Goal: Task Accomplishment & Management: Use online tool/utility

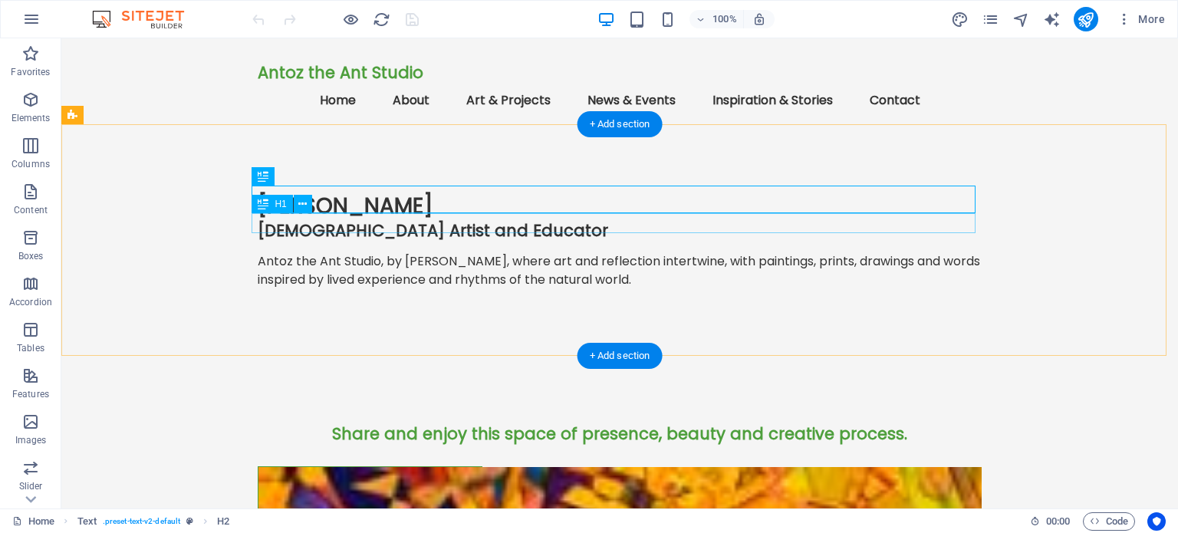
click at [384, 223] on div "[DEMOGRAPHIC_DATA] Artist and Educator" at bounding box center [620, 230] width 724 height 19
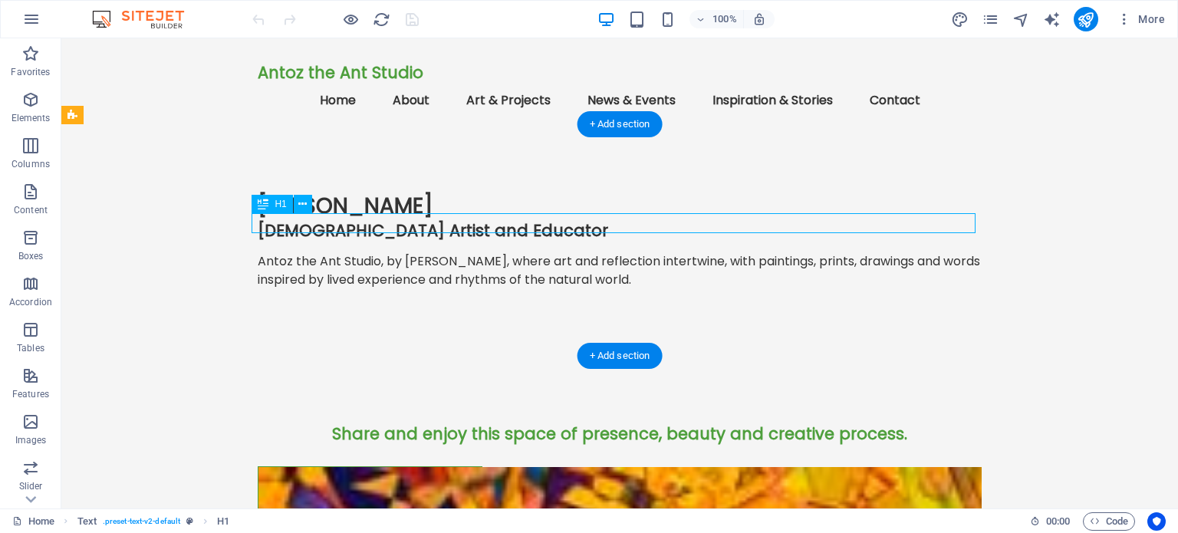
click at [384, 223] on div "[DEMOGRAPHIC_DATA] Artist and Educator" at bounding box center [620, 230] width 724 height 19
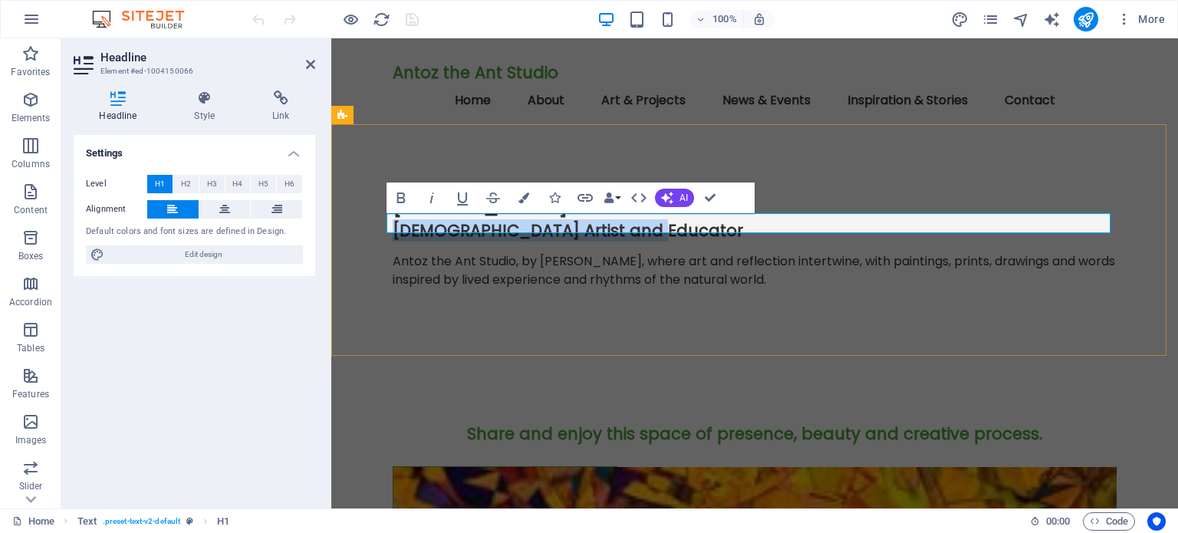
click at [514, 225] on span "[DEMOGRAPHIC_DATA] Artist and Educator" at bounding box center [568, 230] width 350 height 22
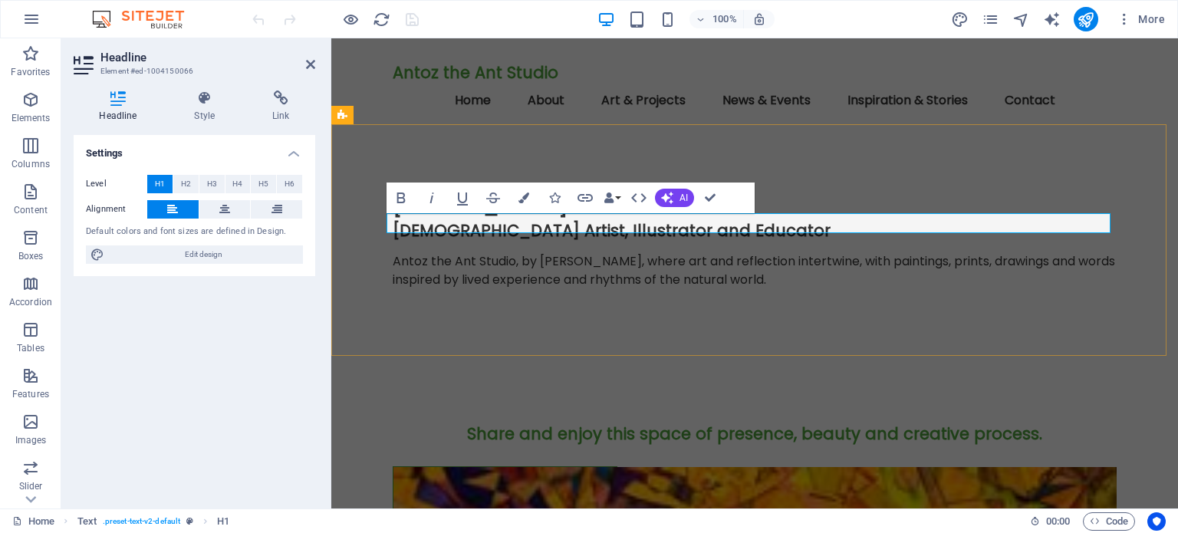
click at [524, 220] on span "[DEMOGRAPHIC_DATA] Artist, Illustrator and Educator" at bounding box center [612, 230] width 438 height 22
click at [867, 158] on div "[PERSON_NAME] [DEMOGRAPHIC_DATA] Artist, Illustrator and Educator Antoz the Ant…" at bounding box center [754, 247] width 847 height 232
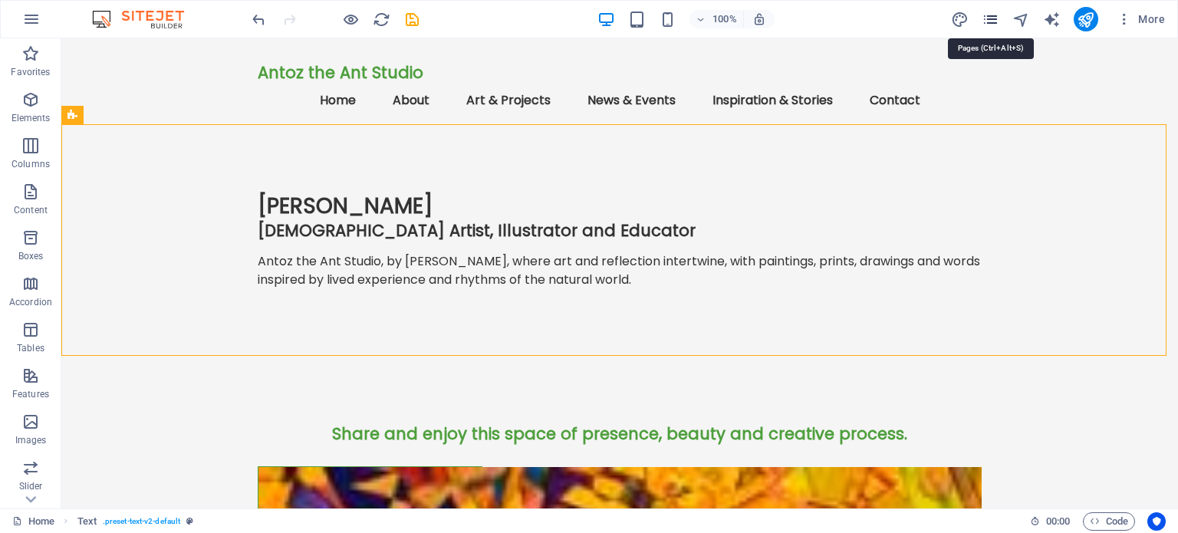
click at [991, 18] on icon "pages" at bounding box center [991, 20] width 18 height 18
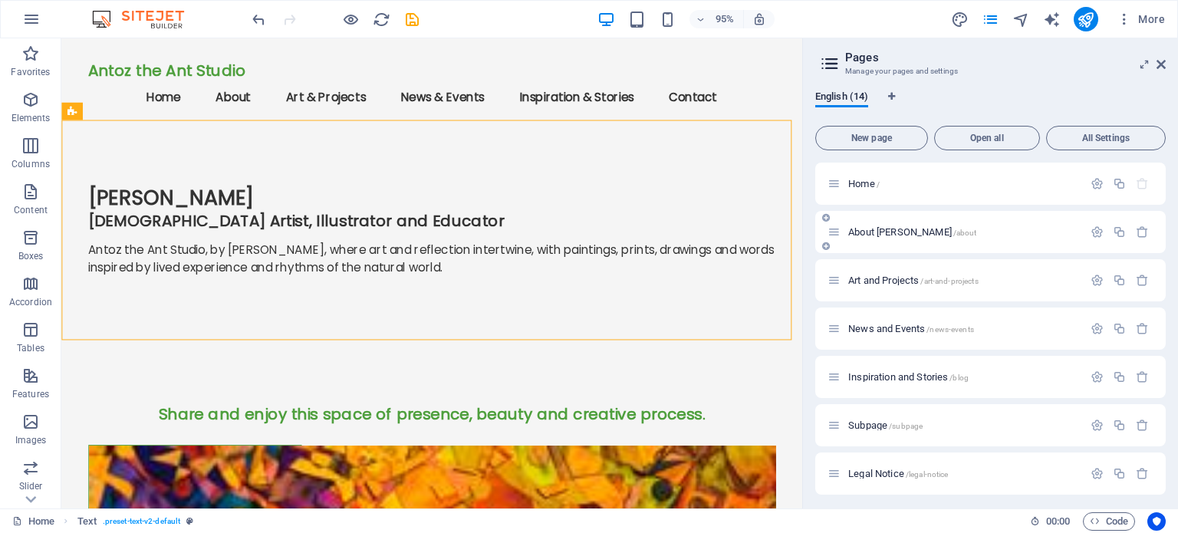
click at [875, 232] on span "About [PERSON_NAME] /about" at bounding box center [912, 232] width 129 height 12
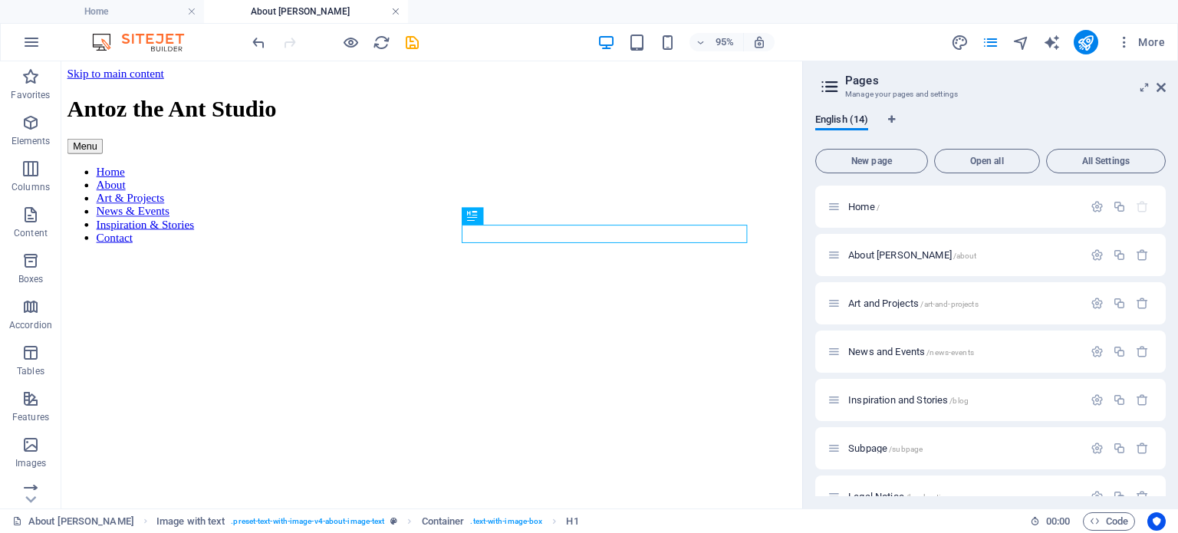
click at [395, 12] on link at bounding box center [395, 12] width 9 height 15
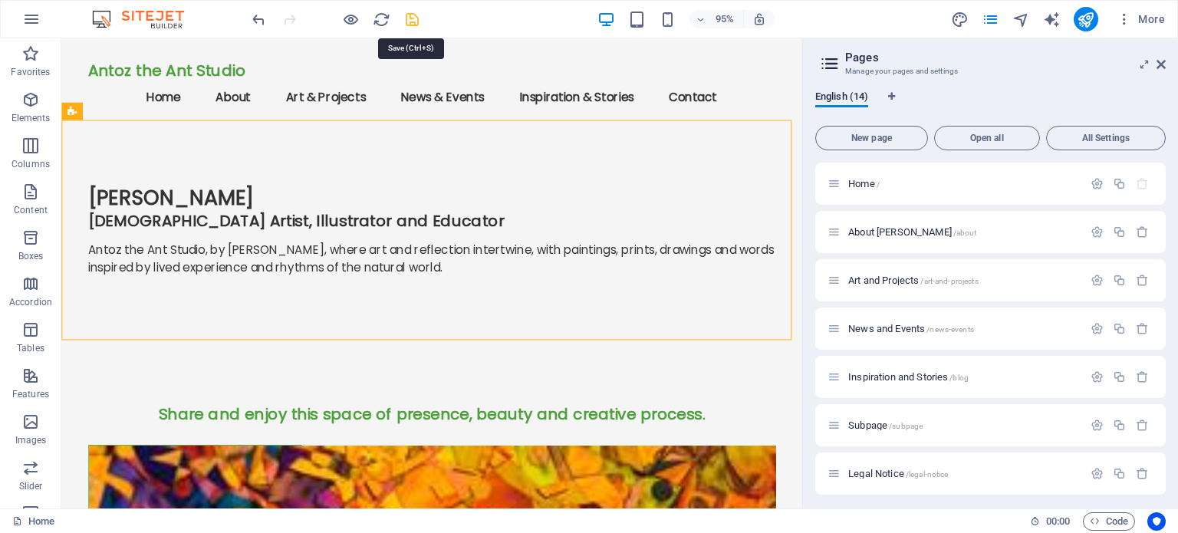
click at [409, 18] on icon "save" at bounding box center [412, 20] width 18 height 18
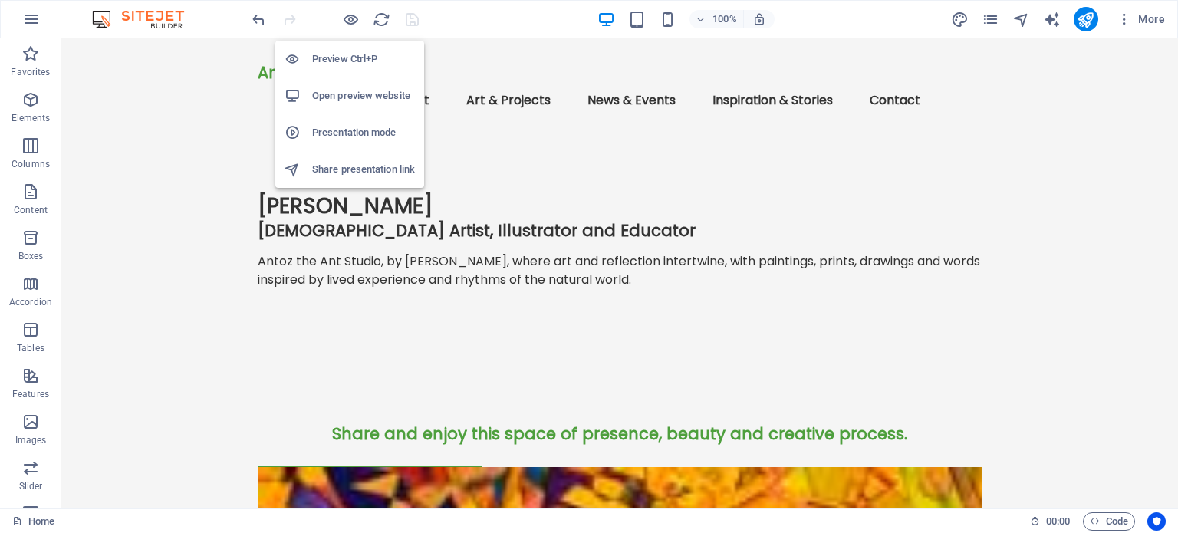
click at [359, 94] on h6 "Open preview website" at bounding box center [363, 96] width 103 height 18
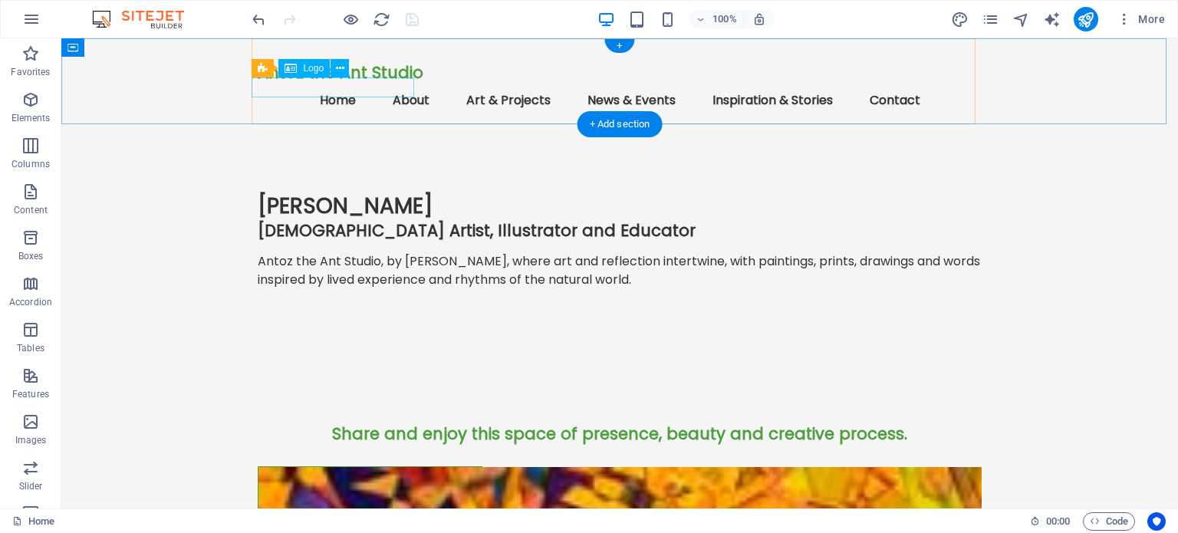
click at [393, 82] on div "Antoz the Ant Studio" at bounding box center [620, 72] width 724 height 19
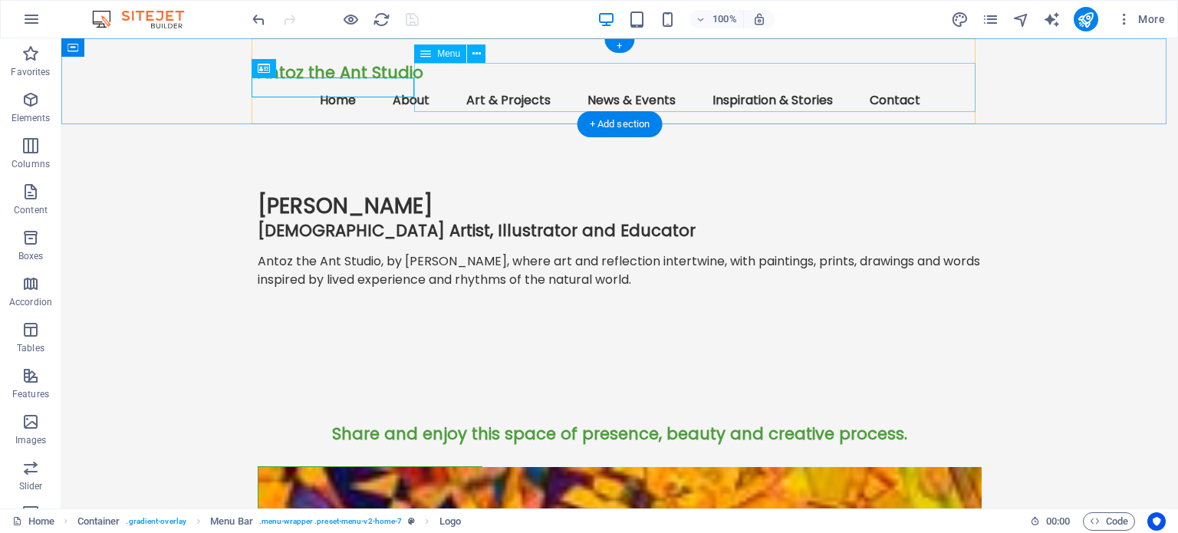
click at [449, 86] on nav "Home About Art & Projects News & Events Inspiration & Stories Contact" at bounding box center [620, 100] width 724 height 37
select select
select select "1"
select select
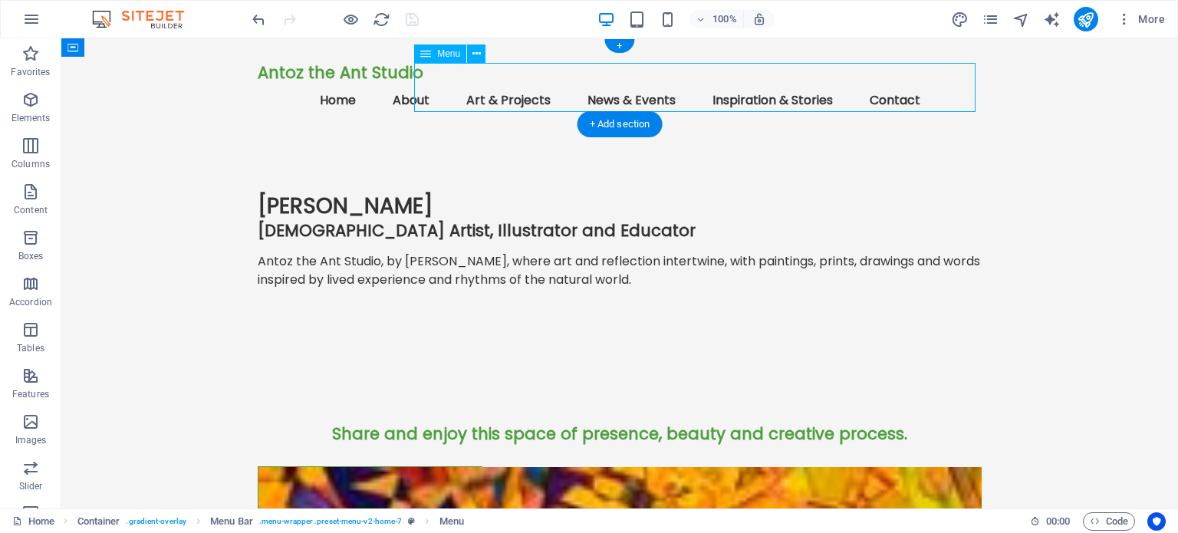
select select "2"
select select
select select "3"
select select
select select "4"
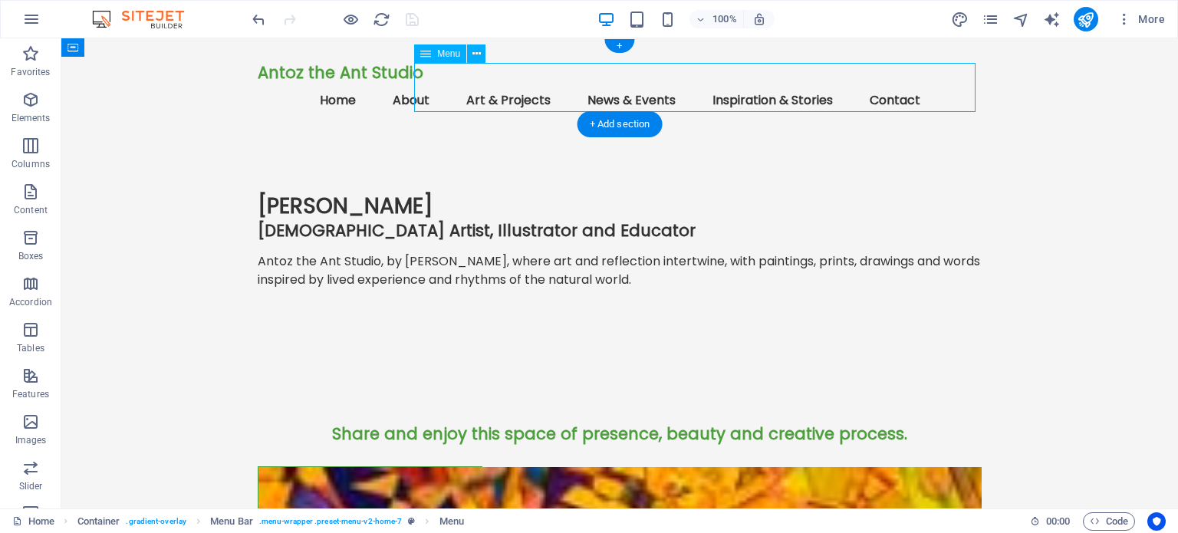
select select
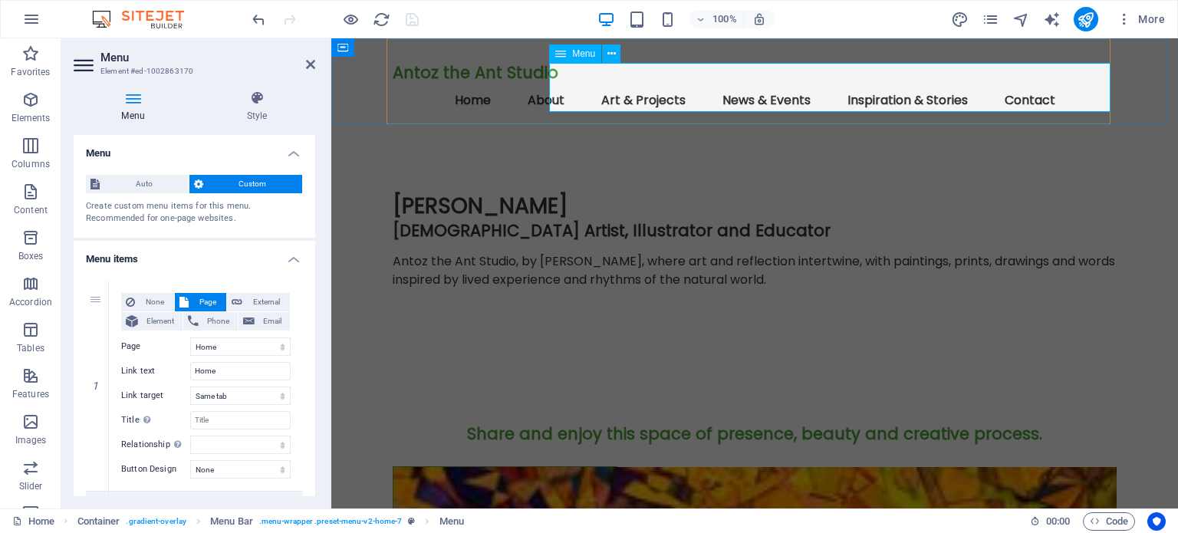
click at [577, 87] on nav "Home About Art & Projects News & Events Inspiration & Stories Contact" at bounding box center [755, 100] width 724 height 37
click at [264, 98] on icon at bounding box center [257, 98] width 117 height 15
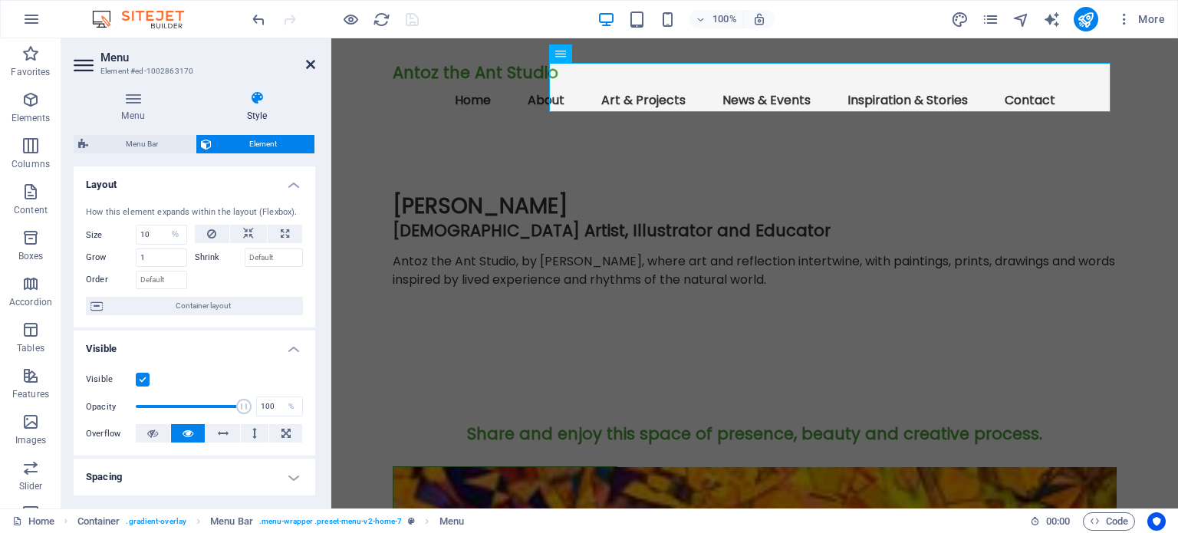
click at [308, 65] on icon at bounding box center [310, 64] width 9 height 12
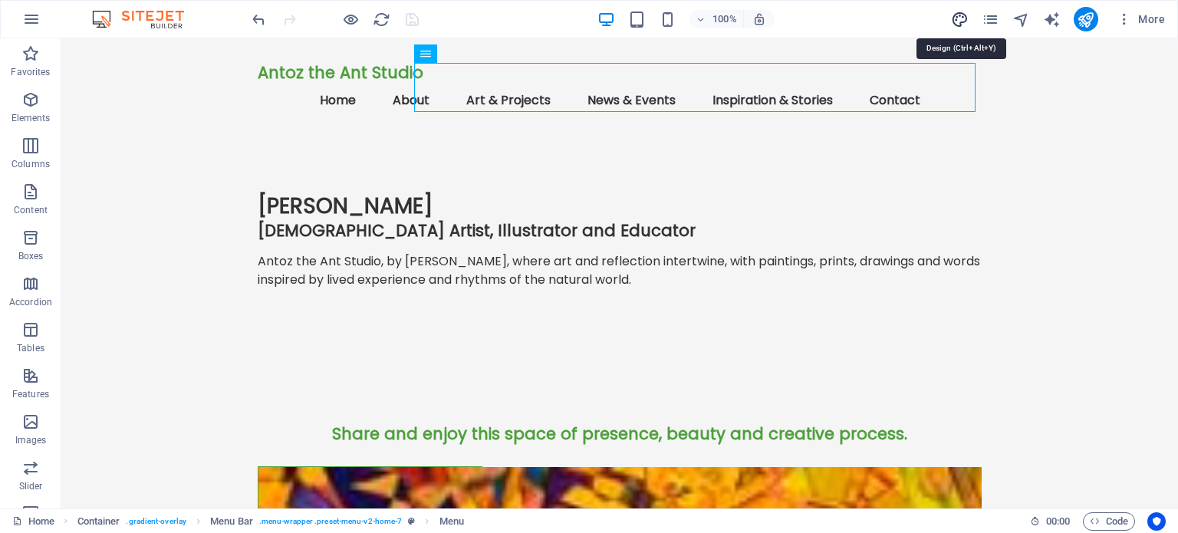
click at [966, 15] on icon "design" at bounding box center [960, 20] width 18 height 18
select select "px"
select select "200"
select select "px"
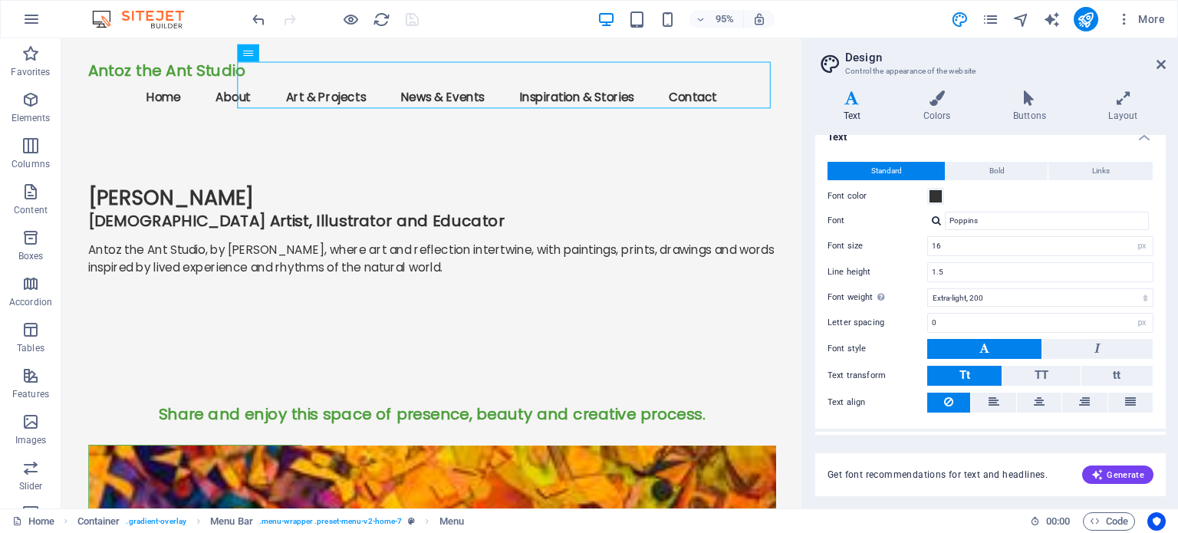
scroll to position [47, 0]
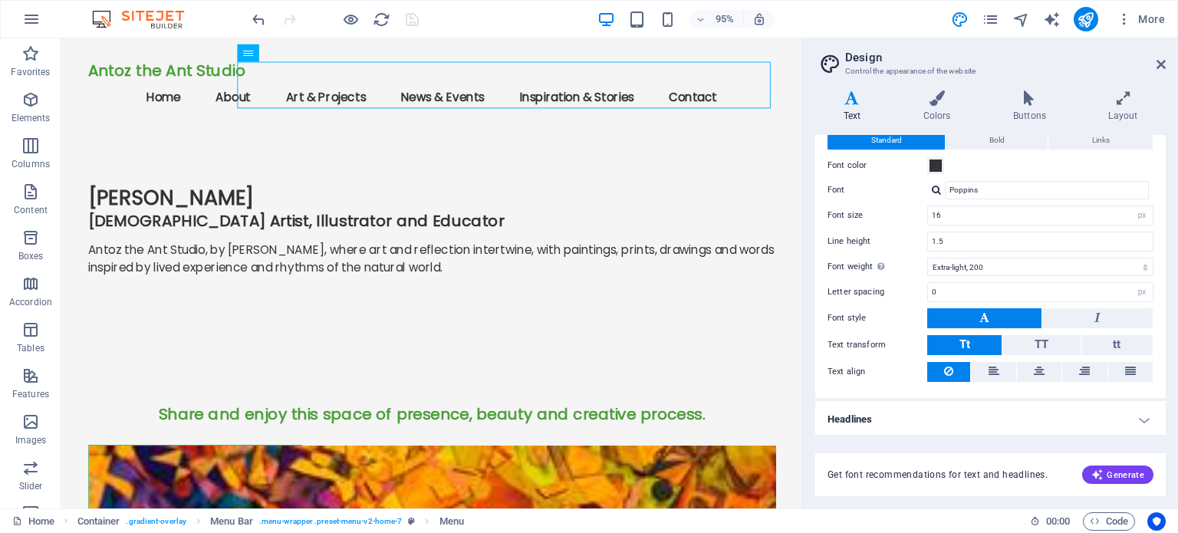
click at [1135, 414] on h4 "Headlines" at bounding box center [990, 419] width 350 height 37
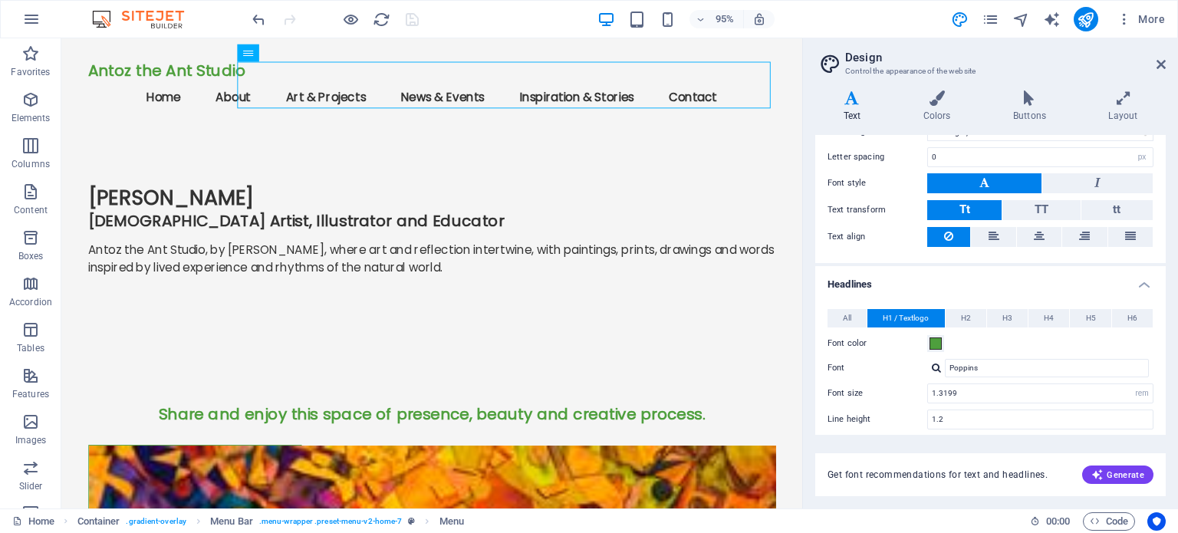
scroll to position [218, 0]
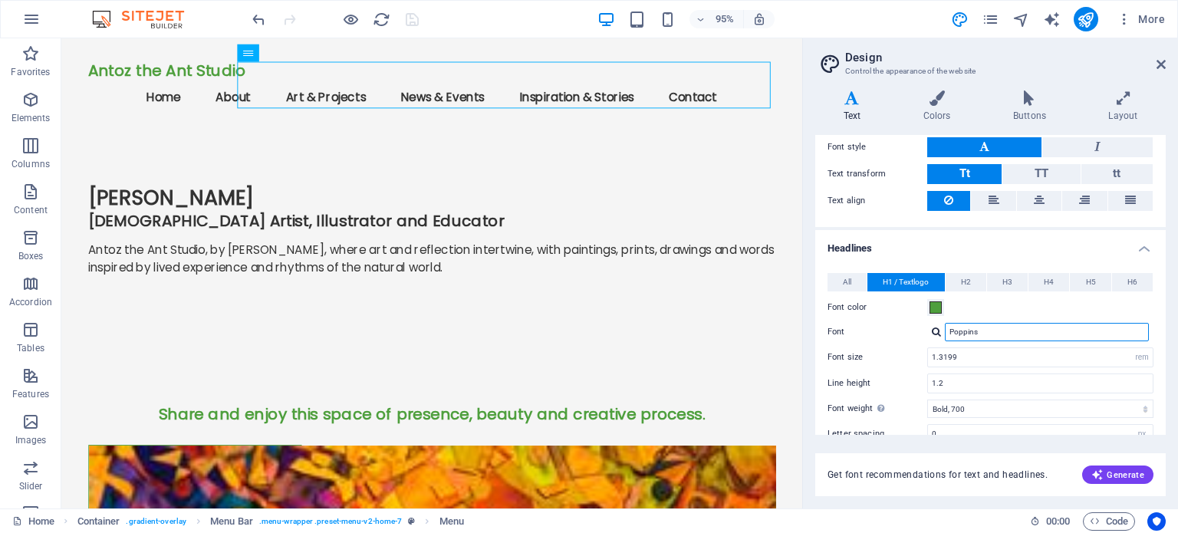
click at [984, 327] on input "Poppins" at bounding box center [1047, 332] width 204 height 18
drag, startPoint x: 992, startPoint y: 326, endPoint x: 949, endPoint y: 331, distance: 43.2
click at [949, 331] on input "Poppins" at bounding box center [1047, 332] width 204 height 18
paste input "EB garamond"
click at [883, 331] on label "Font" at bounding box center [878, 332] width 100 height 18
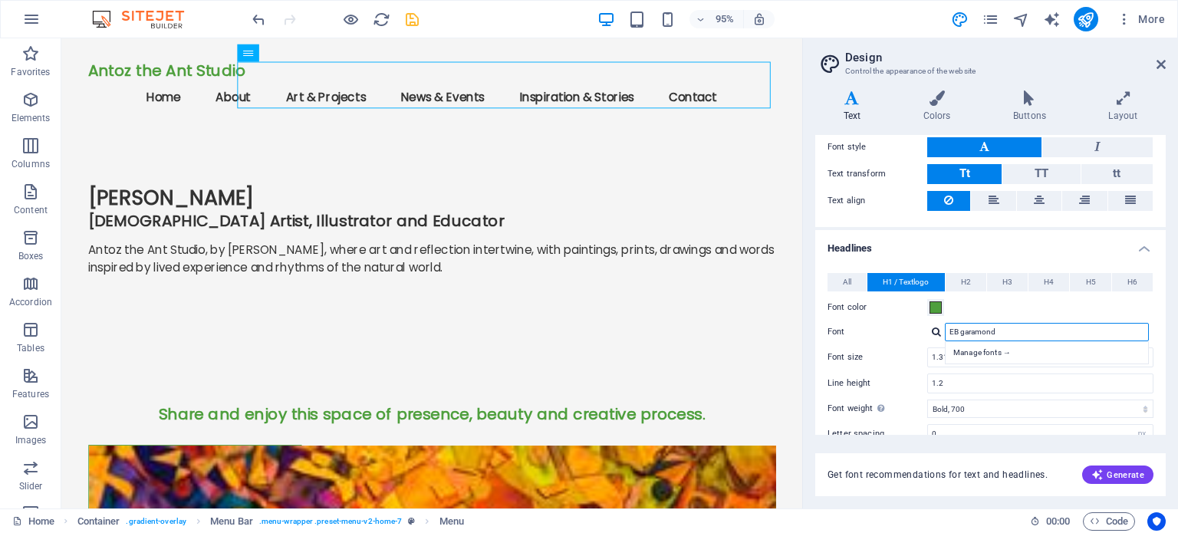
click at [945, 331] on input "EB garamond" at bounding box center [1047, 332] width 204 height 18
click at [966, 326] on input "EB garamond" at bounding box center [1047, 332] width 204 height 18
click at [900, 323] on label "Font" at bounding box center [878, 332] width 100 height 18
click at [945, 323] on input "EB Garamond" at bounding box center [1047, 332] width 204 height 18
click at [935, 331] on div at bounding box center [936, 332] width 9 height 10
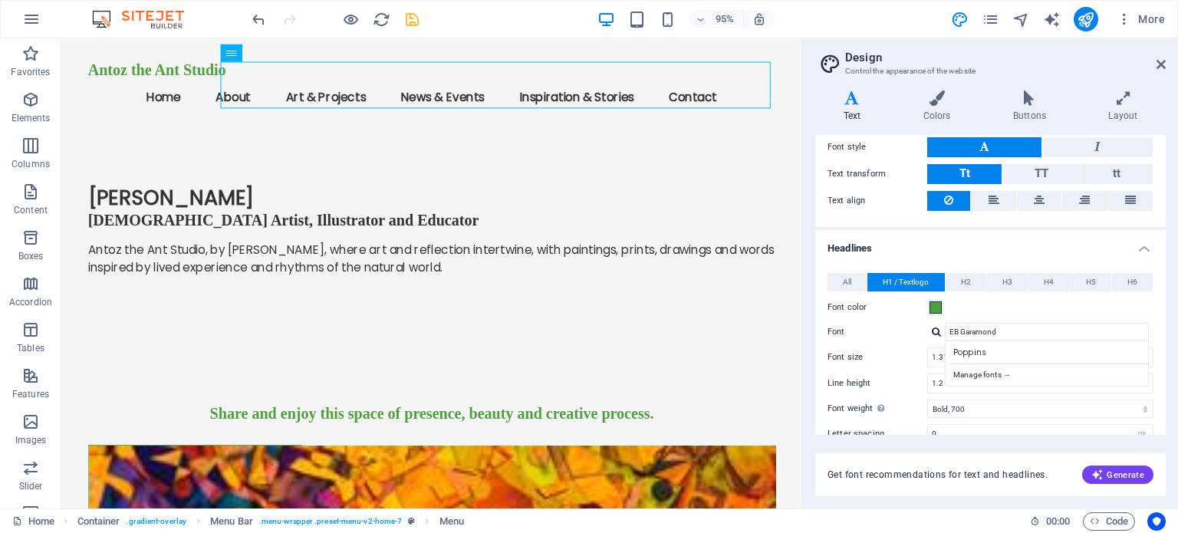
click at [933, 331] on div at bounding box center [936, 332] width 9 height 10
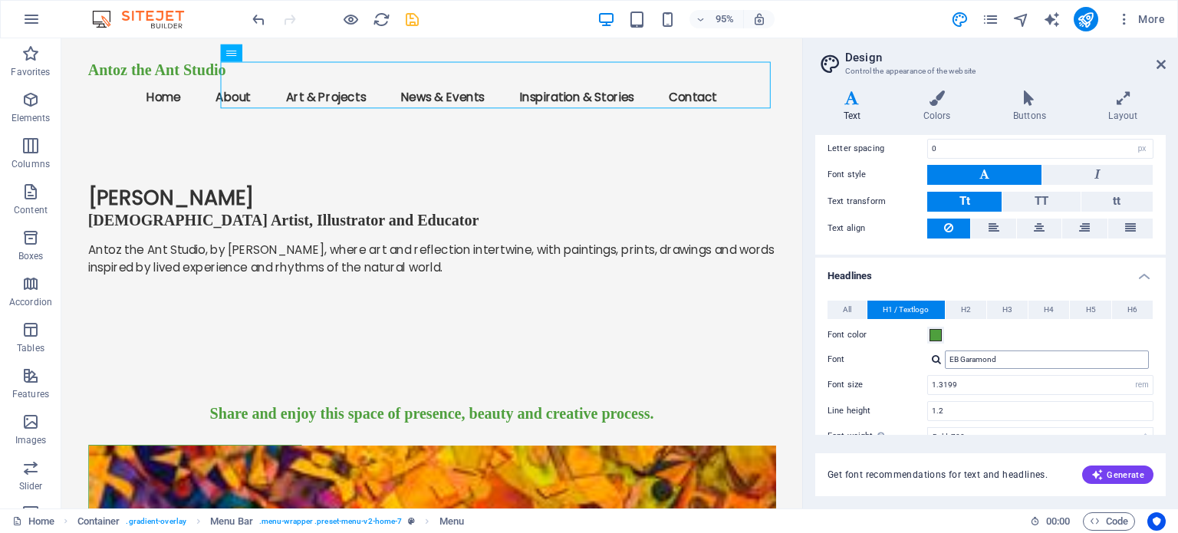
scroll to position [141, 0]
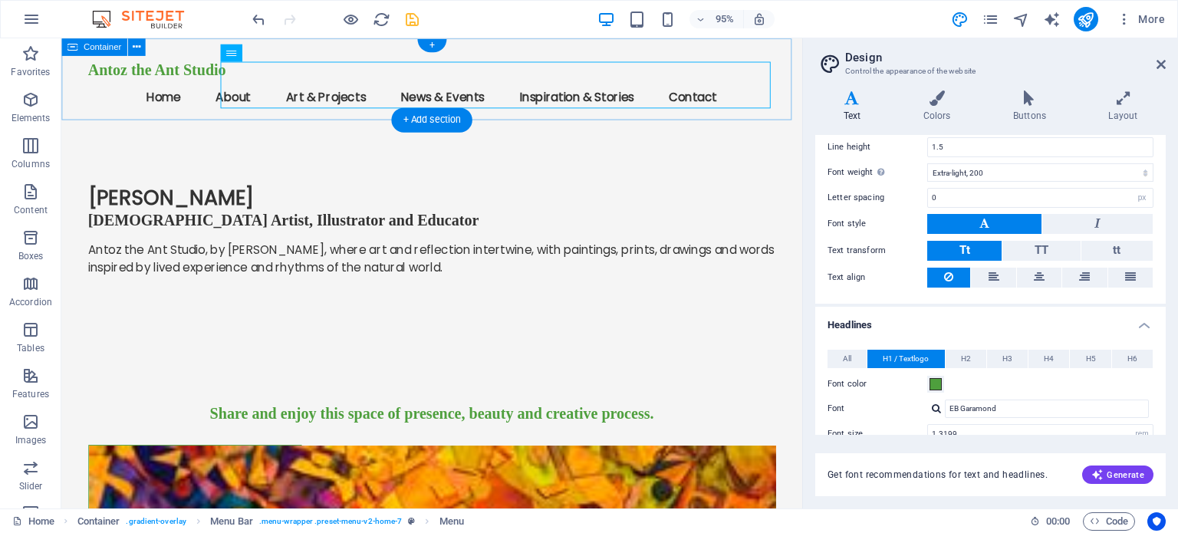
click at [818, 104] on div "Antoz the Ant Studio Menu Home About Art & Projects News & Events Inspiration &…" at bounding box center [451, 84] width 780 height 93
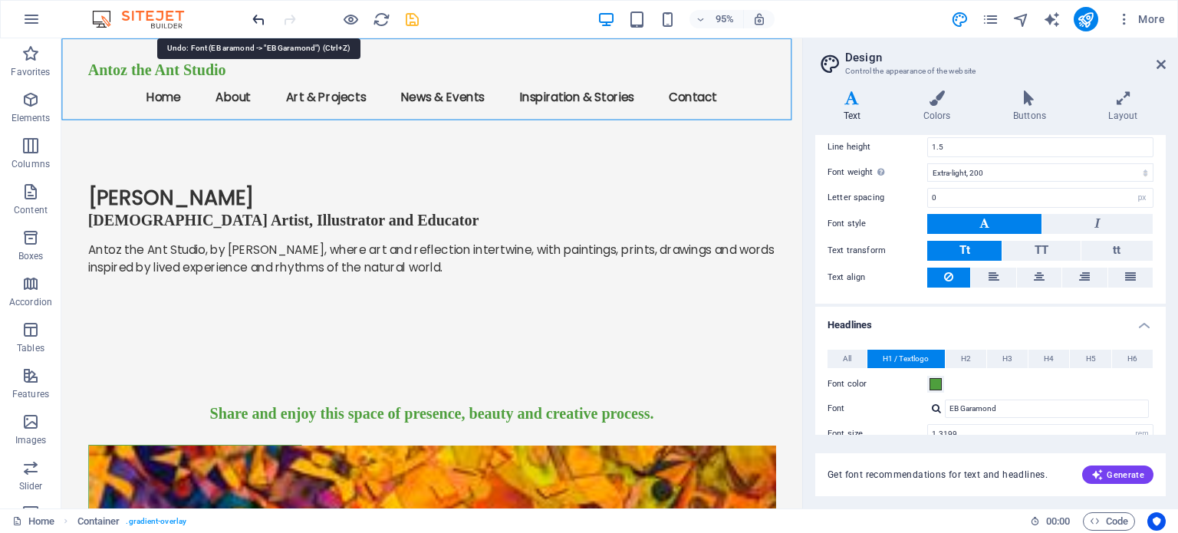
click at [256, 18] on icon "undo" at bounding box center [259, 20] width 18 height 18
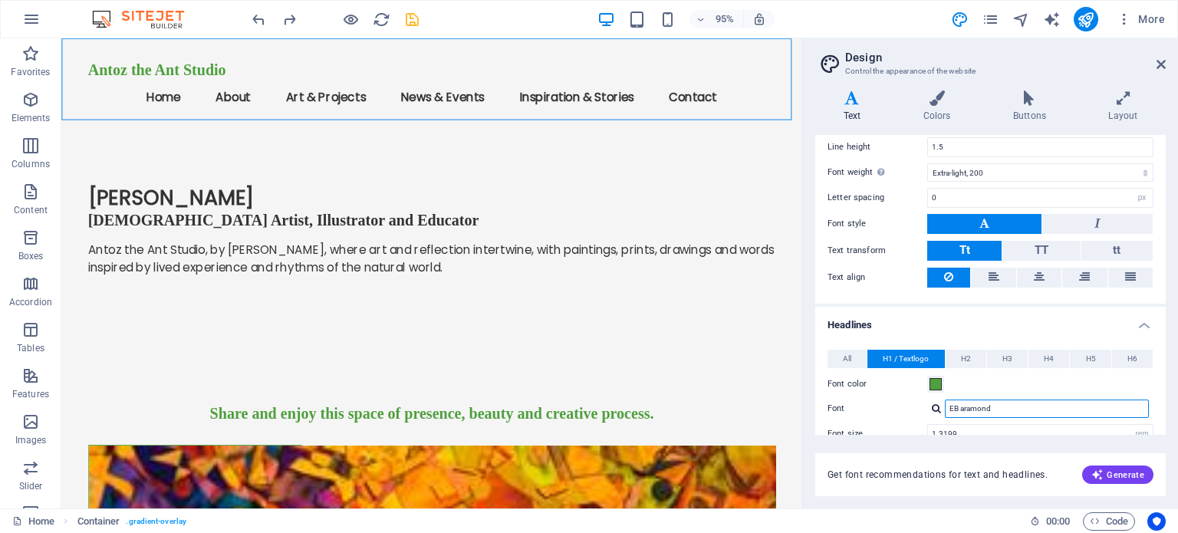
click at [996, 407] on input "EB aramond" at bounding box center [1047, 409] width 204 height 18
drag, startPoint x: 1005, startPoint y: 404, endPoint x: 948, endPoint y: 405, distance: 56.8
click at [948, 405] on input "EB aramond" at bounding box center [1047, 409] width 204 height 18
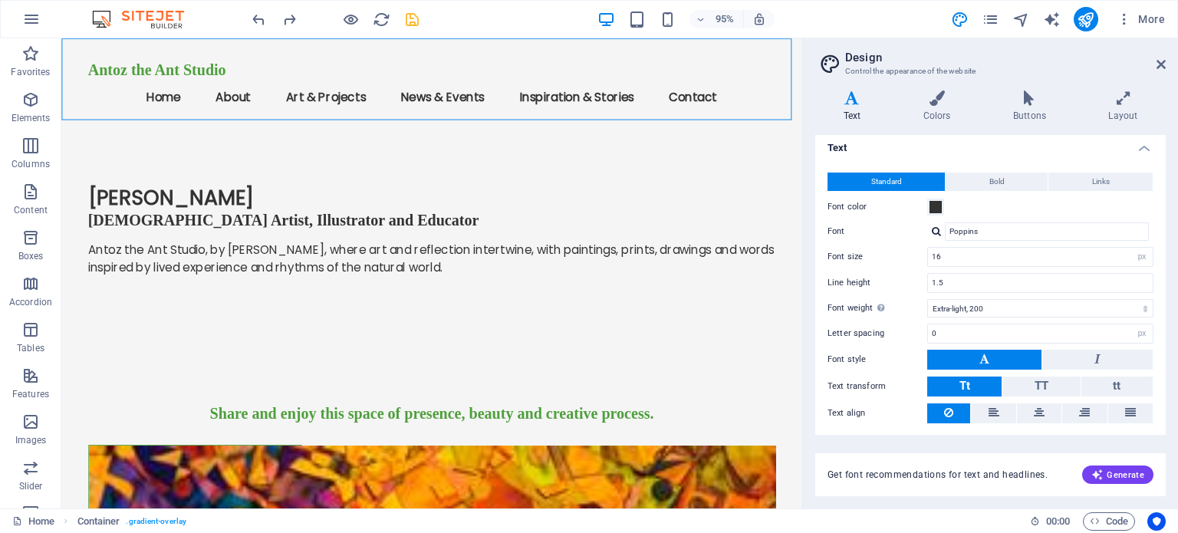
scroll to position [0, 0]
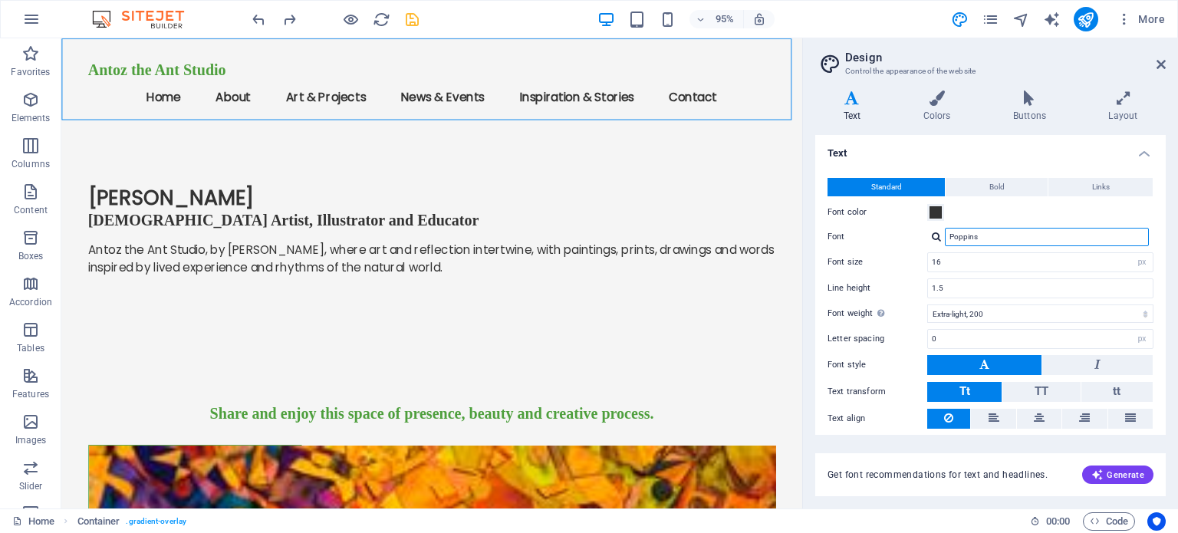
drag, startPoint x: 980, startPoint y: 235, endPoint x: 946, endPoint y: 239, distance: 33.9
click at [946, 239] on input "Poppins" at bounding box center [1047, 237] width 204 height 18
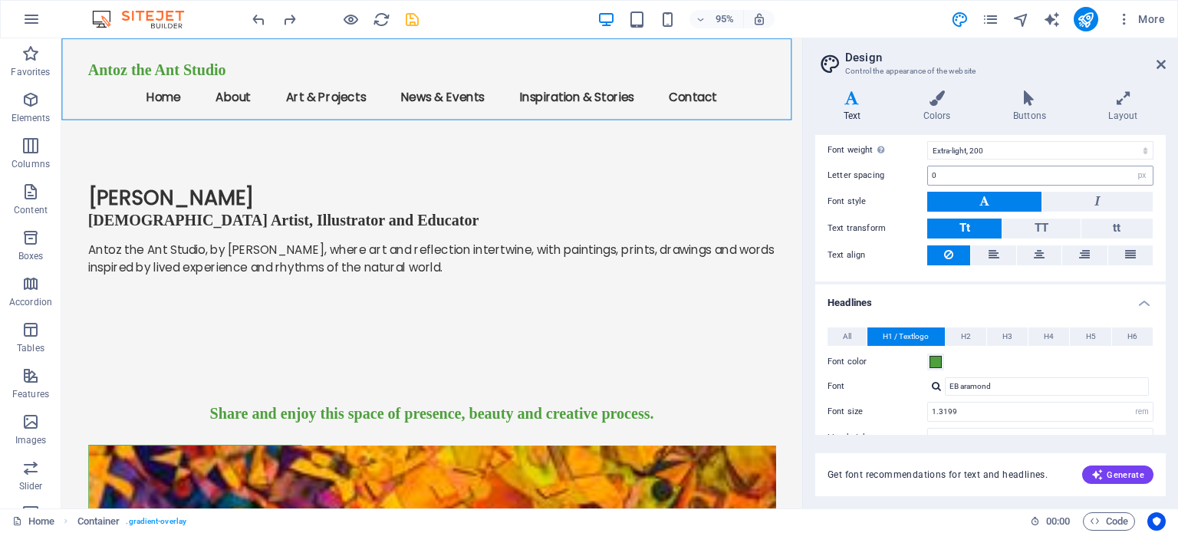
scroll to position [307, 0]
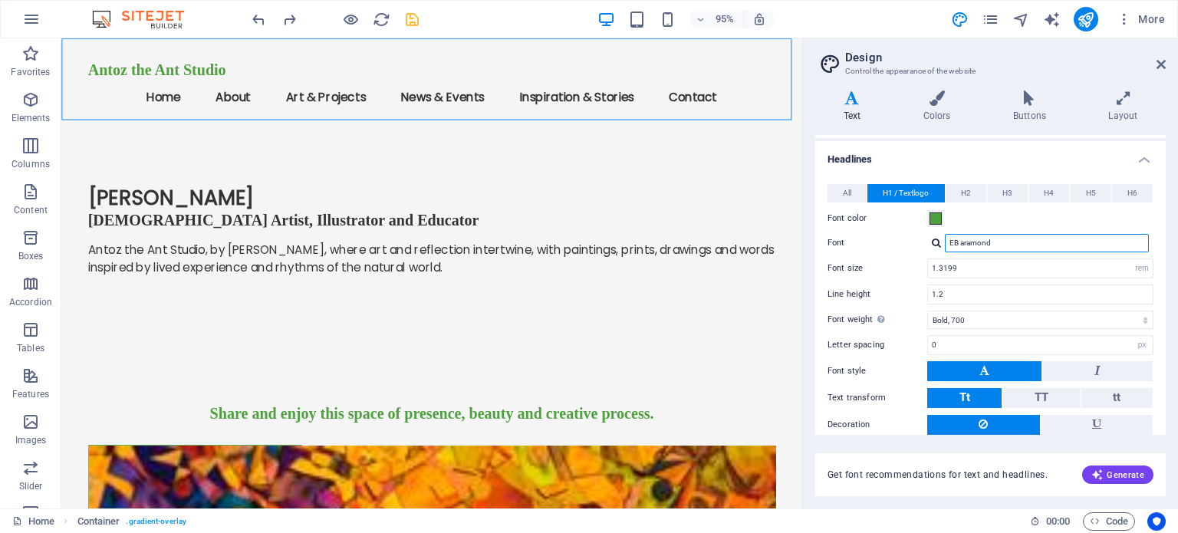
drag, startPoint x: 997, startPoint y: 240, endPoint x: 944, endPoint y: 245, distance: 53.1
click at [944, 245] on div "EB aramond Manage fonts →" at bounding box center [1040, 243] width 226 height 18
click at [961, 239] on input "EB aramond" at bounding box center [1047, 243] width 204 height 18
click at [900, 234] on label "Font" at bounding box center [878, 243] width 100 height 18
click at [945, 234] on input "EB Garamond" at bounding box center [1047, 243] width 204 height 18
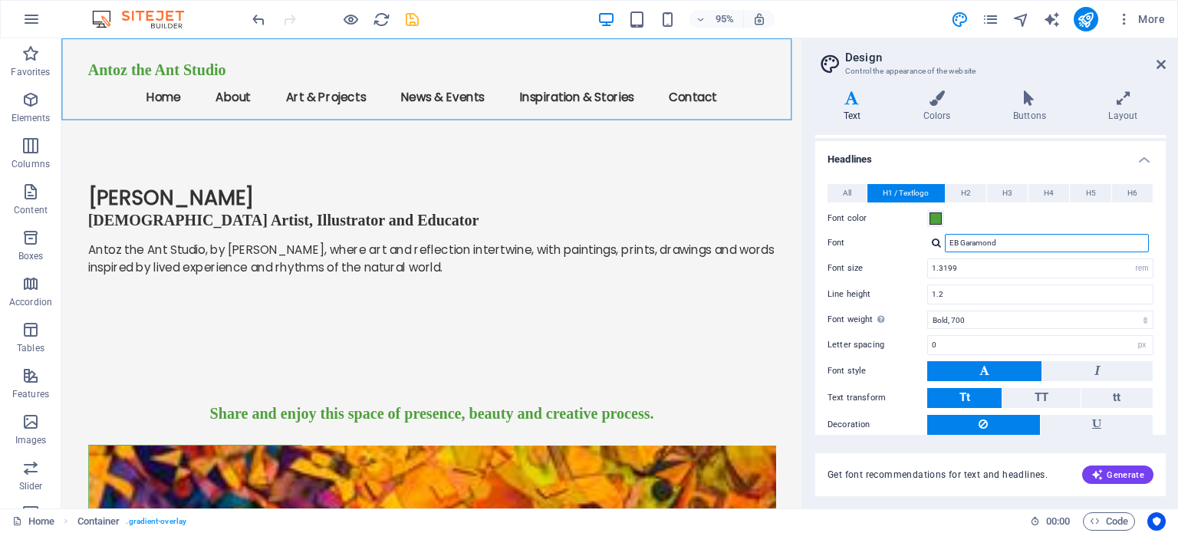
click at [991, 242] on input "EB Garamond" at bounding box center [1047, 243] width 204 height 18
click at [1006, 241] on input "EB Garamond" at bounding box center [1047, 243] width 204 height 18
drag, startPoint x: 996, startPoint y: 239, endPoint x: 951, endPoint y: 245, distance: 45.7
click at [951, 245] on input "EB Garamond" at bounding box center [1047, 243] width 204 height 18
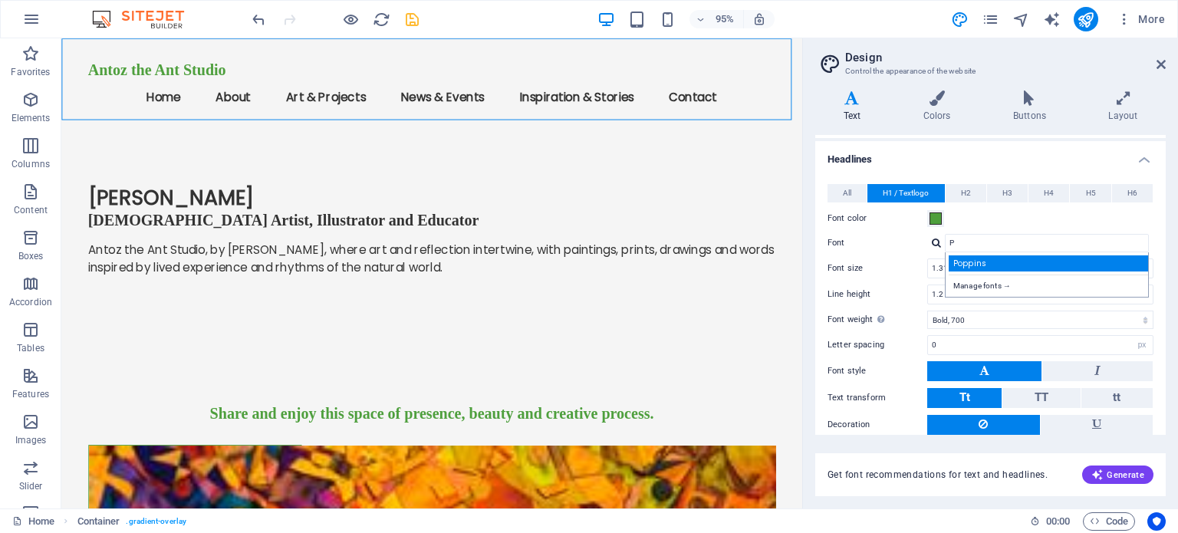
click at [972, 258] on div "Poppins" at bounding box center [1050, 263] width 202 height 16
type input "Poppins"
click at [1165, 64] on icon at bounding box center [1161, 64] width 9 height 12
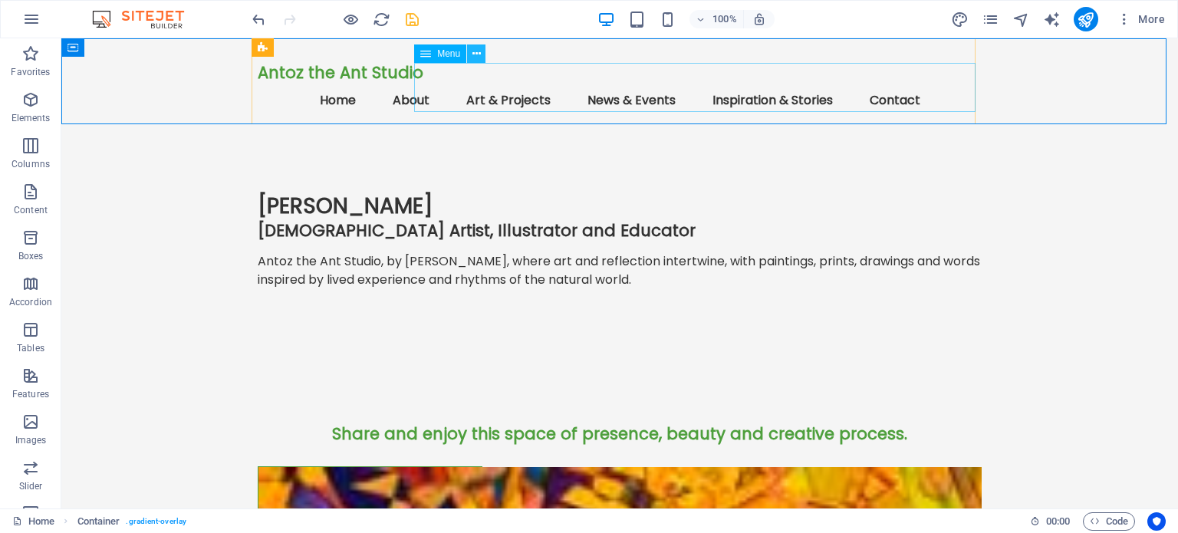
click at [476, 49] on icon at bounding box center [476, 54] width 8 height 16
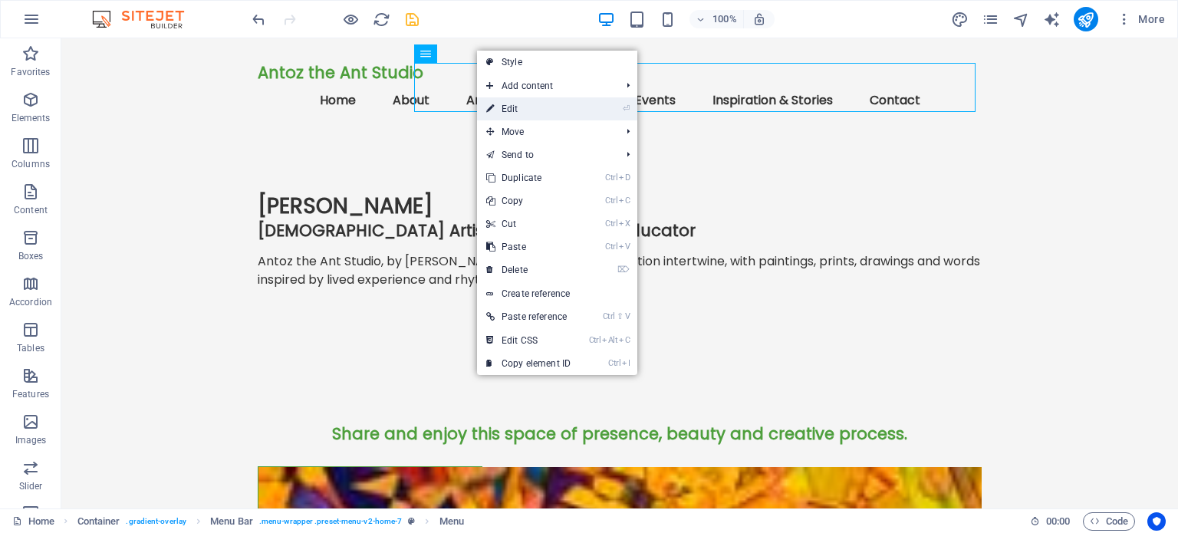
click at [509, 100] on link "⏎ Edit" at bounding box center [528, 108] width 103 height 23
select select "%"
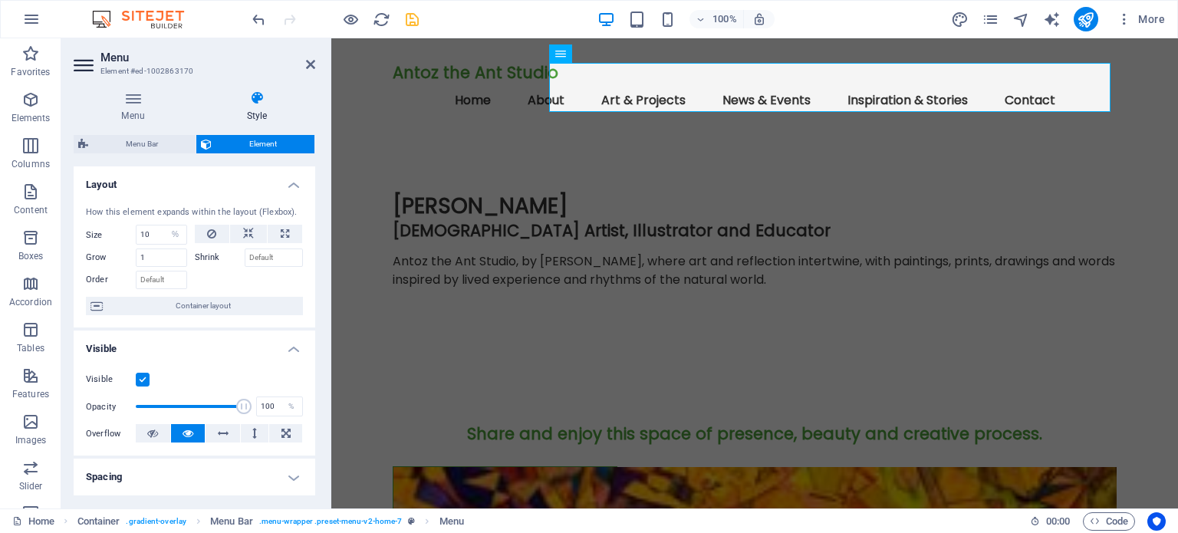
click at [258, 100] on icon at bounding box center [257, 98] width 117 height 15
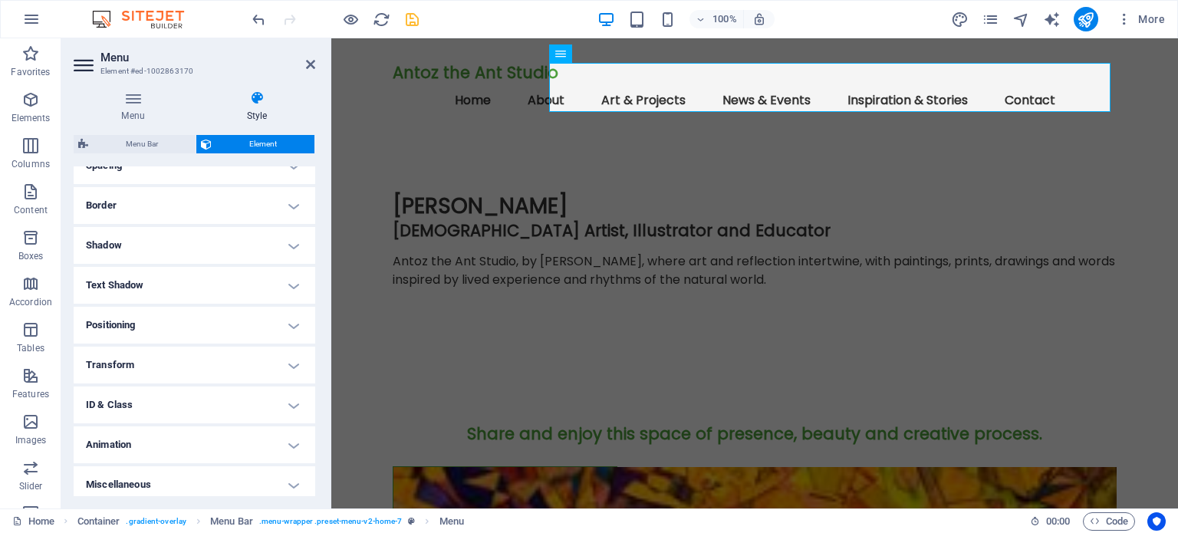
scroll to position [318, 0]
click at [288, 473] on h4 "Miscellaneous" at bounding box center [195, 478] width 242 height 37
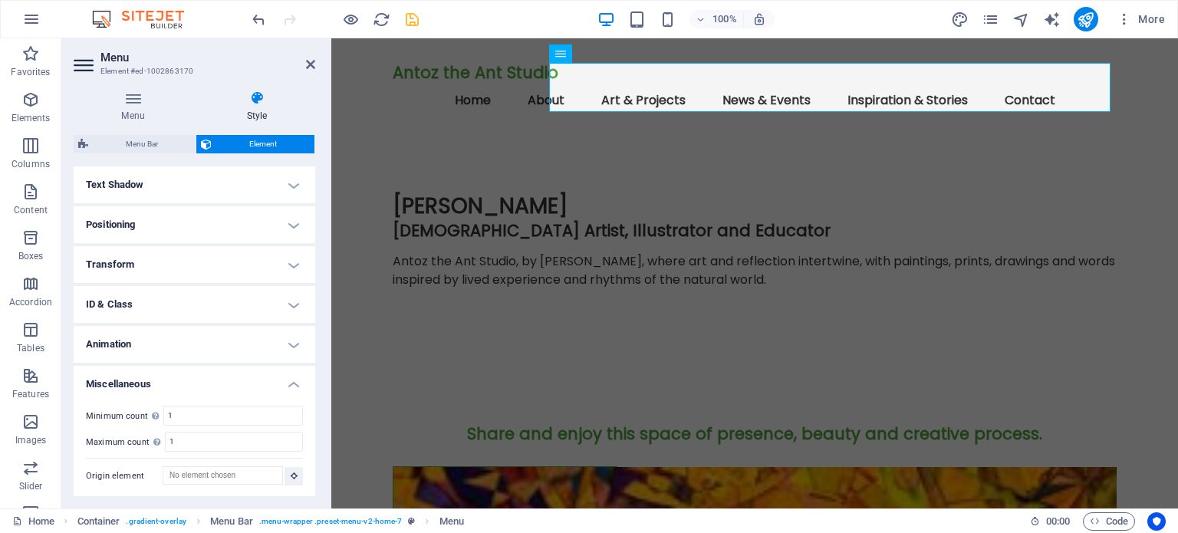
click at [288, 383] on h4 "Miscellaneous" at bounding box center [195, 380] width 242 height 28
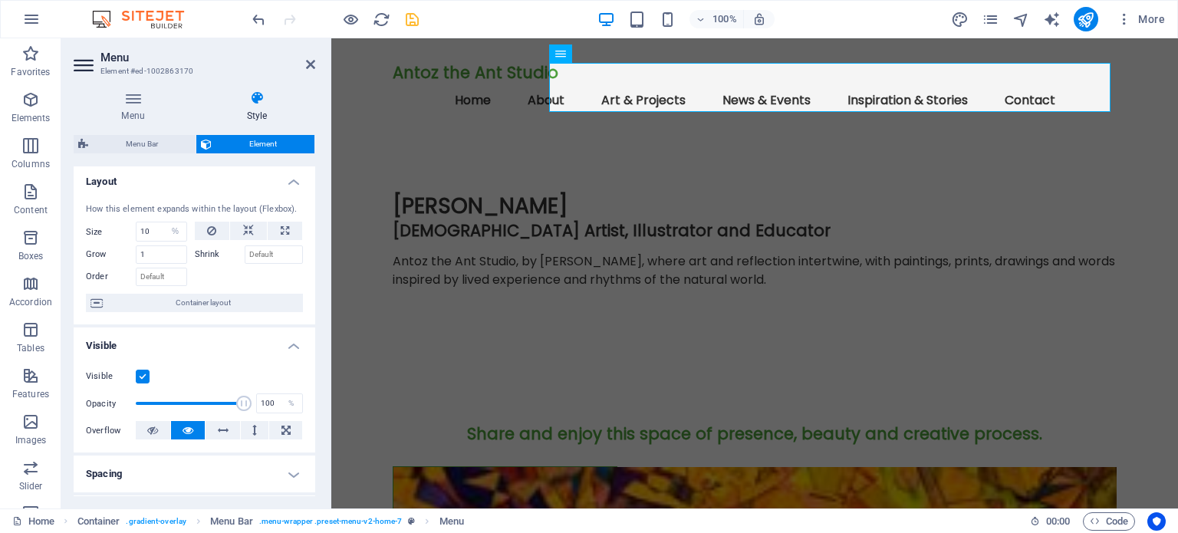
scroll to position [0, 0]
click at [291, 351] on h4 "Visible" at bounding box center [195, 345] width 242 height 28
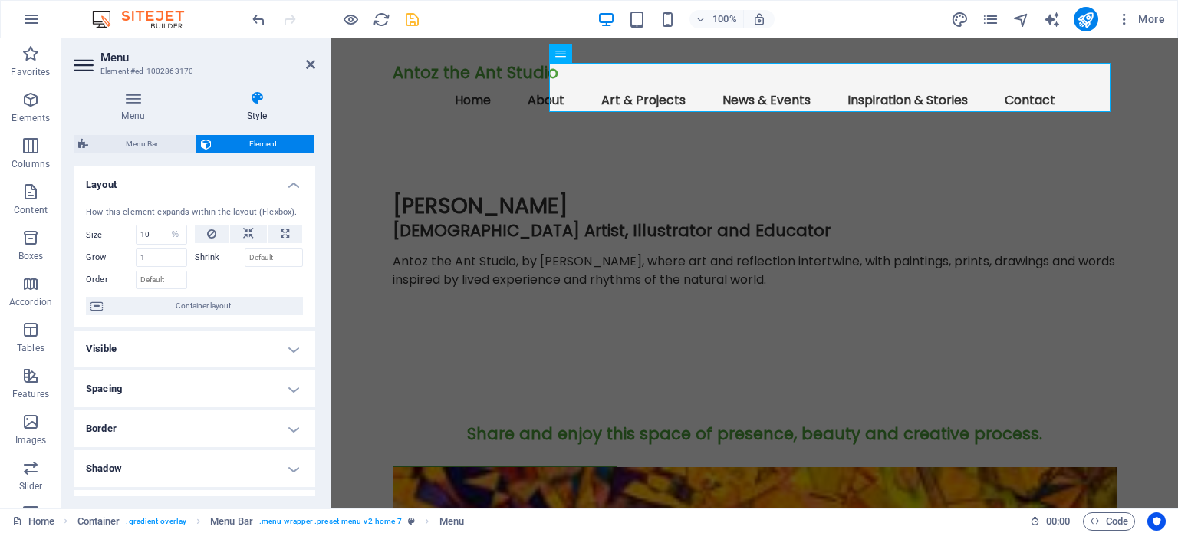
click at [291, 185] on h4 "Layout" at bounding box center [195, 180] width 242 height 28
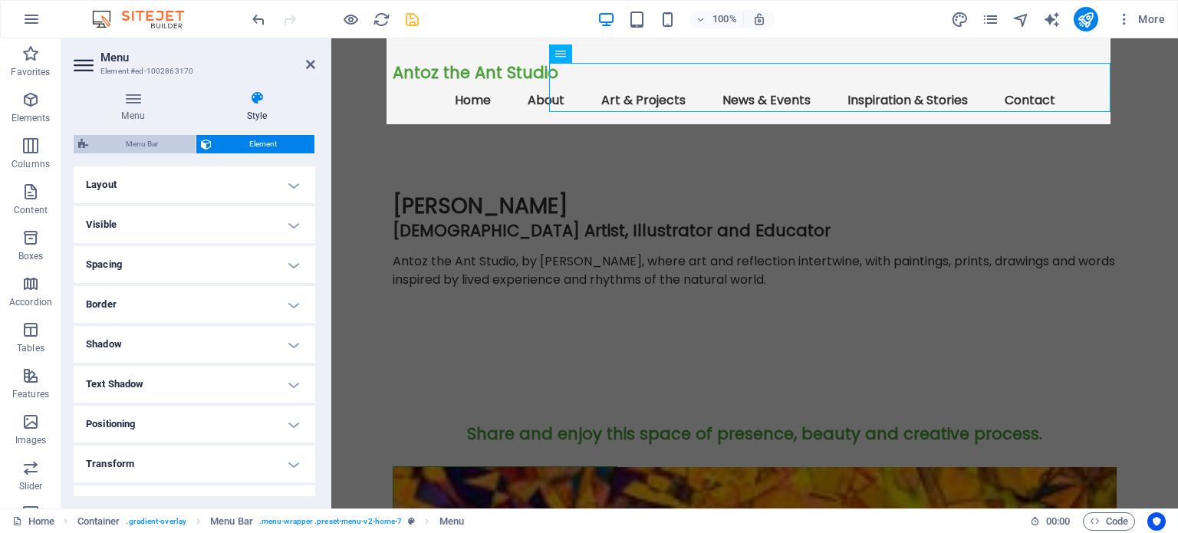
click at [138, 139] on span "Menu Bar" at bounding box center [142, 144] width 98 height 18
select select "rem"
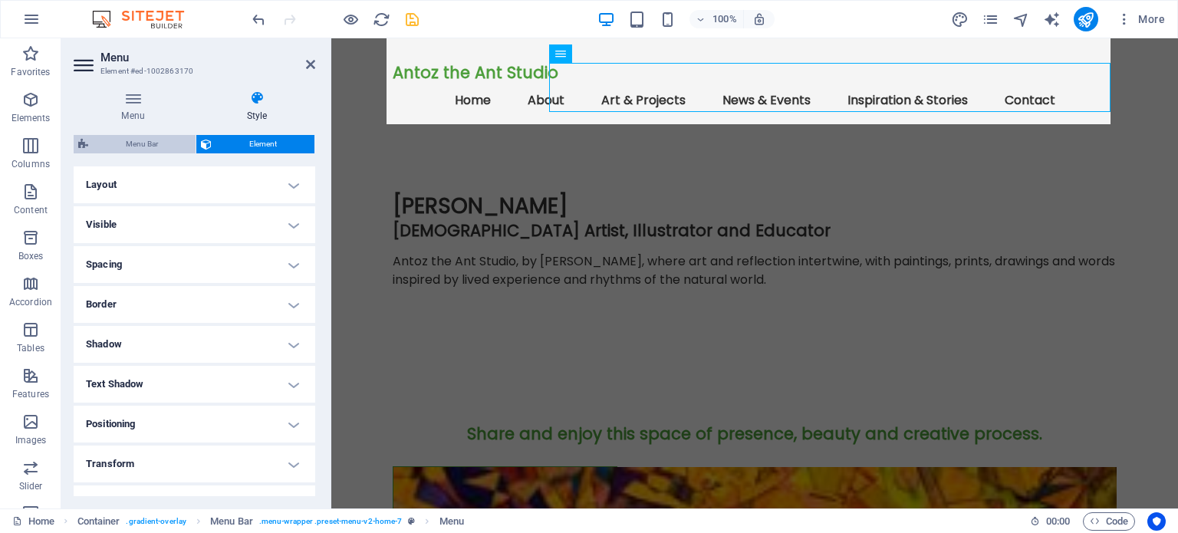
select select "preset-menu-v2-home-7"
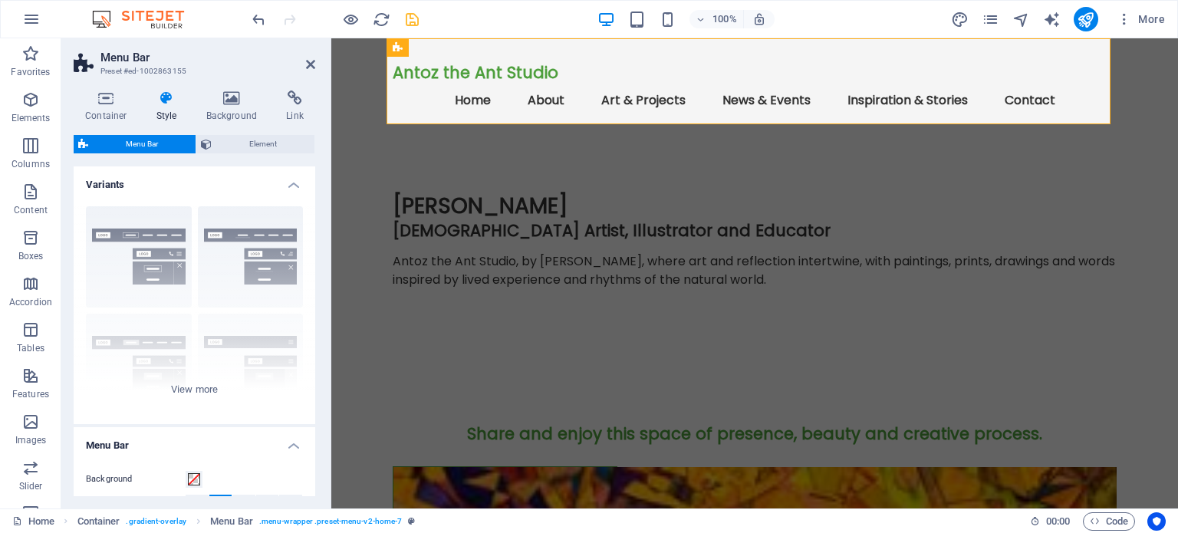
click at [169, 101] on icon at bounding box center [167, 98] width 44 height 15
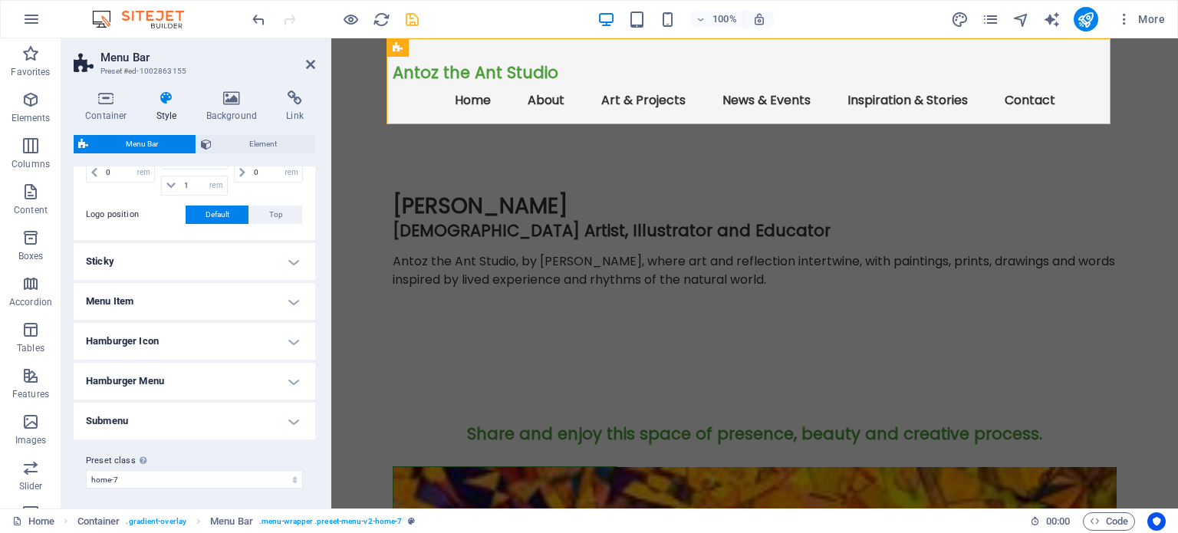
scroll to position [401, 0]
click at [288, 255] on h4 "Sticky" at bounding box center [195, 258] width 242 height 37
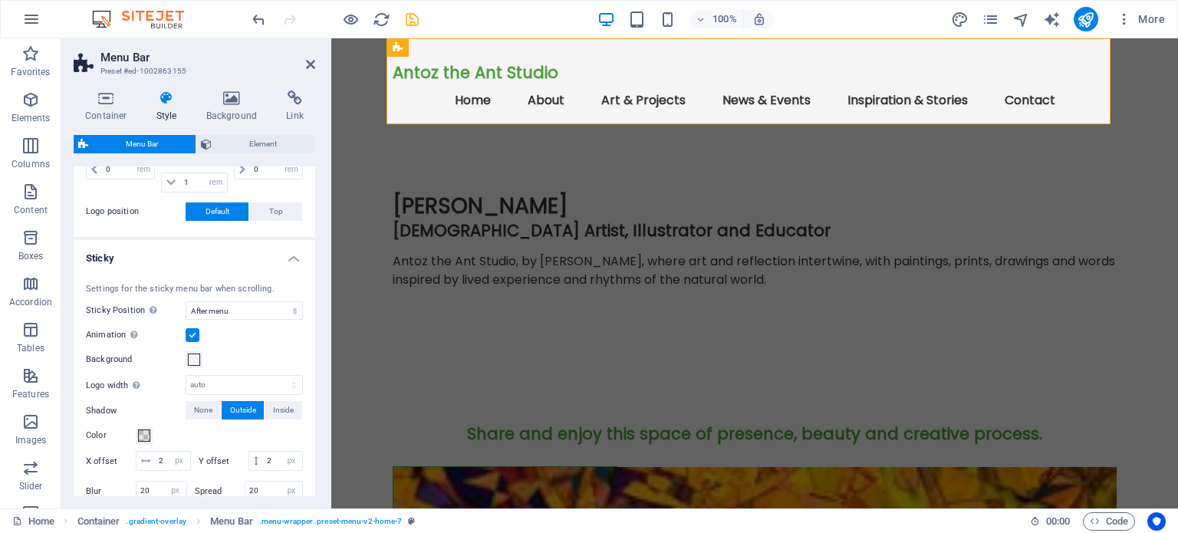
click at [288, 255] on h4 "Sticky" at bounding box center [195, 254] width 242 height 28
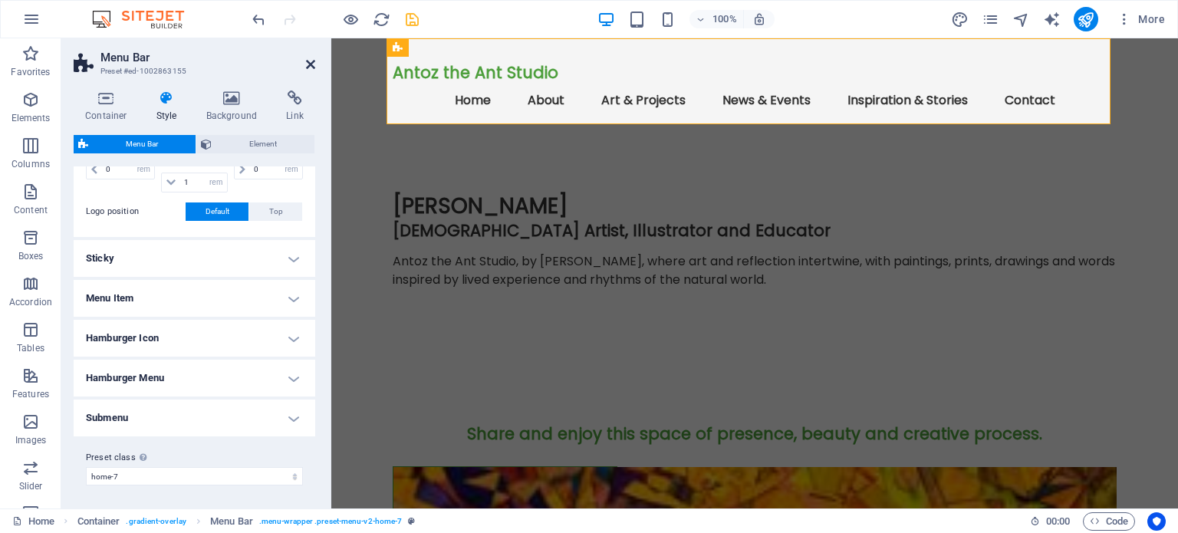
click at [312, 64] on icon at bounding box center [310, 64] width 9 height 12
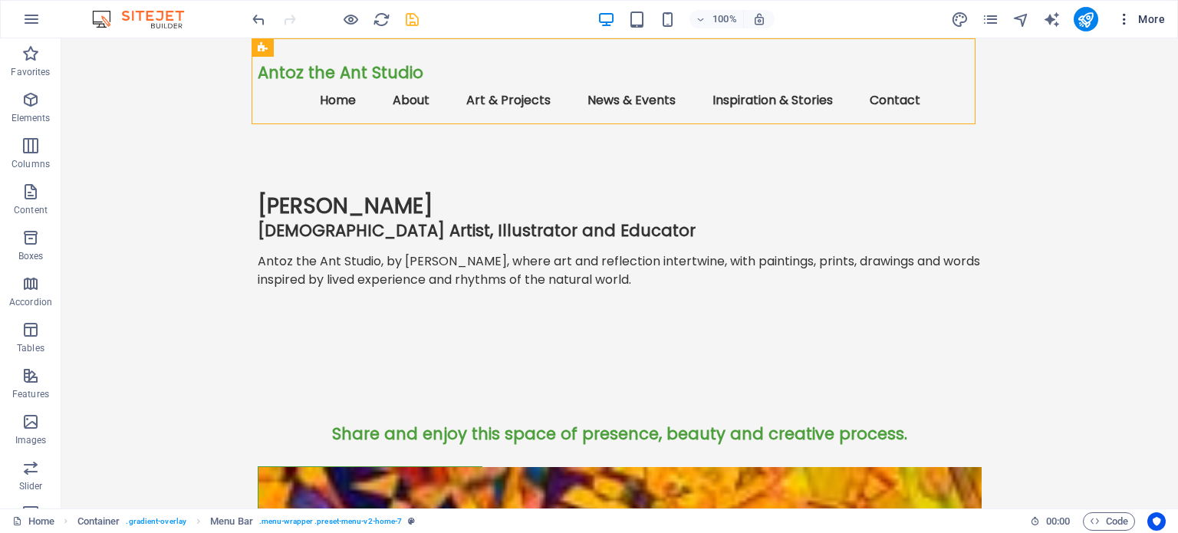
click at [1155, 15] on span "More" at bounding box center [1141, 19] width 48 height 15
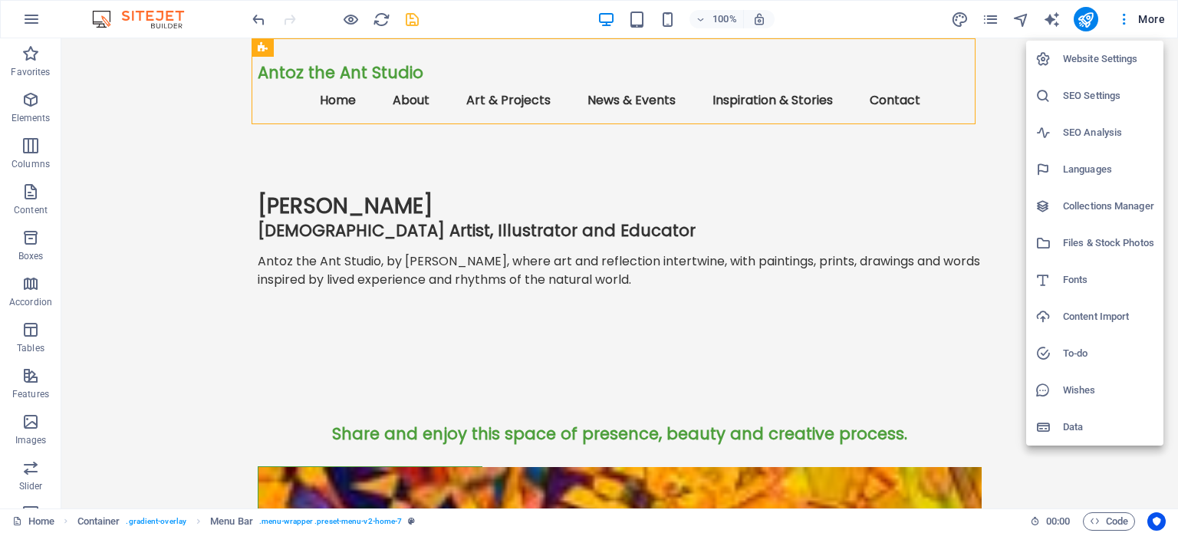
click at [1077, 283] on h6 "Fonts" at bounding box center [1108, 280] width 91 height 18
select select "popularity"
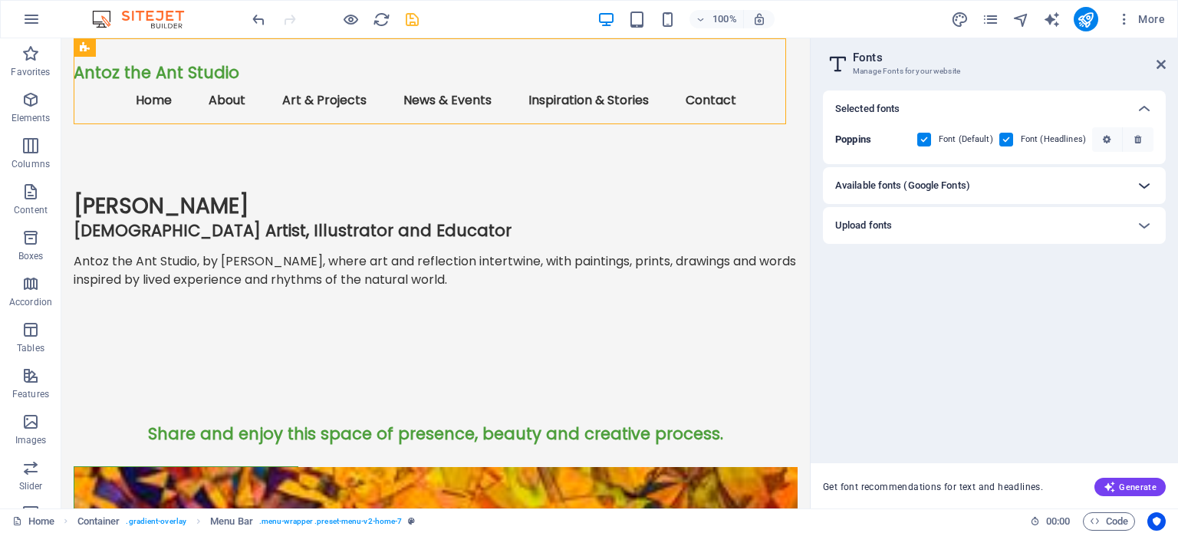
click at [1149, 183] on icon at bounding box center [1144, 185] width 18 height 18
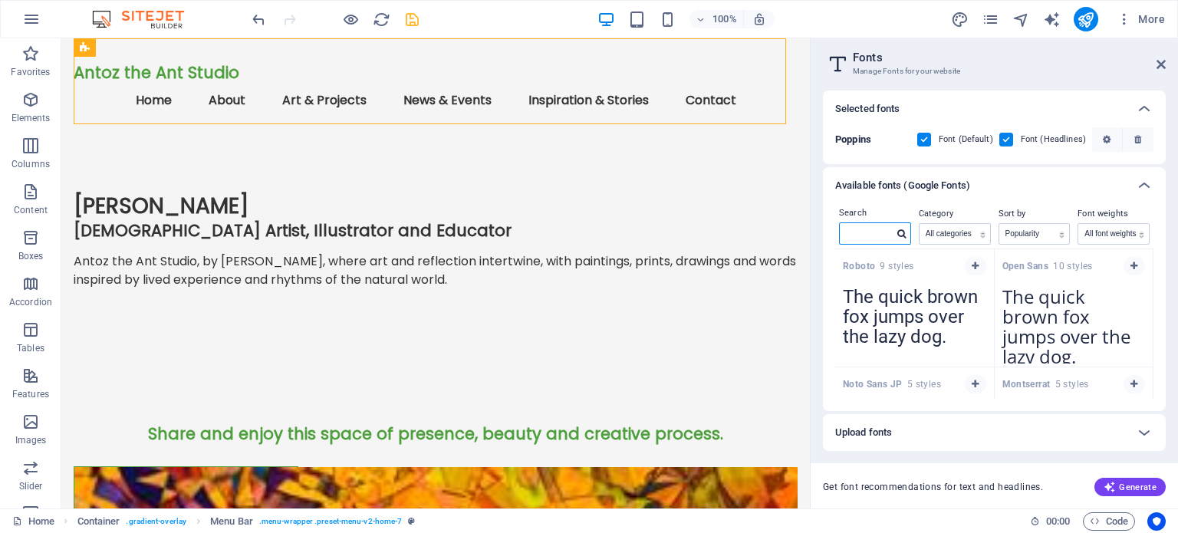
click at [854, 235] on input "text" at bounding box center [867, 233] width 54 height 20
paste input "EB Garamond"
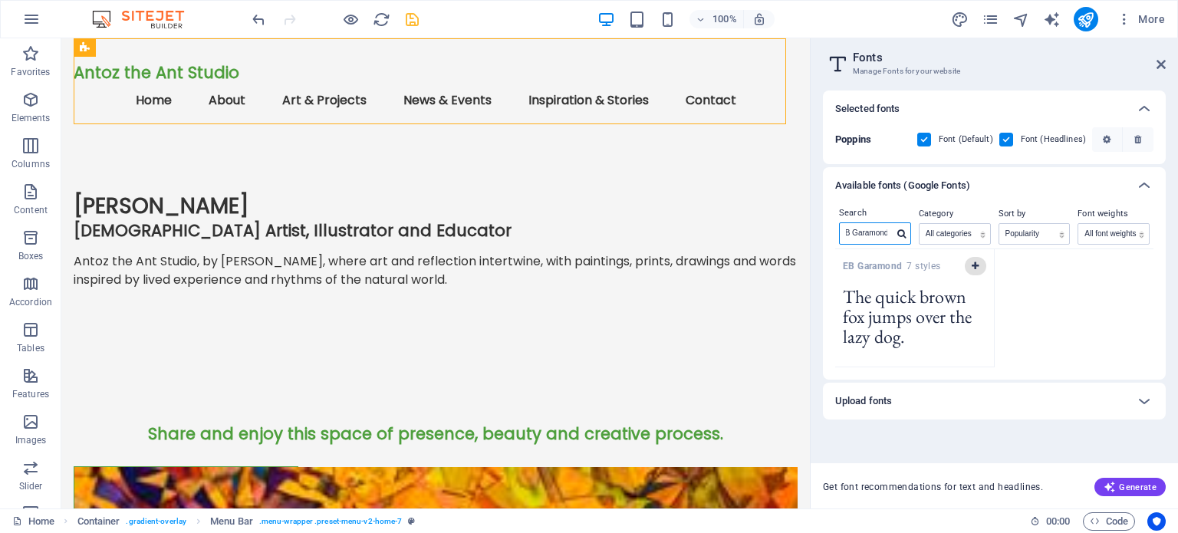
type input "EB Garamond"
click at [977, 265] on icon "button" at bounding box center [975, 266] width 7 height 9
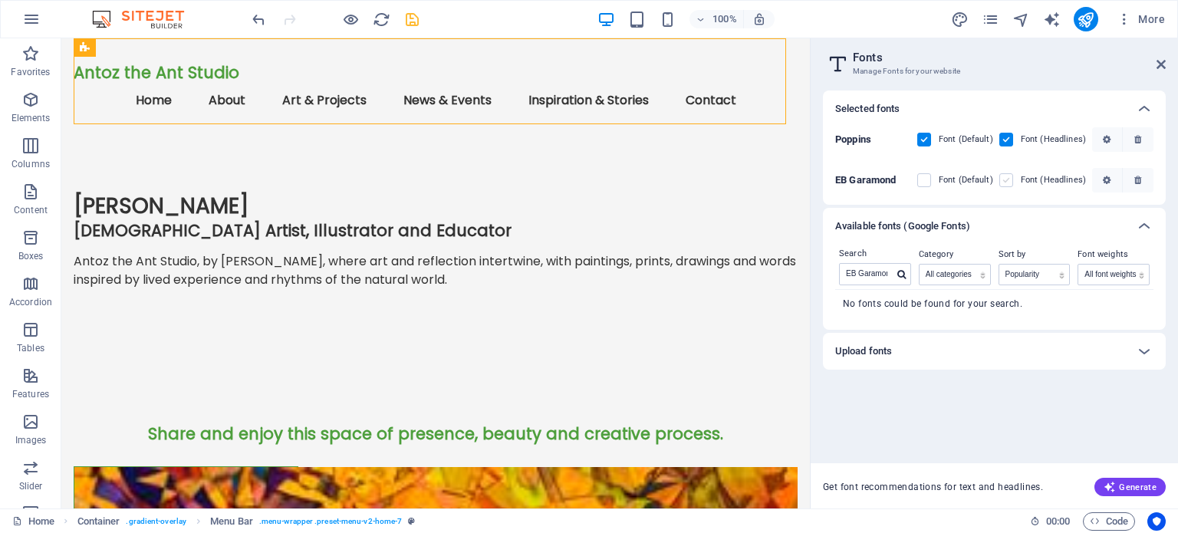
click at [1009, 176] on label at bounding box center [1006, 180] width 14 height 14
click at [0, 0] on Garamond "checkbox" at bounding box center [0, 0] width 0 height 0
click at [1157, 63] on icon at bounding box center [1161, 64] width 9 height 12
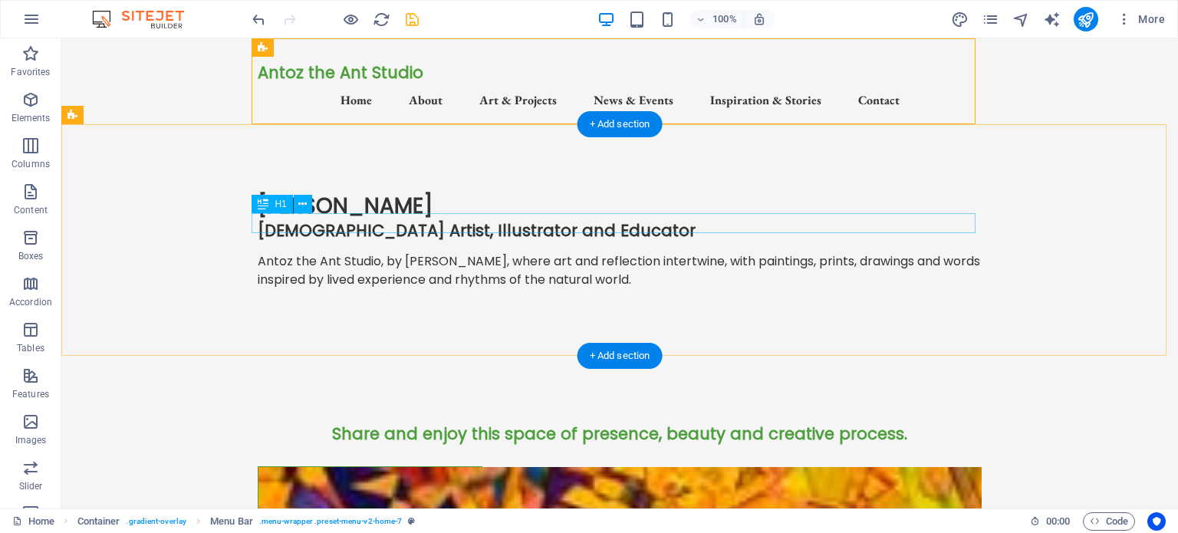
click at [453, 224] on div "[DEMOGRAPHIC_DATA] Artist, Illustrator and Educator" at bounding box center [620, 230] width 724 height 19
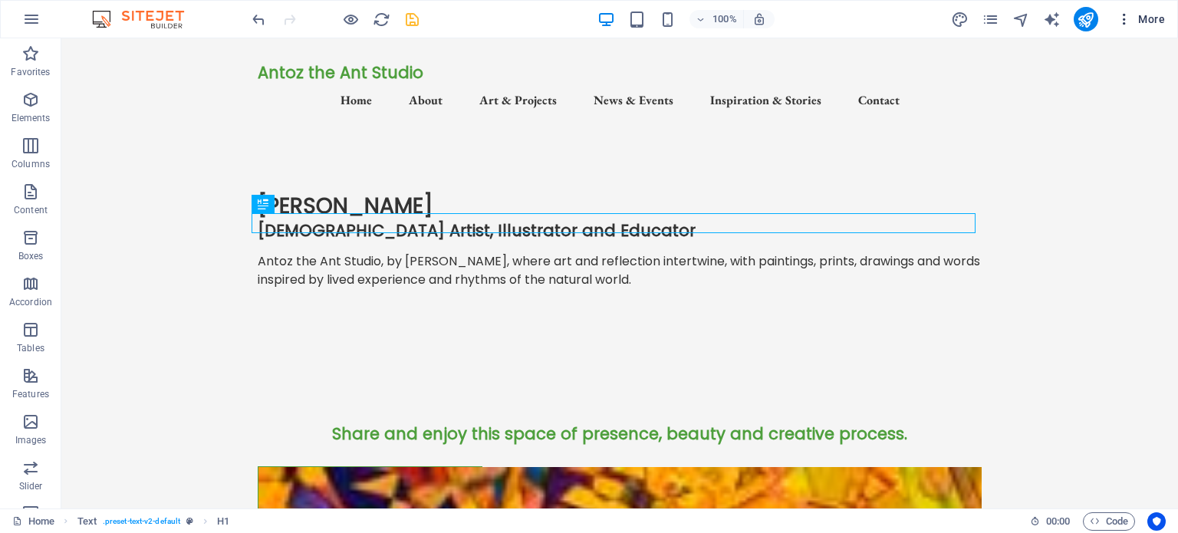
click at [1148, 18] on span "More" at bounding box center [1141, 19] width 48 height 15
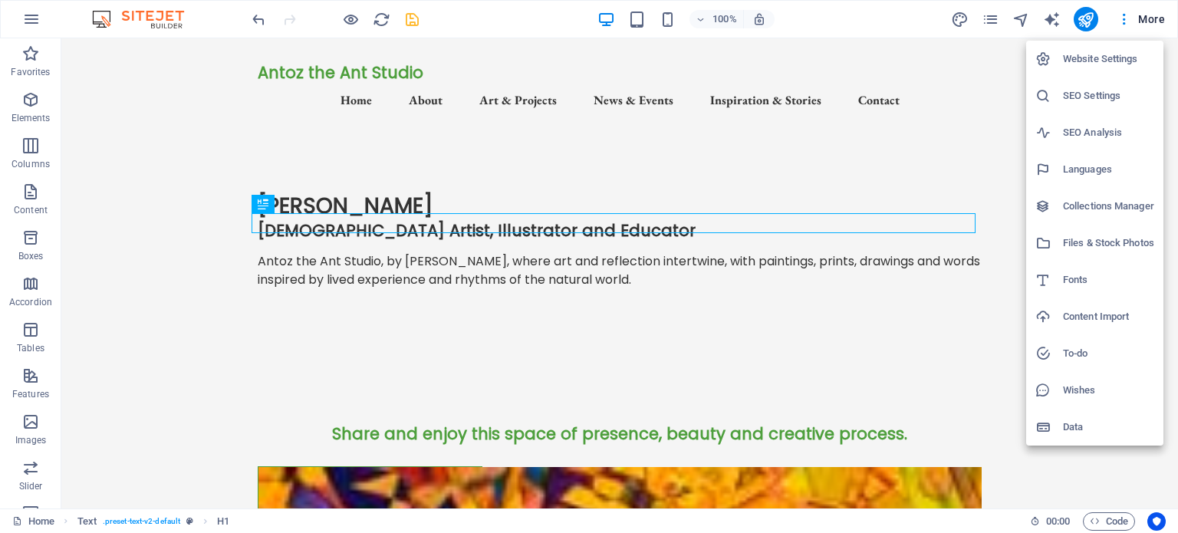
click at [156, 120] on div at bounding box center [589, 266] width 1178 height 533
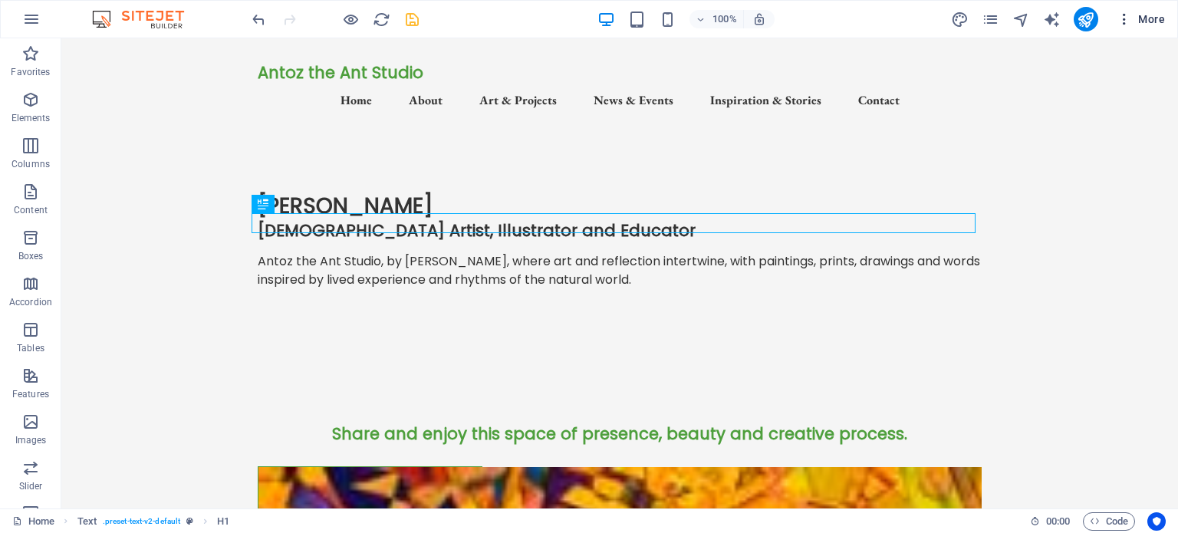
click at [1147, 12] on span "More" at bounding box center [1141, 19] width 48 height 15
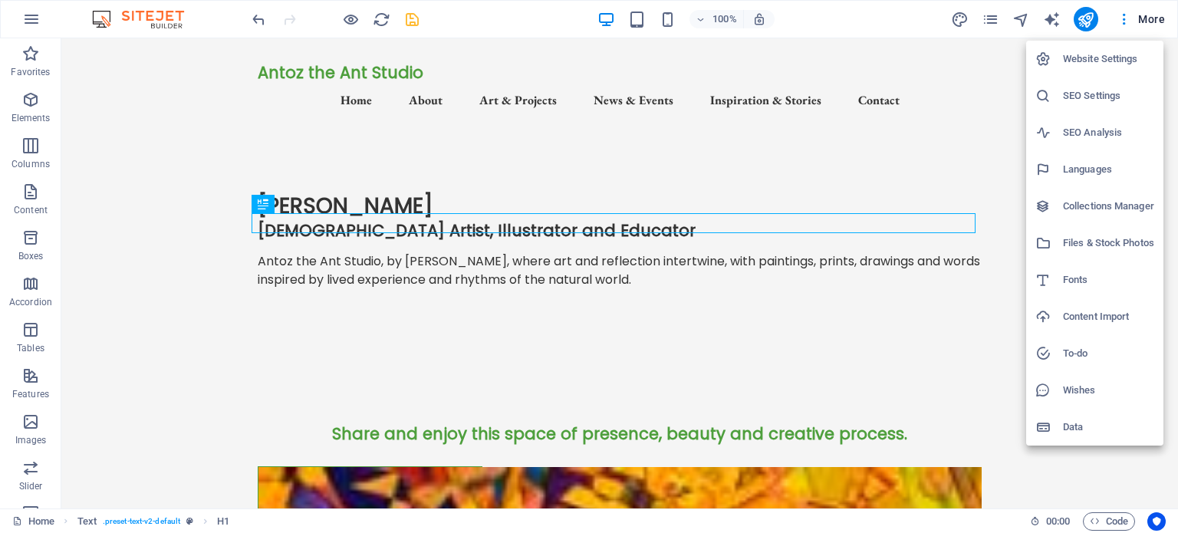
click at [1086, 281] on h6 "Fonts" at bounding box center [1108, 280] width 91 height 18
select select "popularity"
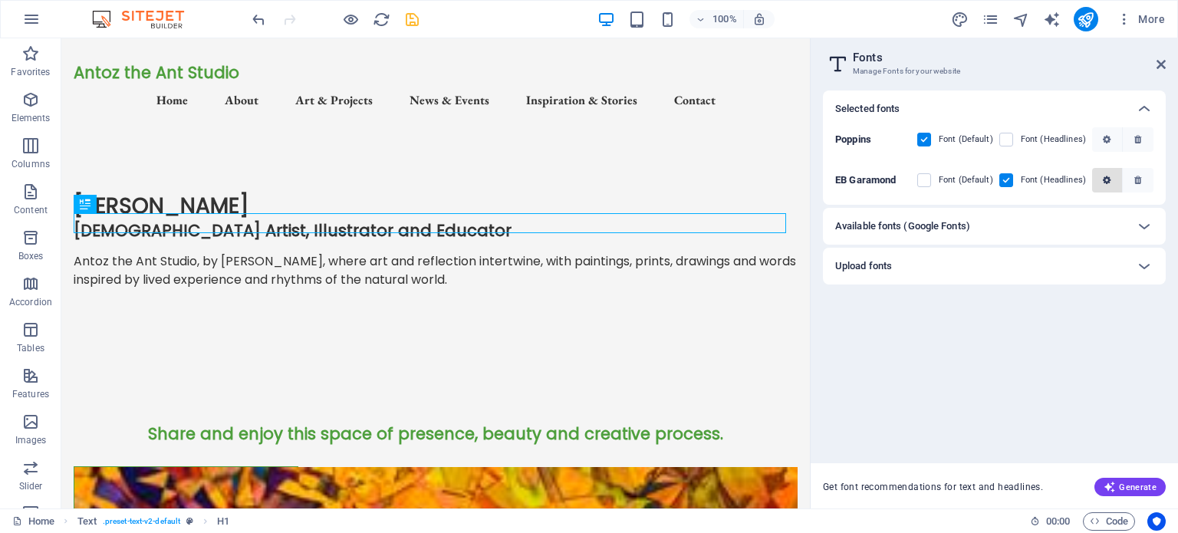
click at [1111, 179] on icon "button" at bounding box center [1107, 180] width 8 height 9
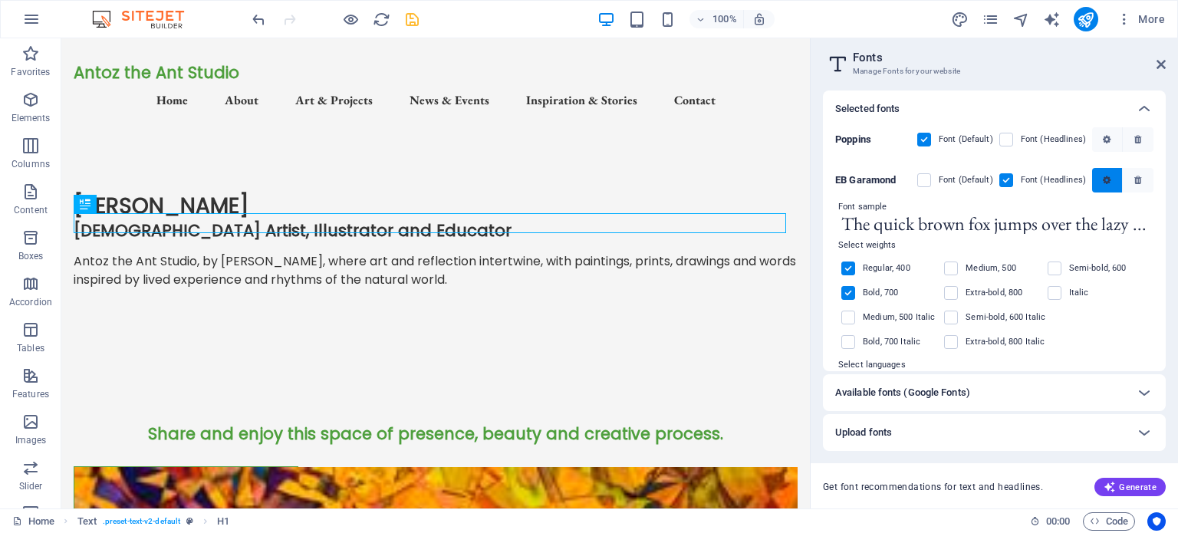
click at [1105, 179] on icon "button" at bounding box center [1107, 180] width 8 height 9
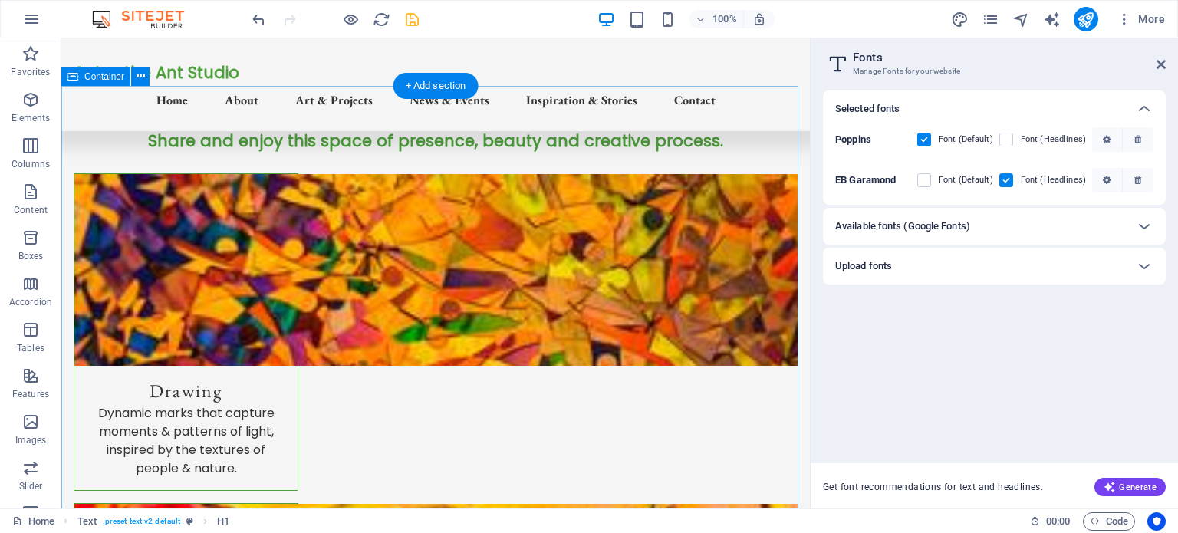
scroll to position [202, 0]
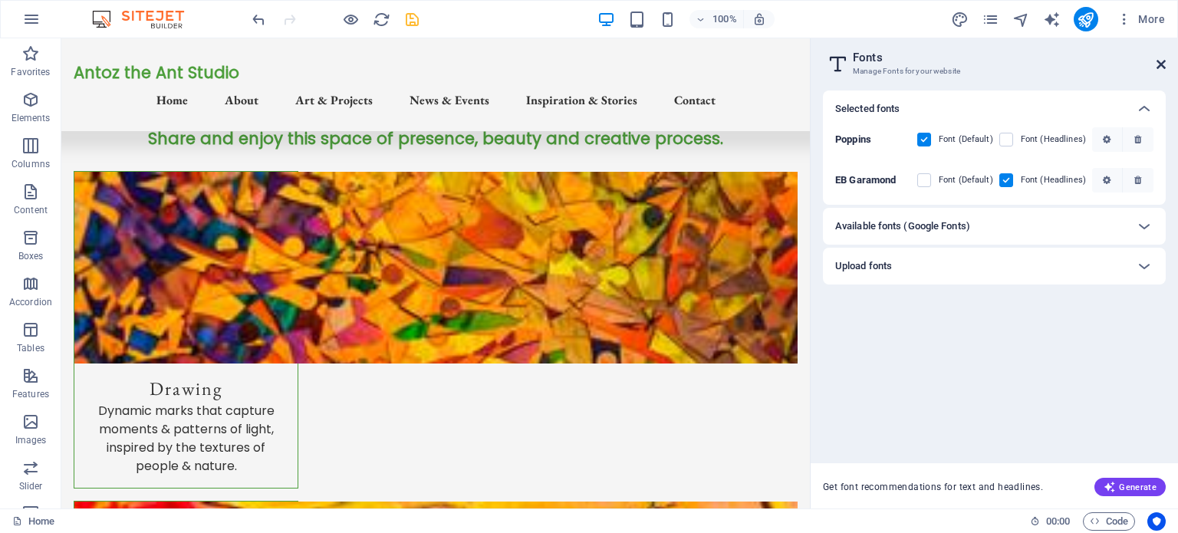
click at [1163, 60] on icon at bounding box center [1161, 64] width 9 height 12
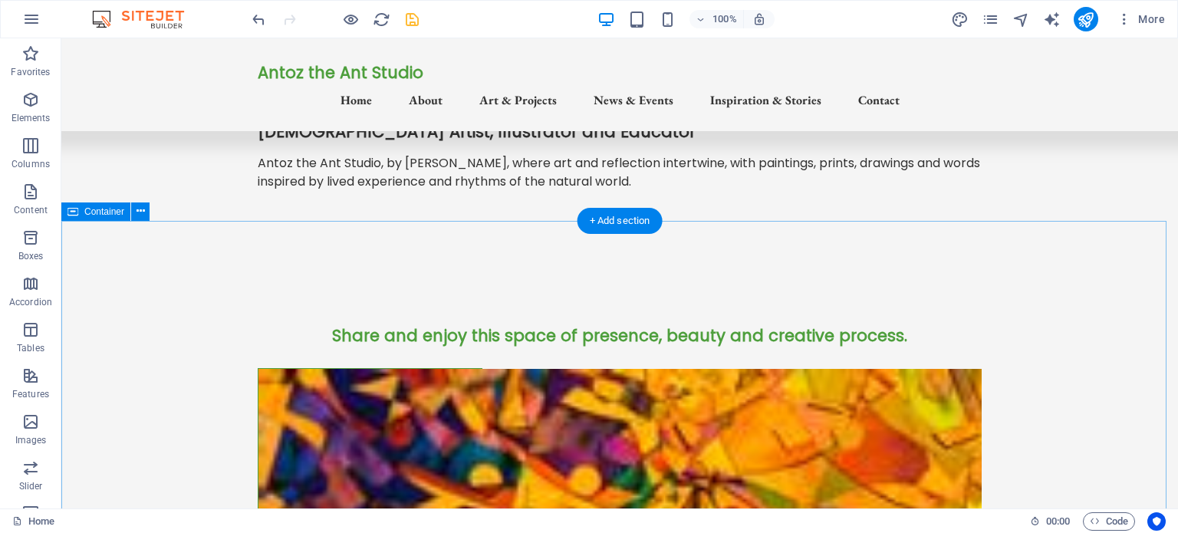
scroll to position [0, 0]
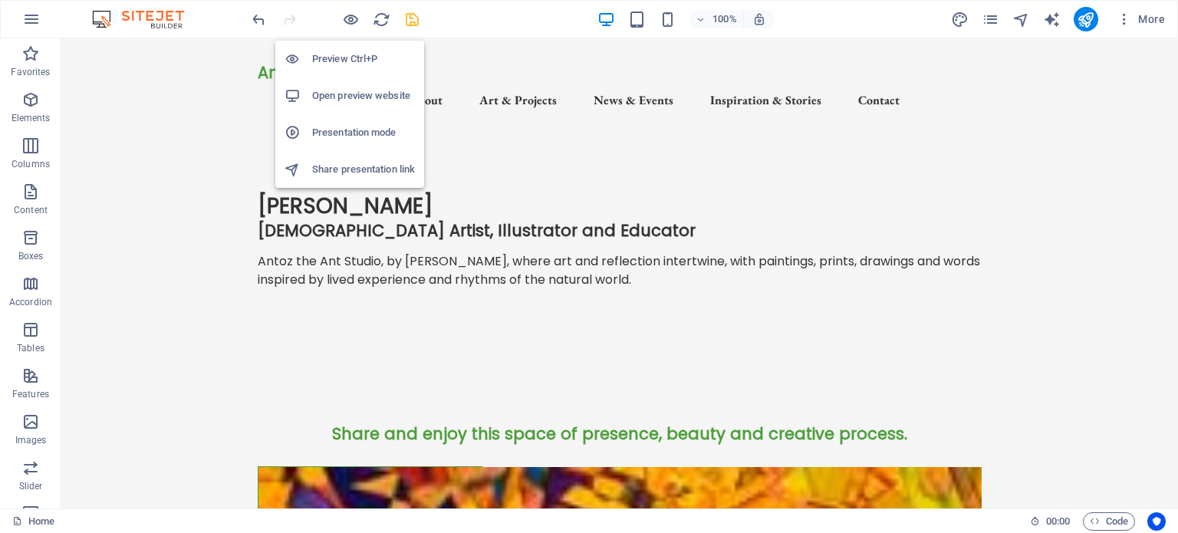
click at [345, 132] on h6 "Presentation mode" at bounding box center [363, 132] width 103 height 18
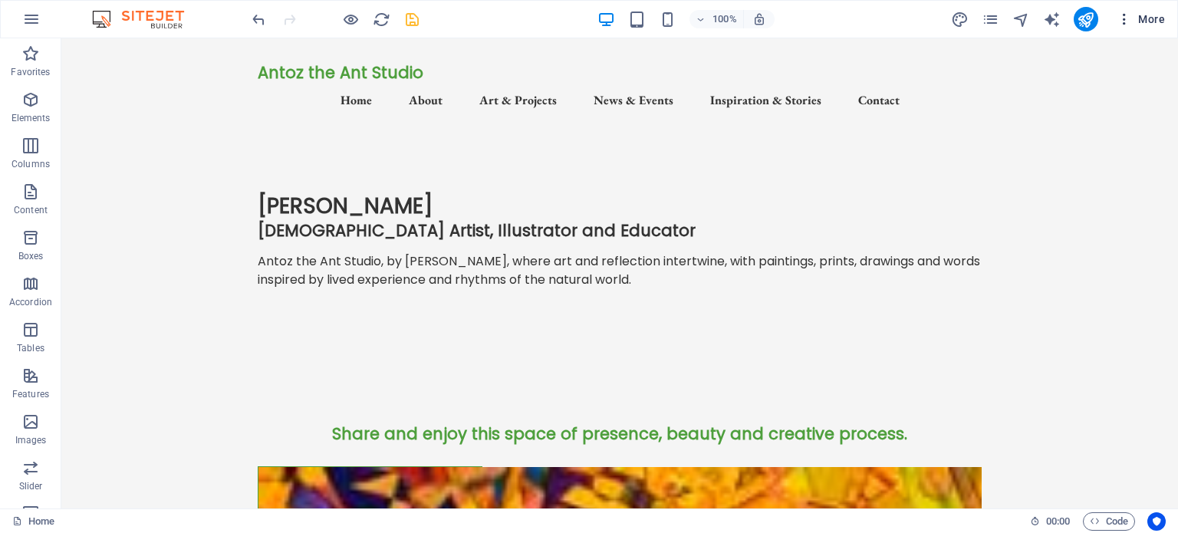
click at [1160, 15] on span "More" at bounding box center [1141, 19] width 48 height 15
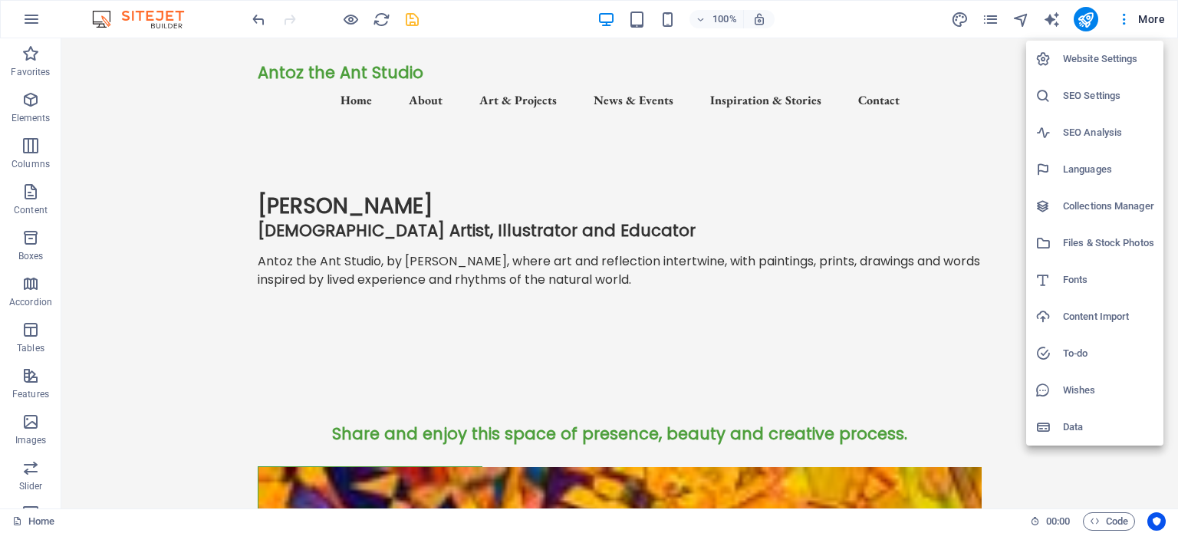
click at [1083, 276] on h6 "Fonts" at bounding box center [1108, 280] width 91 height 18
select select "popularity"
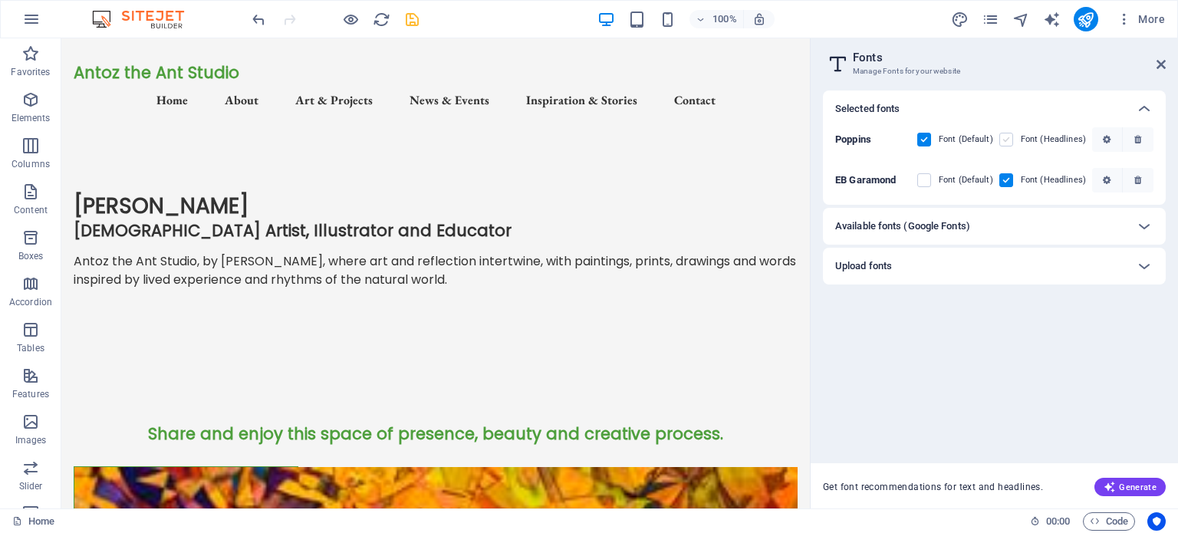
click at [1009, 139] on label at bounding box center [1006, 140] width 14 height 14
click at [0, 0] on input "checkbox" at bounding box center [0, 0] width 0 height 0
click at [1103, 137] on icon "button" at bounding box center [1107, 139] width 8 height 9
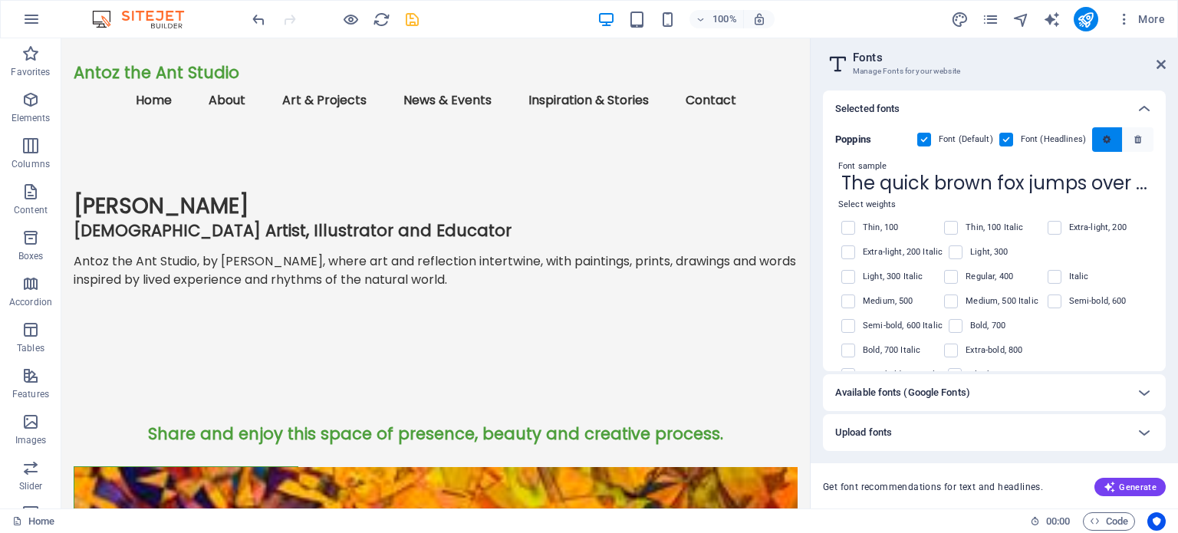
click at [1105, 133] on button "button" at bounding box center [1107, 139] width 31 height 25
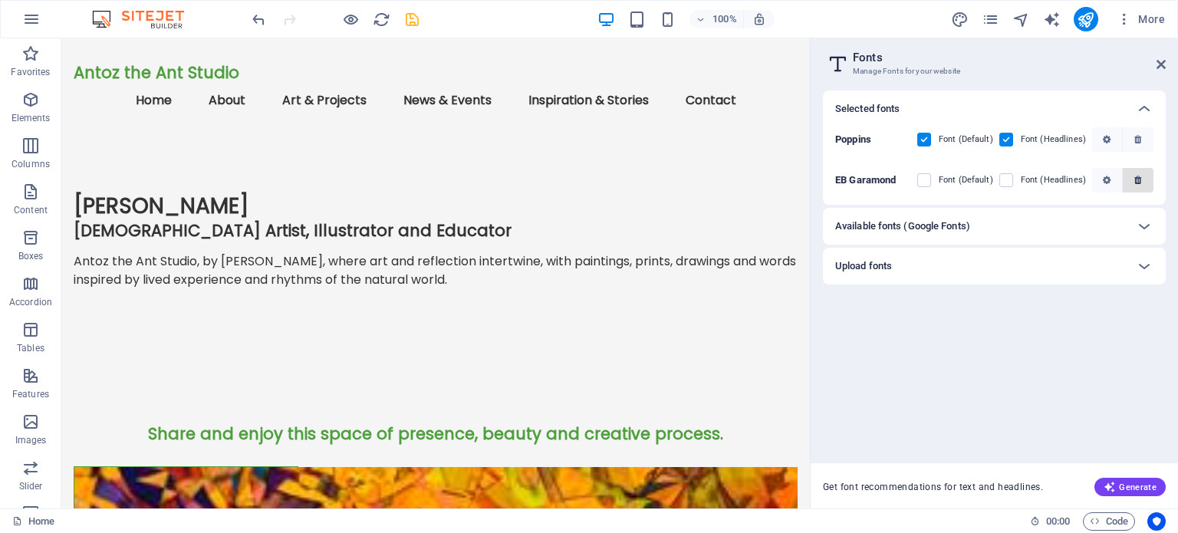
click at [1144, 179] on span "button" at bounding box center [1138, 180] width 18 height 9
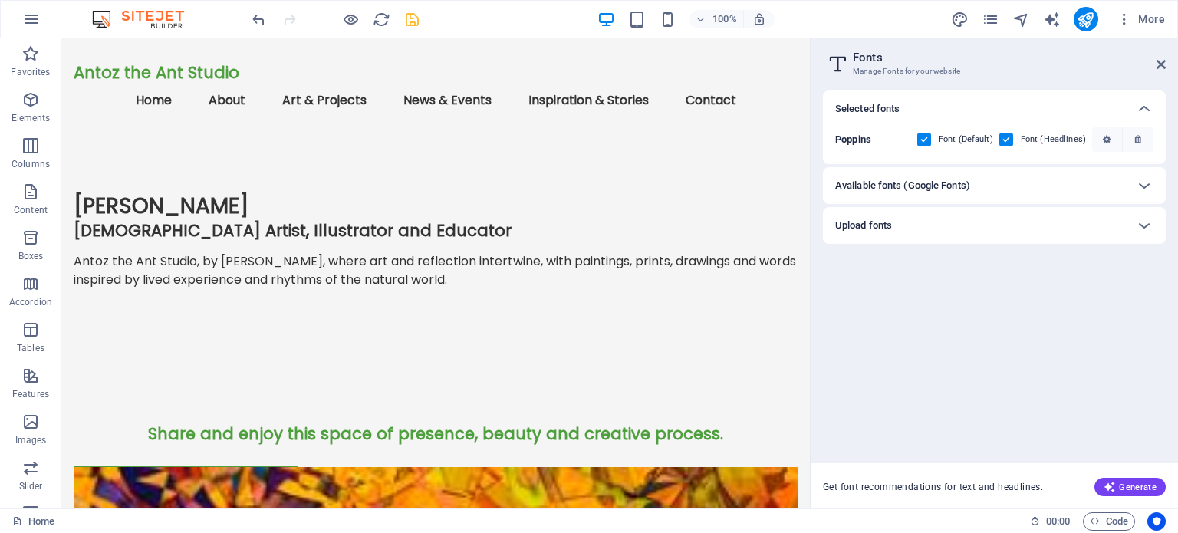
click at [896, 192] on h6 "Available fonts (Google Fonts)" at bounding box center [902, 185] width 135 height 18
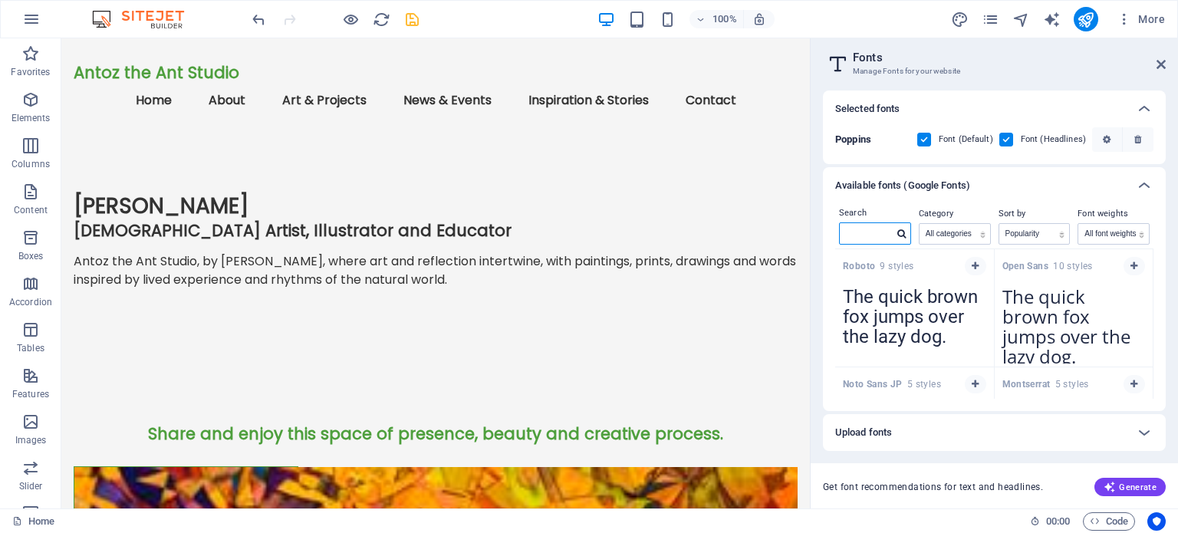
click at [877, 233] on input "text" at bounding box center [867, 233] width 54 height 20
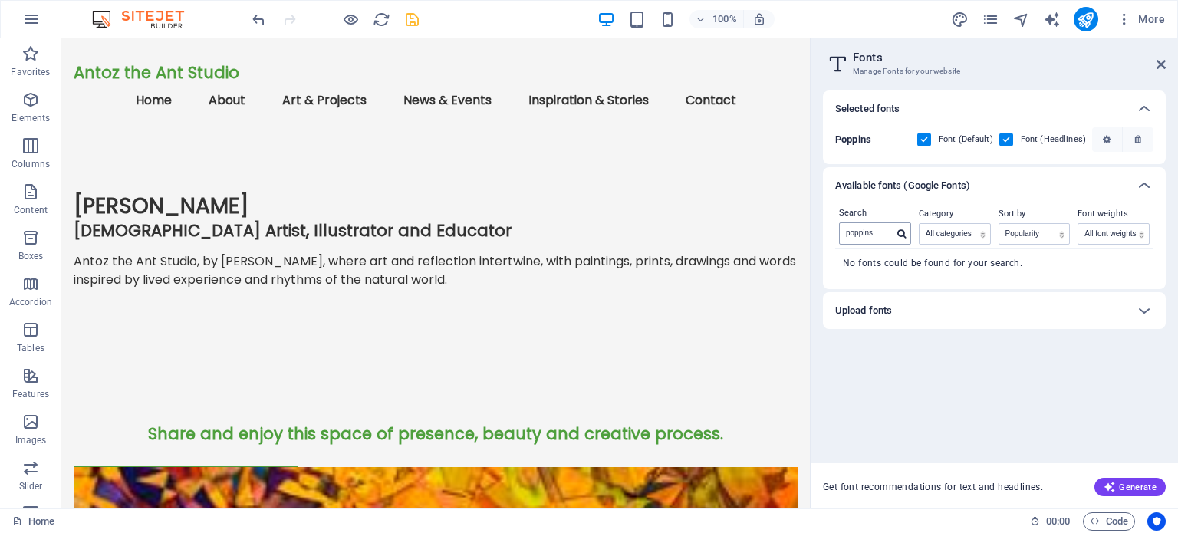
click at [900, 231] on icon at bounding box center [901, 233] width 8 height 9
click at [880, 230] on input "poppins" at bounding box center [867, 233] width 54 height 20
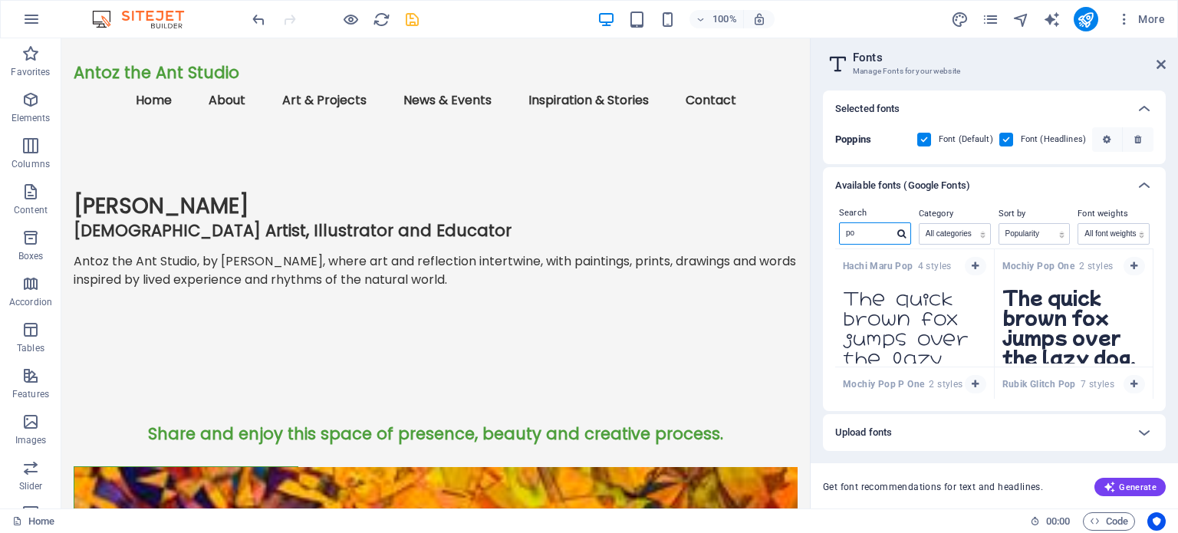
type input "p"
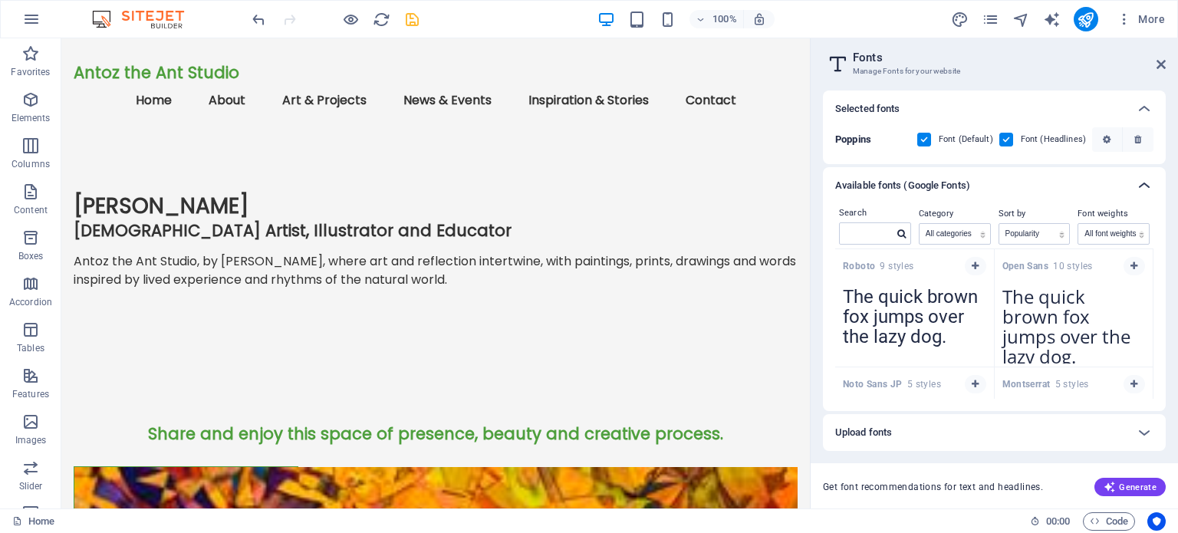
click at [1142, 182] on icon at bounding box center [1144, 185] width 18 height 18
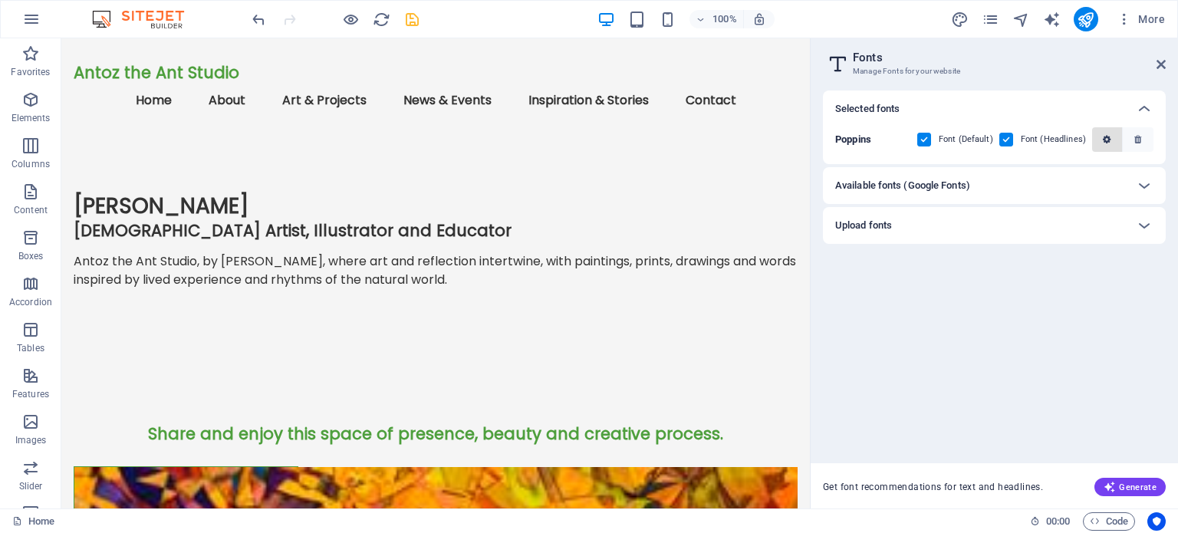
click at [1110, 136] on icon "button" at bounding box center [1107, 139] width 8 height 9
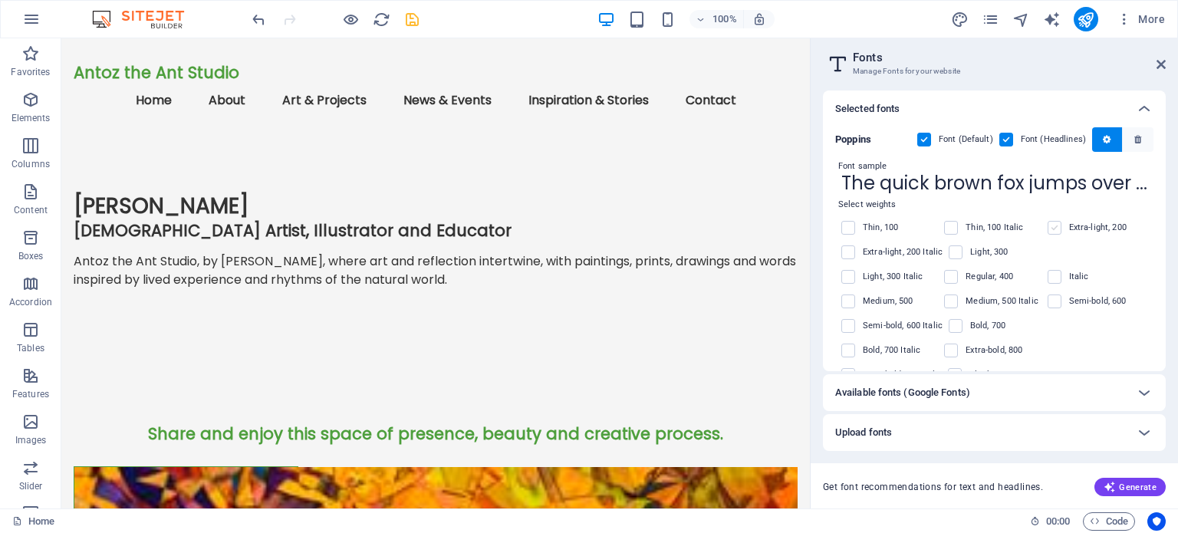
click at [1053, 228] on label at bounding box center [1055, 228] width 14 height 14
click at [0, 0] on input "checkbox" at bounding box center [0, 0] width 0 height 0
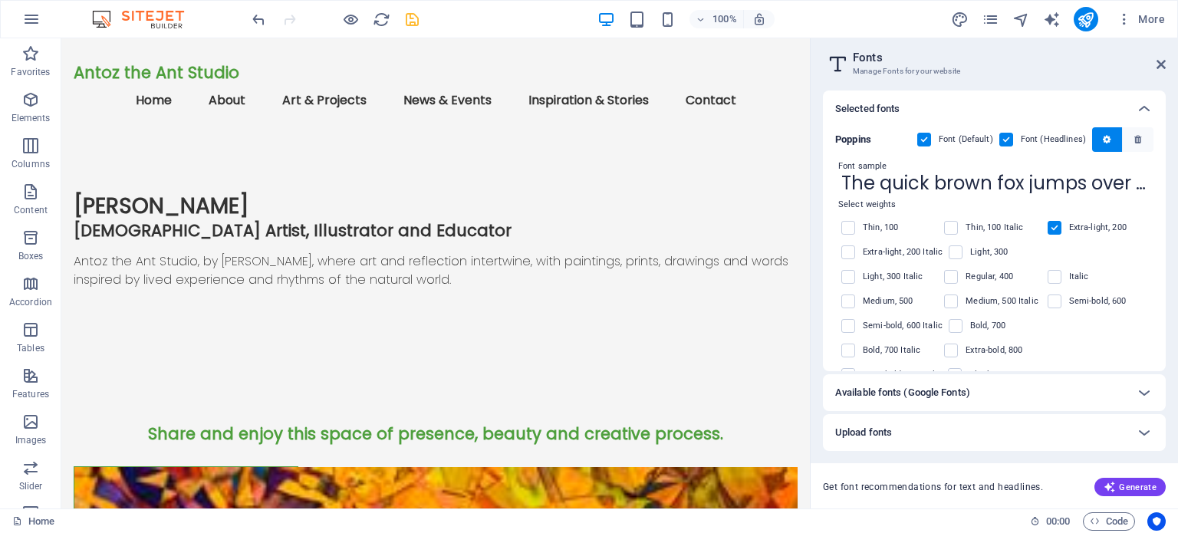
click at [1053, 224] on label at bounding box center [1055, 228] width 14 height 14
click at [0, 0] on input "checkbox" at bounding box center [0, 0] width 0 height 0
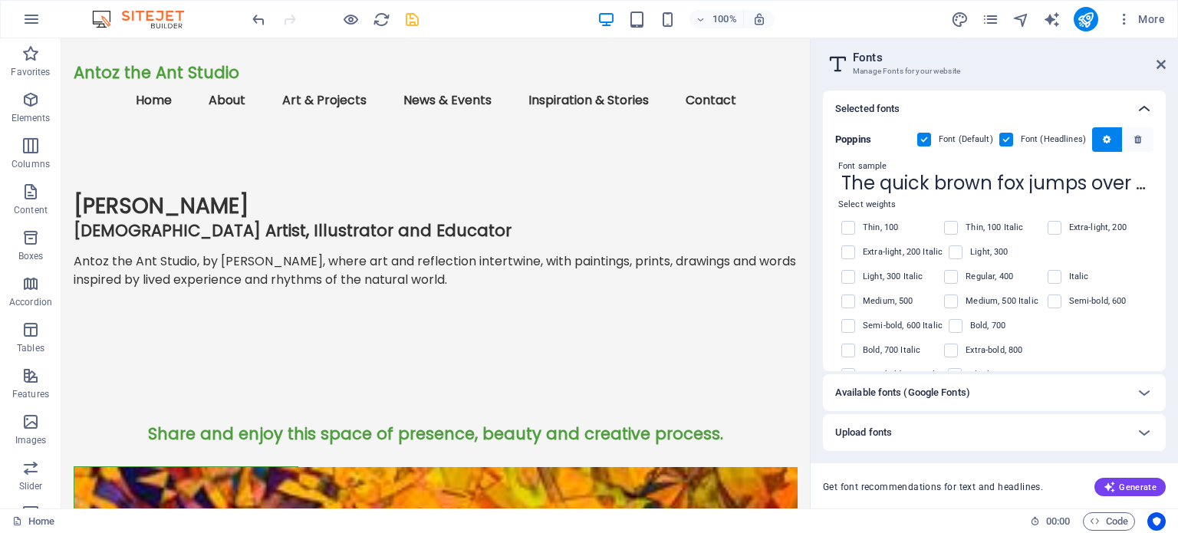
click at [1144, 105] on icon at bounding box center [1144, 109] width 18 height 18
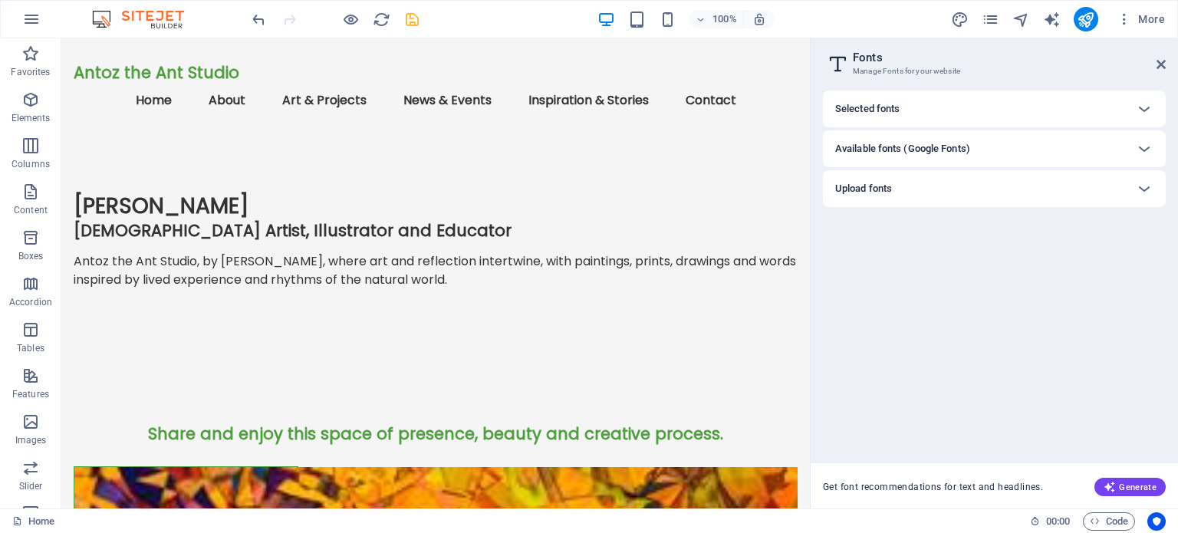
click at [998, 155] on div "Available fonts (Google Fonts)" at bounding box center [980, 149] width 291 height 18
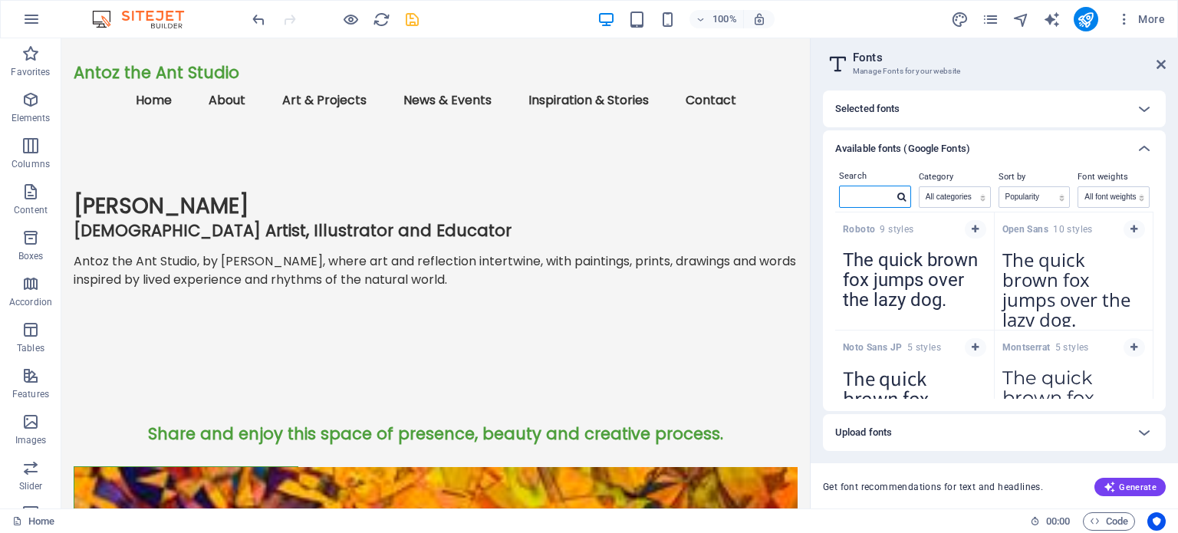
click at [873, 193] on input "text" at bounding box center [867, 196] width 54 height 20
paste input "[URL][DOMAIN_NAME]"
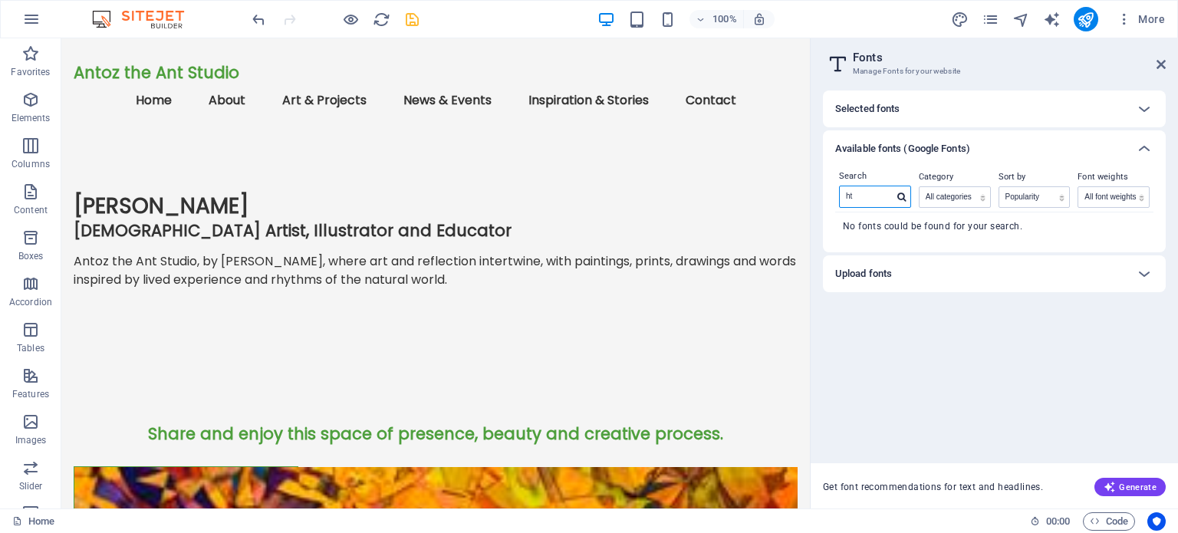
type input "h"
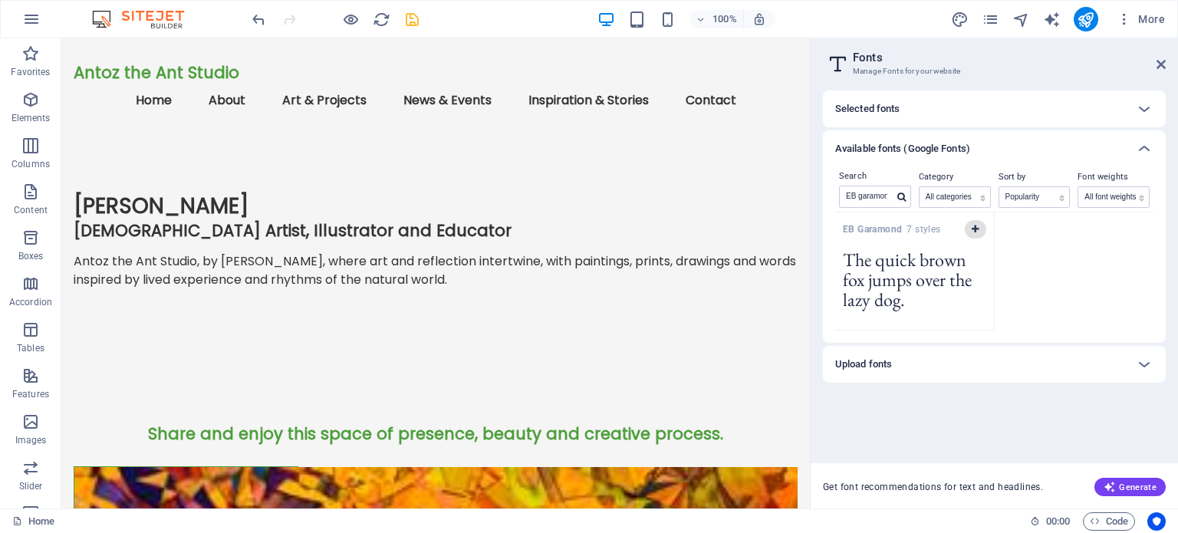
click at [974, 229] on icon "button" at bounding box center [975, 229] width 7 height 9
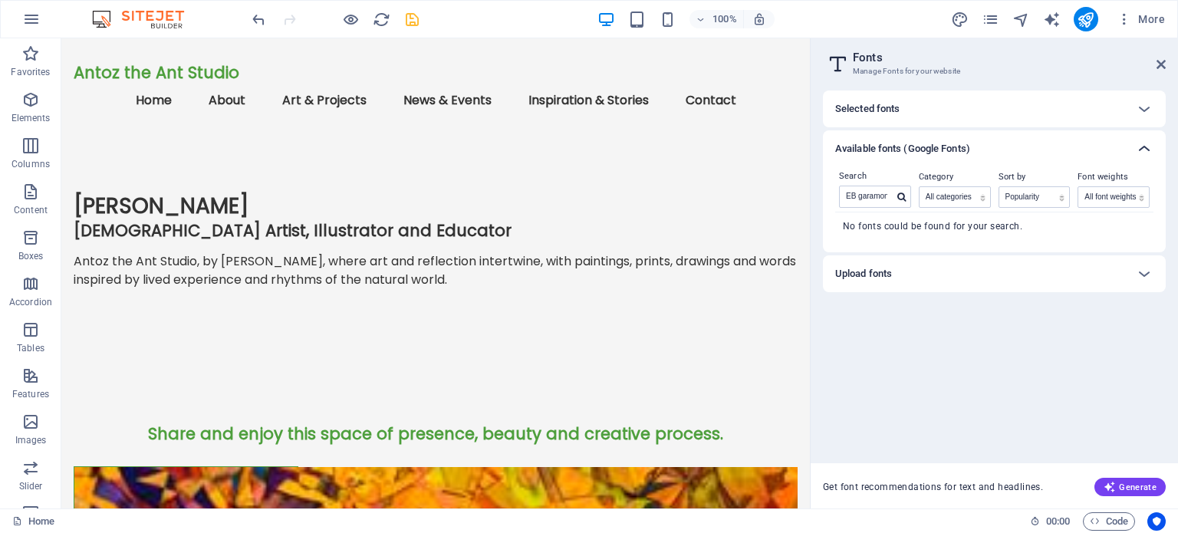
click at [1144, 146] on icon at bounding box center [1144, 149] width 18 height 18
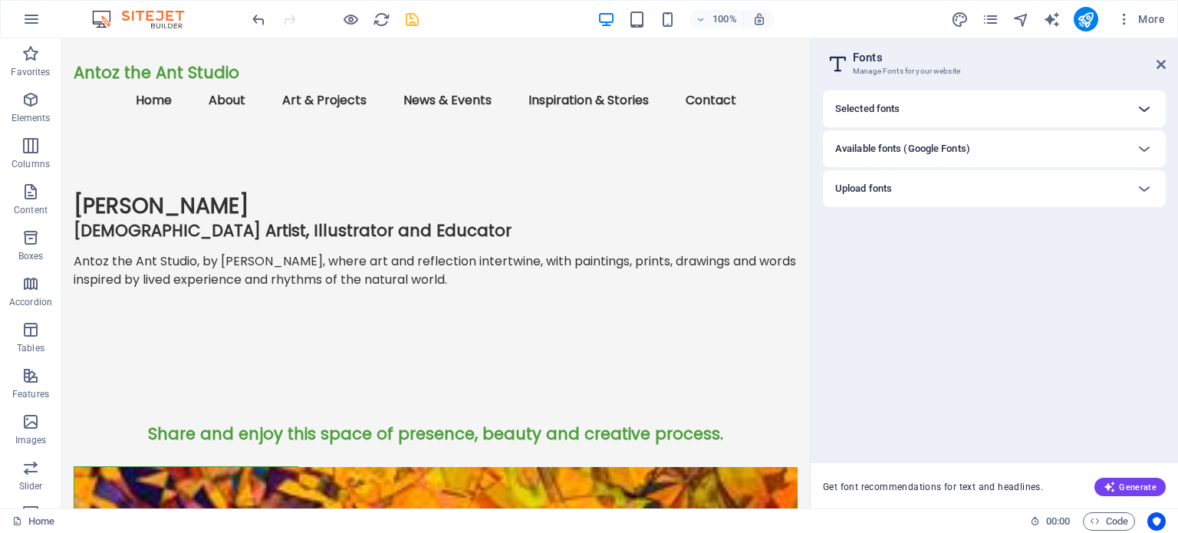
click at [1145, 108] on icon at bounding box center [1144, 109] width 18 height 18
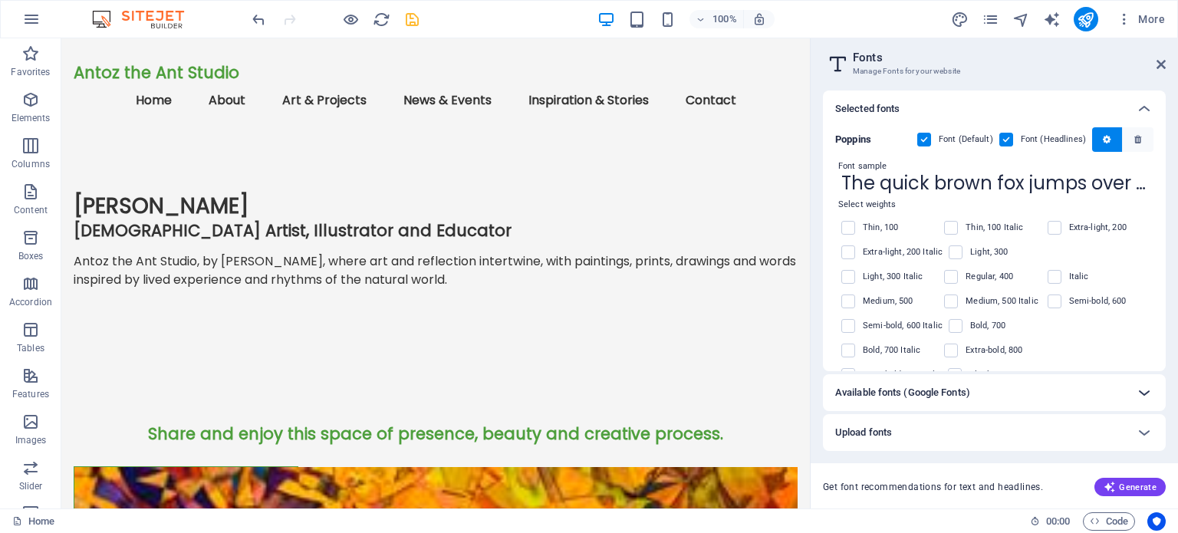
click at [1147, 392] on icon at bounding box center [1144, 392] width 18 height 18
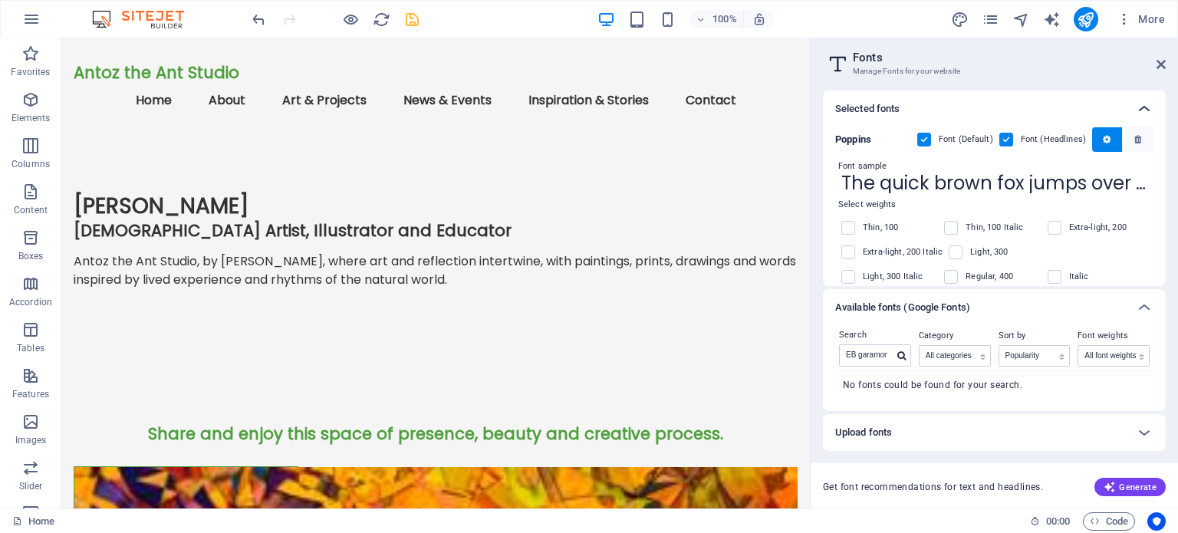
click at [1147, 106] on icon at bounding box center [1144, 109] width 18 height 18
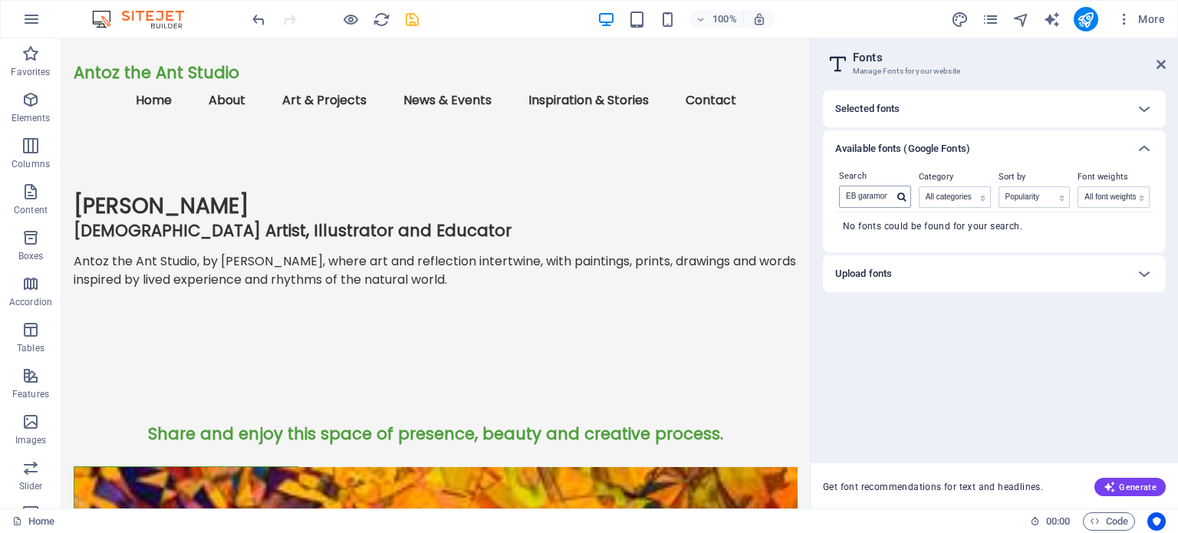
click at [901, 195] on icon at bounding box center [901, 197] width 8 height 9
click at [892, 196] on input "EB garamond" at bounding box center [867, 196] width 54 height 20
click at [876, 199] on input "EB garamond" at bounding box center [867, 196] width 54 height 20
click at [851, 196] on input "EB garamond" at bounding box center [867, 196] width 54 height 20
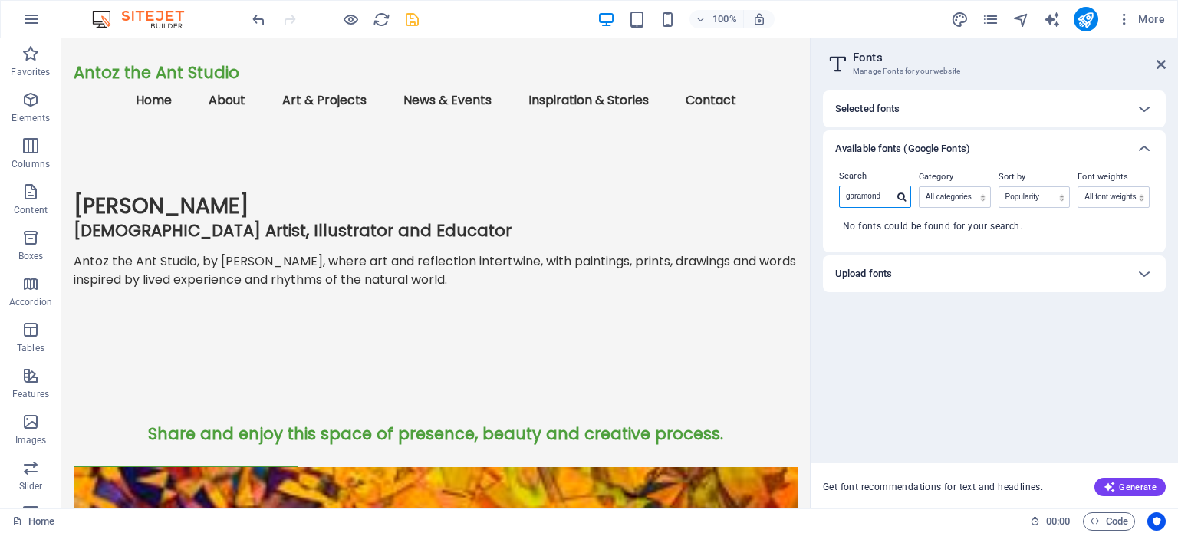
scroll to position [0, 0]
type input "EB Garamond"
click at [411, 18] on icon "save" at bounding box center [412, 20] width 18 height 18
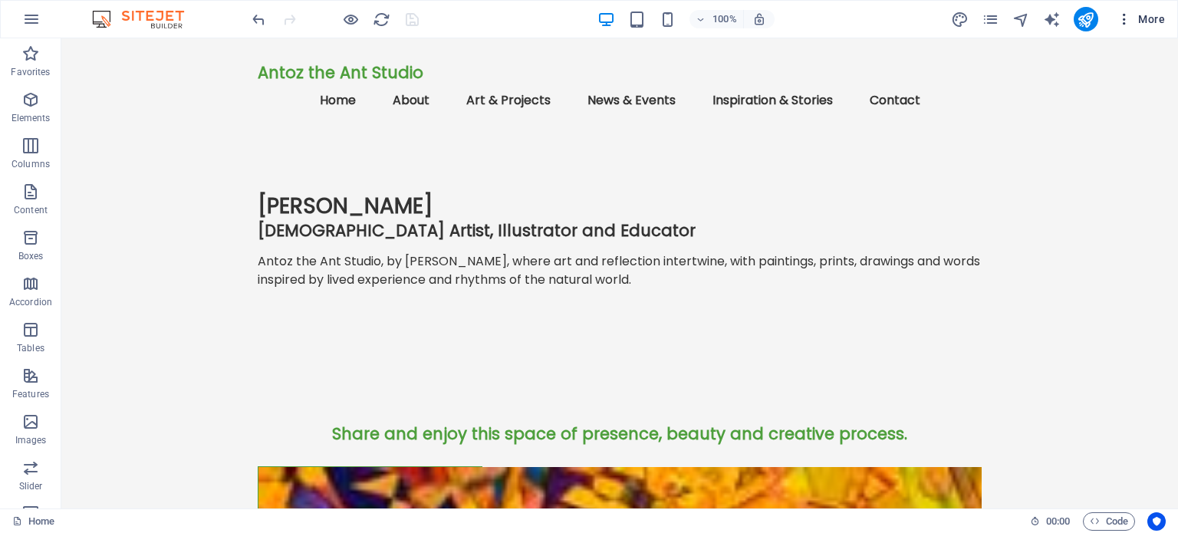
click at [1148, 18] on span "More" at bounding box center [1141, 19] width 48 height 15
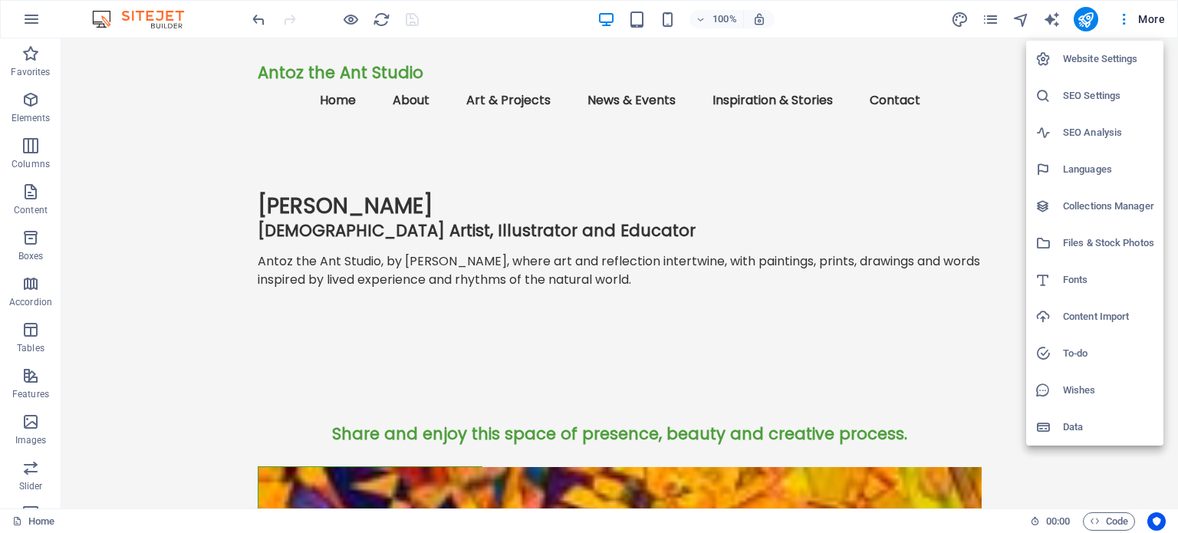
click at [1081, 273] on h6 "Fonts" at bounding box center [1108, 280] width 91 height 18
select select "popularity"
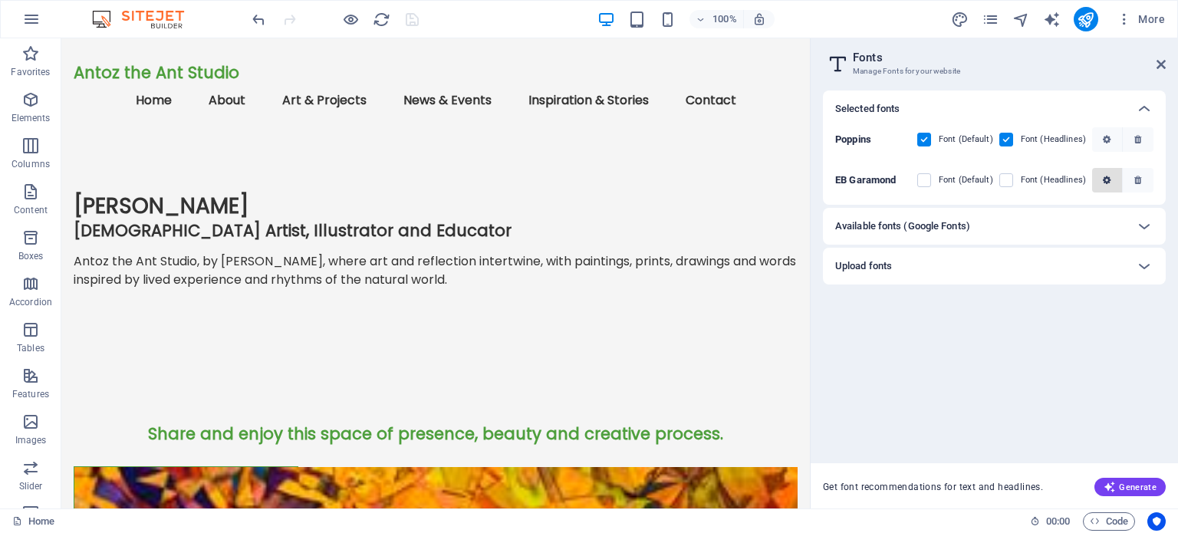
click at [1101, 177] on span "button" at bounding box center [1107, 180] width 18 height 9
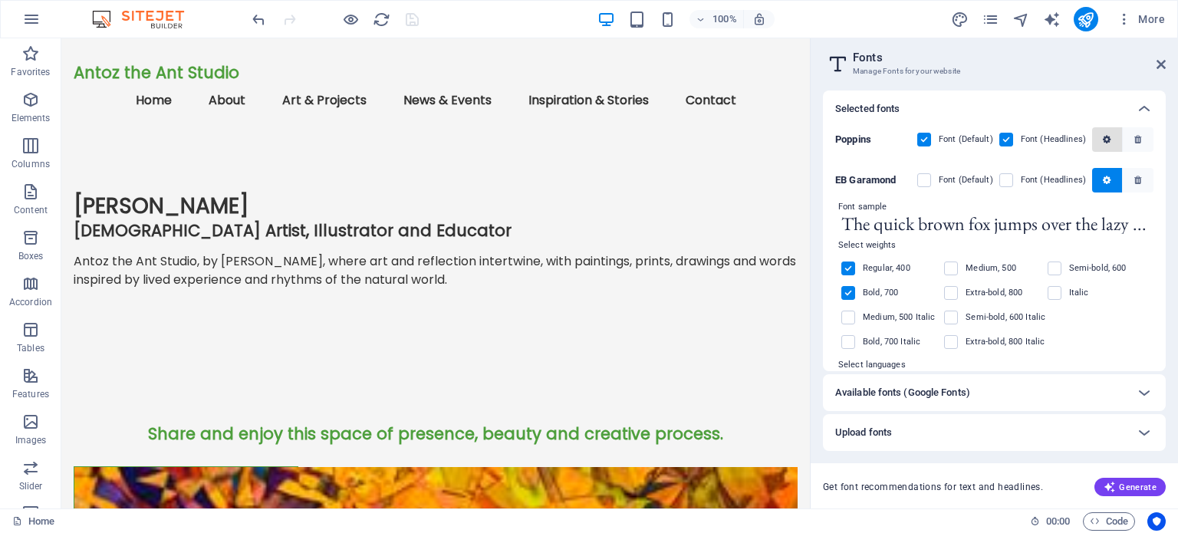
click at [1103, 136] on icon "button" at bounding box center [1107, 139] width 8 height 9
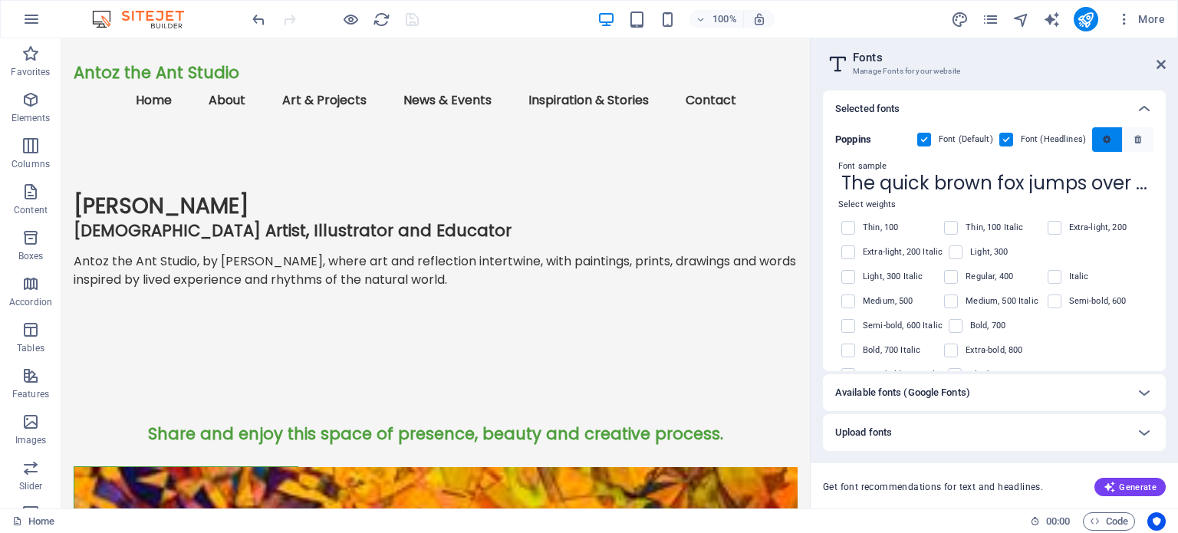
click at [1103, 138] on icon "button" at bounding box center [1107, 139] width 8 height 9
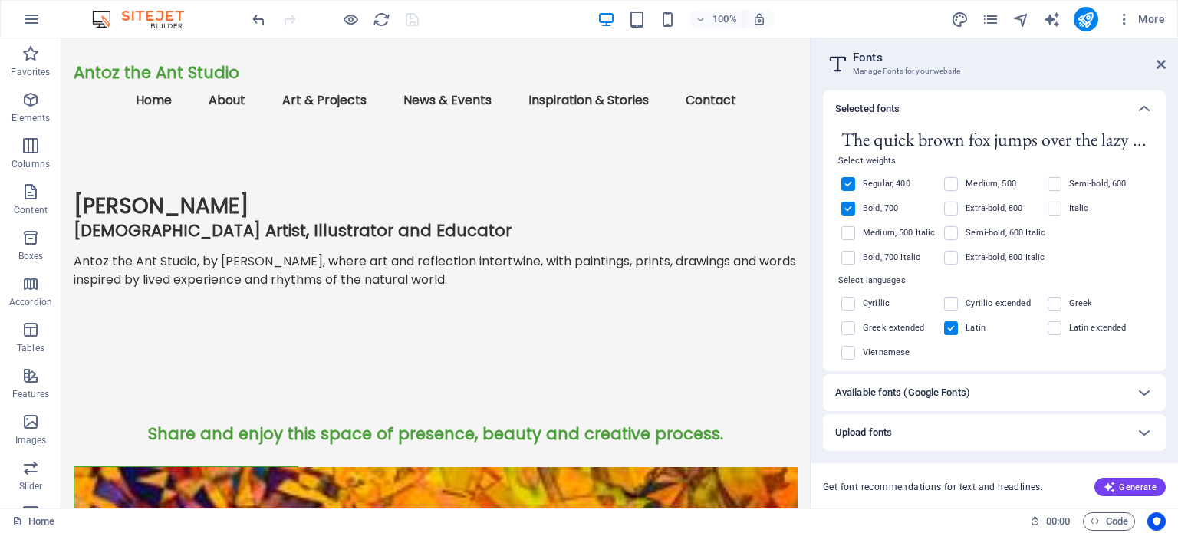
scroll to position [92, 0]
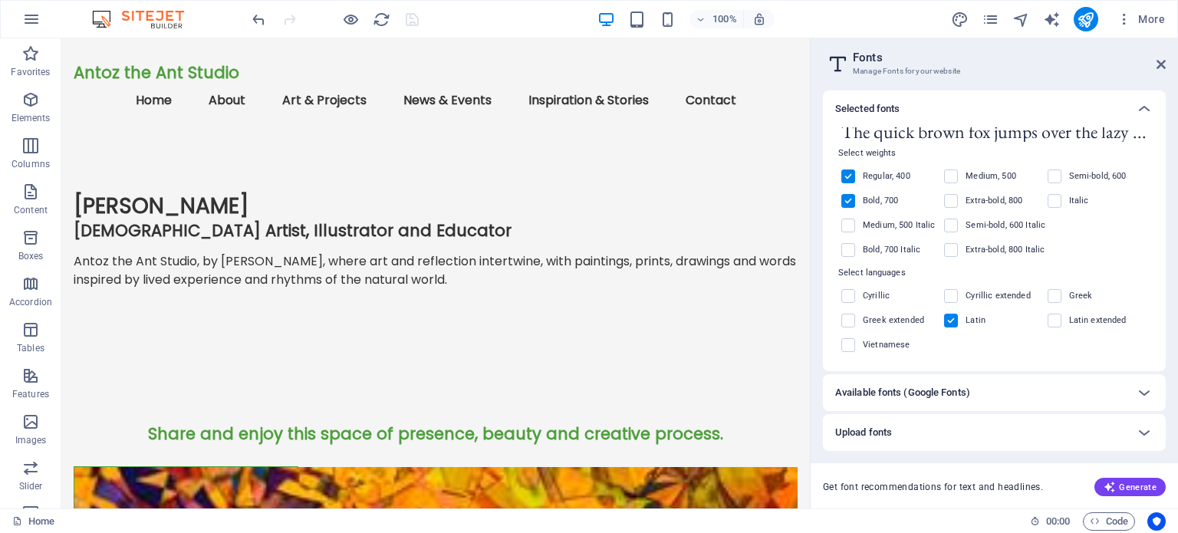
click at [851, 198] on label at bounding box center [848, 201] width 14 height 14
click at [0, 0] on input "checkbox" at bounding box center [0, 0] width 0 height 0
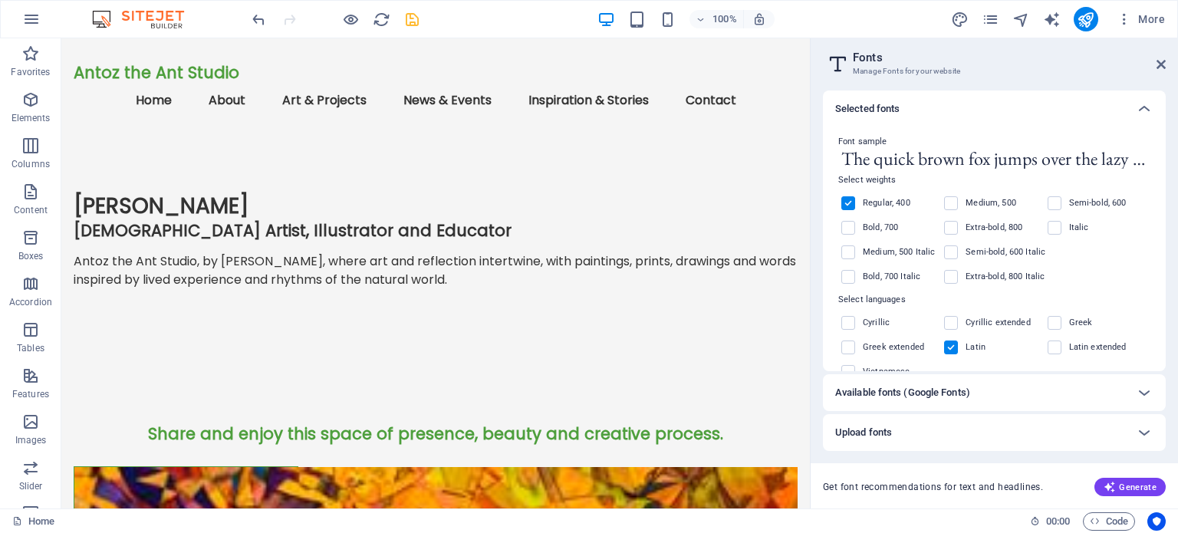
scroll to position [15, 0]
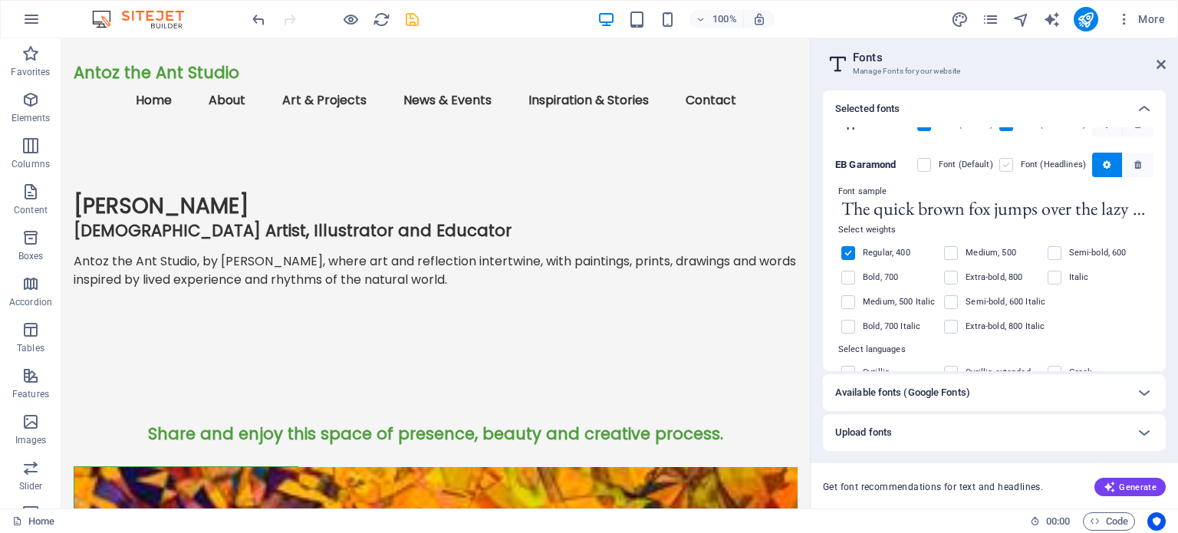
click at [1007, 164] on label at bounding box center [1006, 165] width 14 height 14
click at [0, 0] on Garamond "checkbox" at bounding box center [0, 0] width 0 height 0
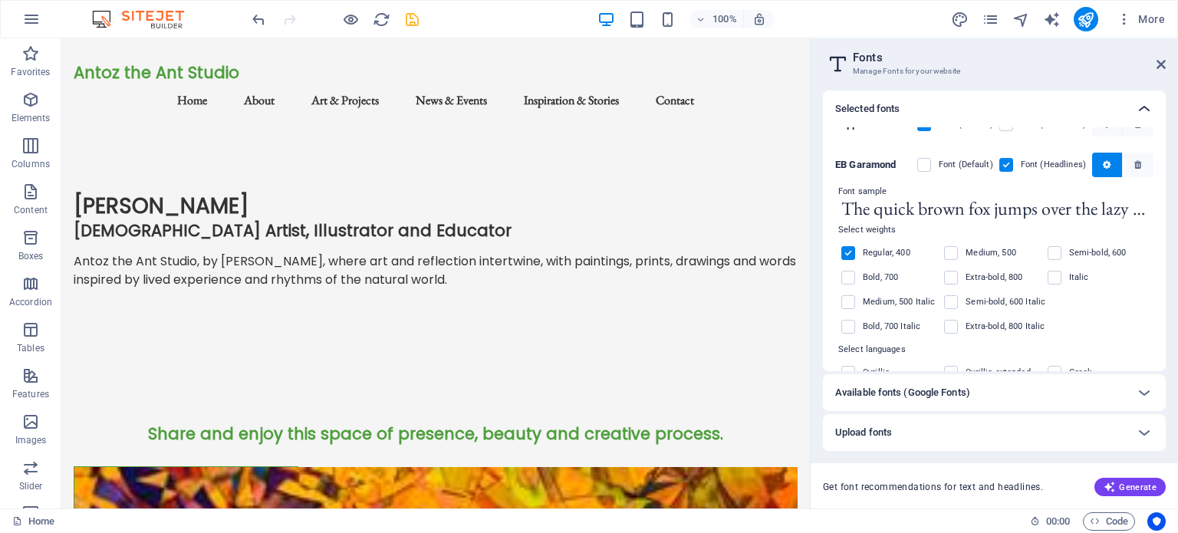
click at [1143, 107] on icon at bounding box center [1144, 109] width 18 height 18
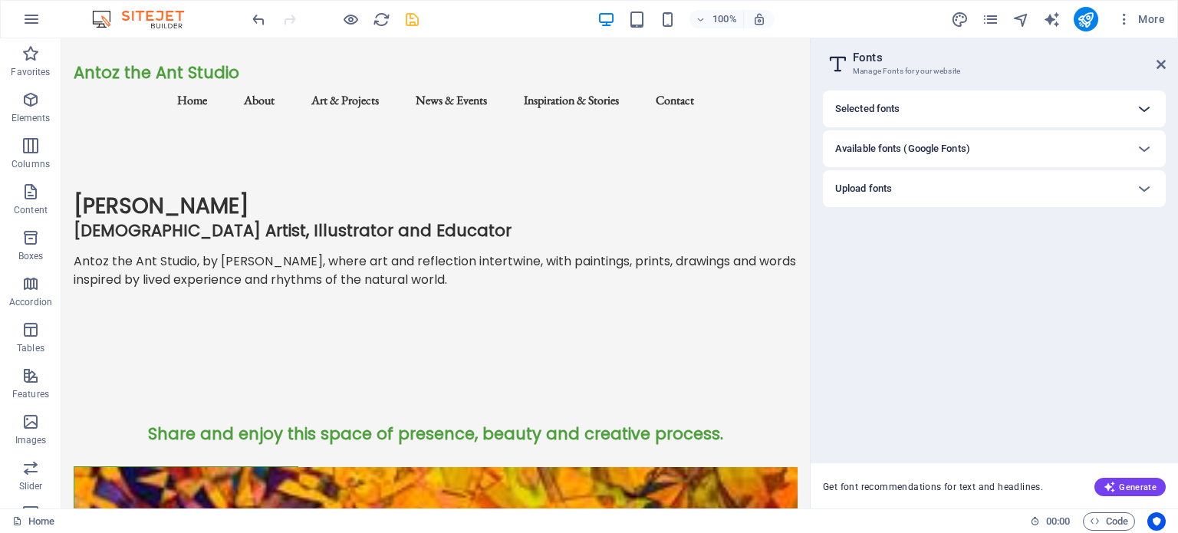
scroll to position [0, 0]
click at [1143, 103] on icon at bounding box center [1144, 109] width 18 height 18
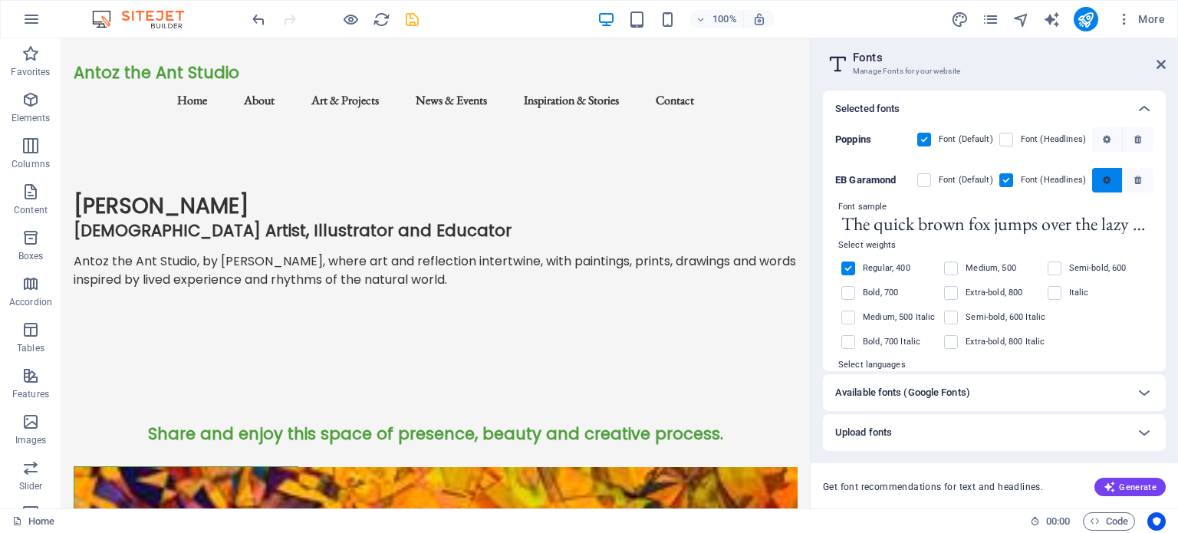
click at [1104, 182] on icon "button" at bounding box center [1107, 180] width 8 height 9
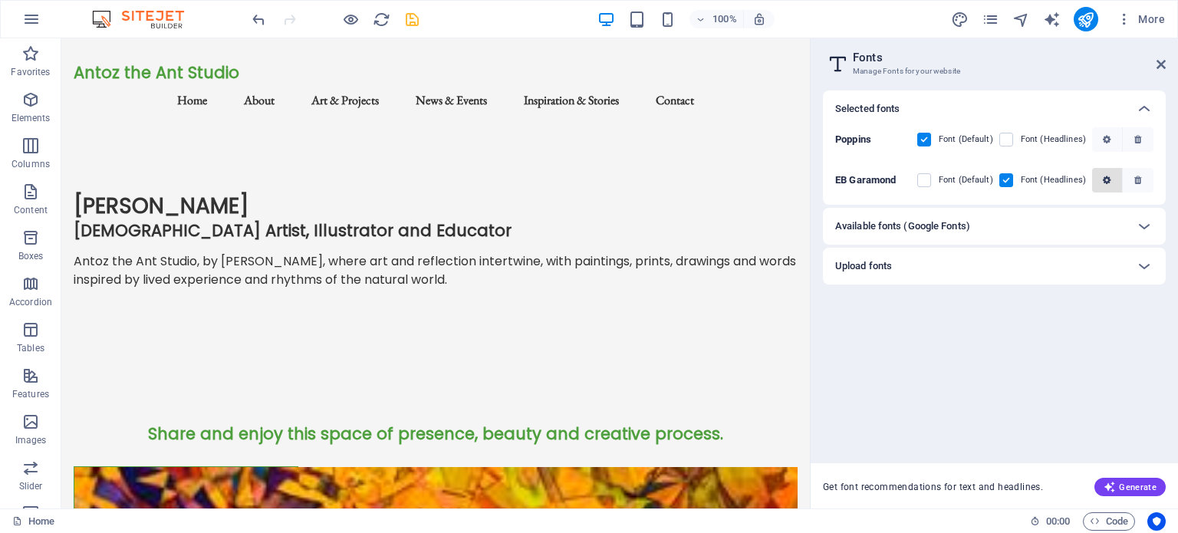
click at [1105, 183] on icon "button" at bounding box center [1107, 180] width 8 height 9
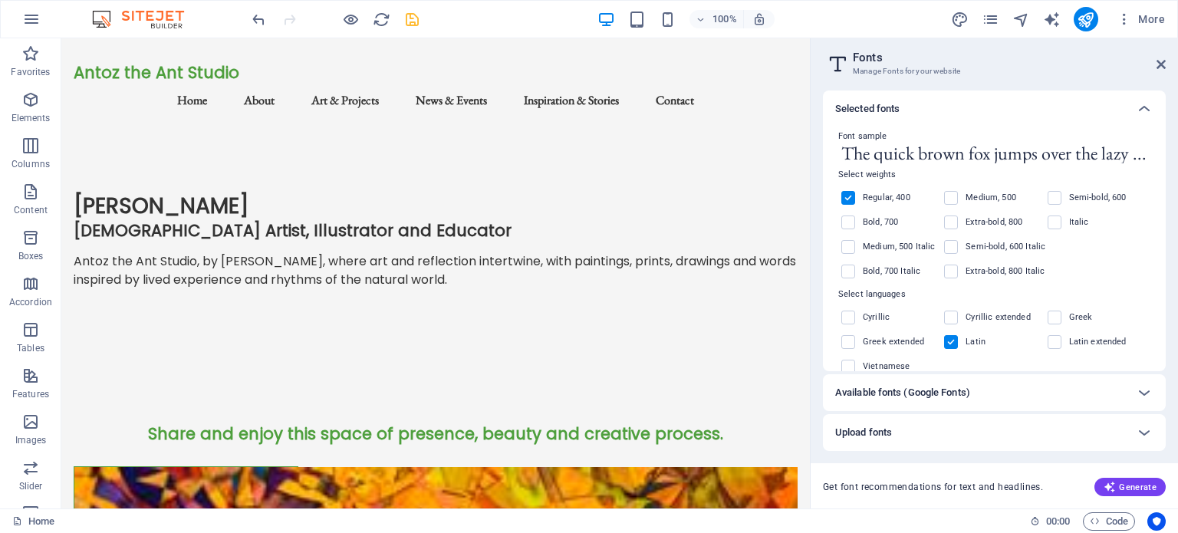
scroll to position [77, 0]
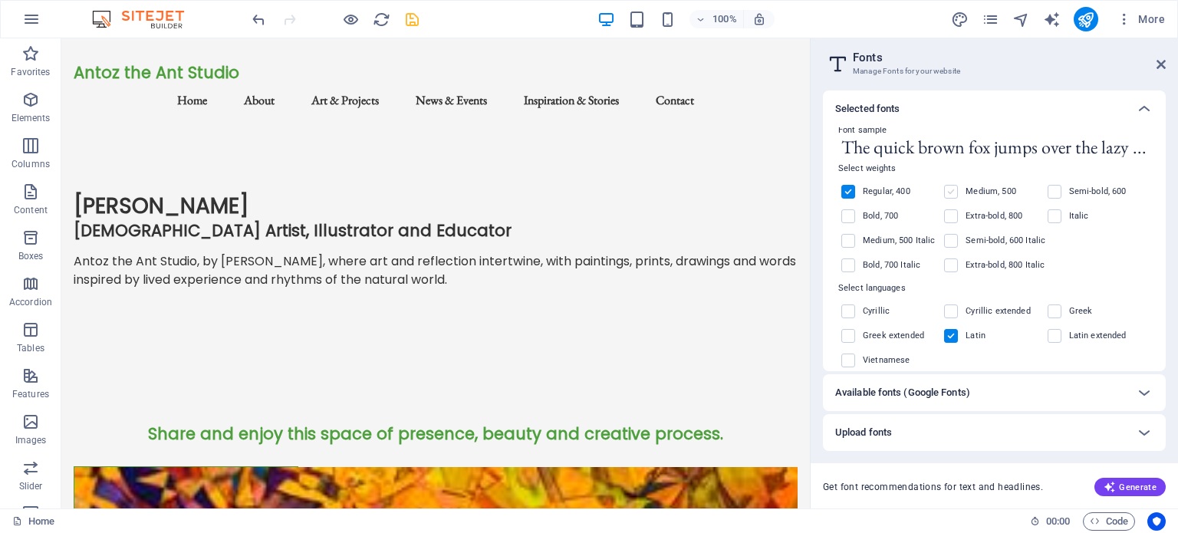
click at [951, 188] on label at bounding box center [951, 192] width 14 height 14
click at [0, 0] on input "checkbox" at bounding box center [0, 0] width 0 height 0
click at [847, 186] on label at bounding box center [848, 192] width 14 height 14
click at [0, 0] on input "checkbox" at bounding box center [0, 0] width 0 height 0
click at [848, 189] on label at bounding box center [848, 192] width 14 height 14
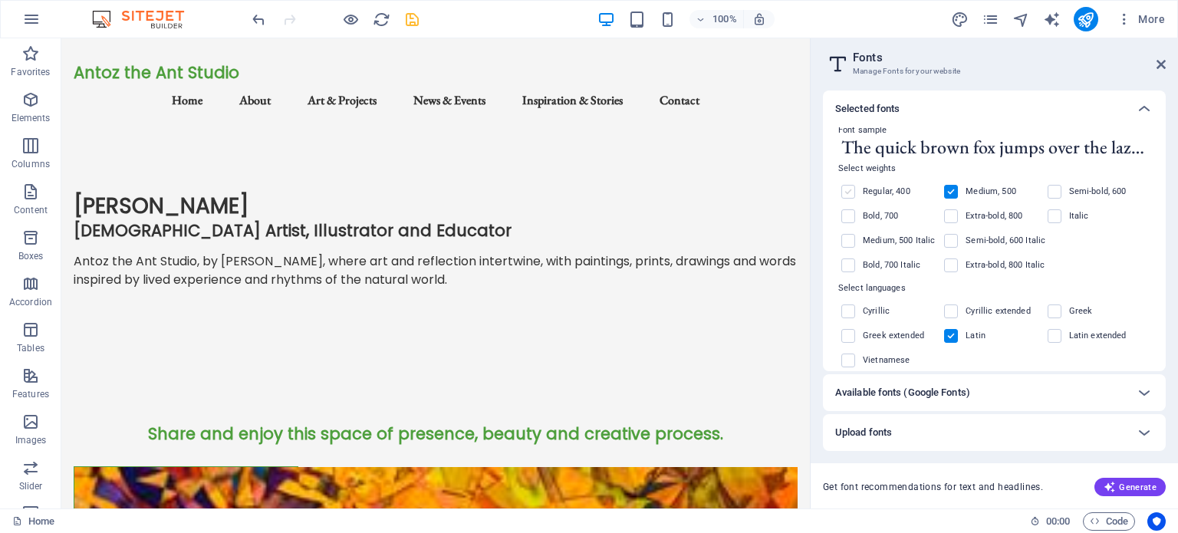
click at [0, 0] on input "checkbox" at bounding box center [0, 0] width 0 height 0
click at [955, 189] on label at bounding box center [951, 192] width 14 height 14
click at [0, 0] on input "checkbox" at bounding box center [0, 0] width 0 height 0
click at [1157, 63] on icon at bounding box center [1161, 64] width 9 height 12
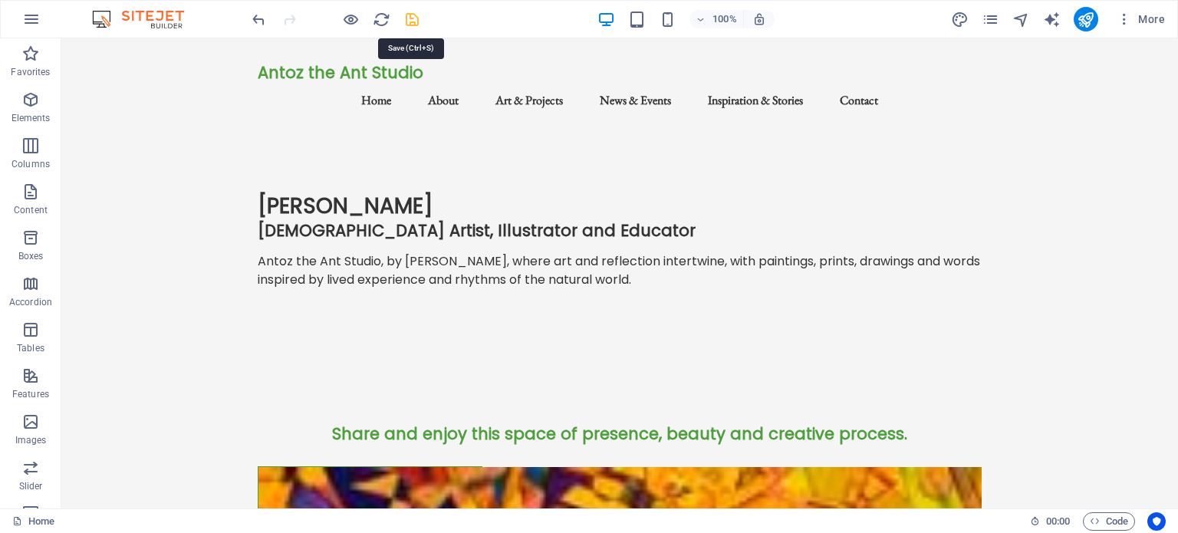
click at [412, 18] on icon "save" at bounding box center [412, 20] width 18 height 18
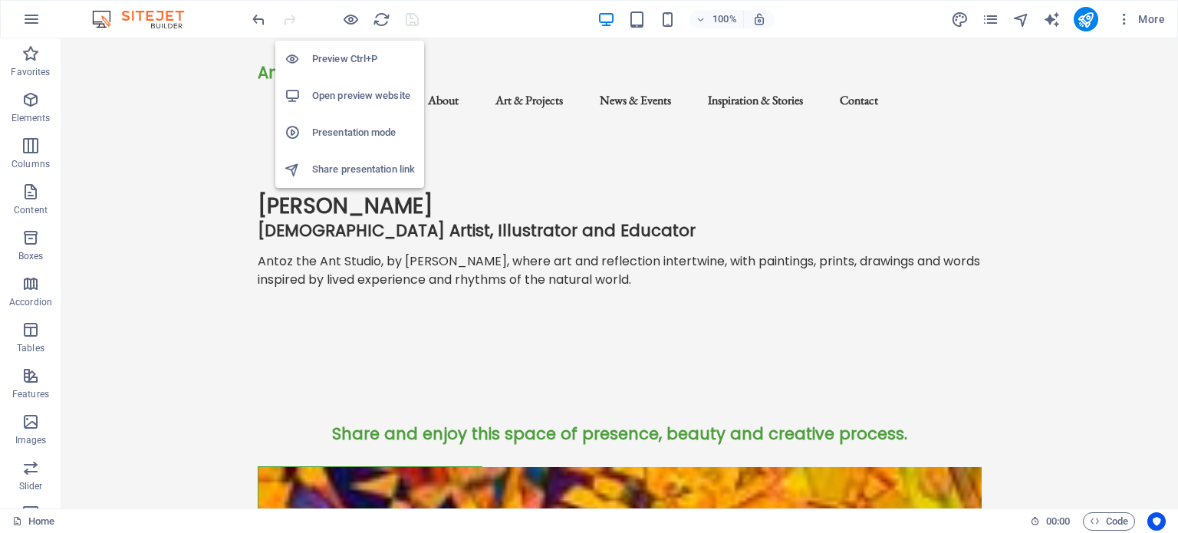
click at [348, 133] on h6 "Presentation mode" at bounding box center [363, 132] width 103 height 18
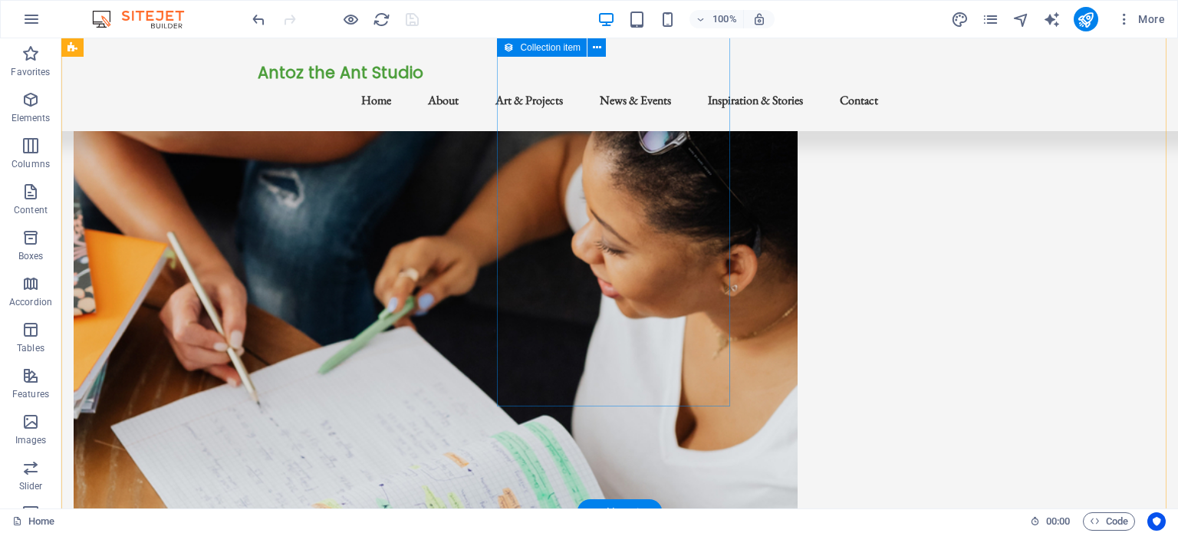
scroll to position [1864, 0]
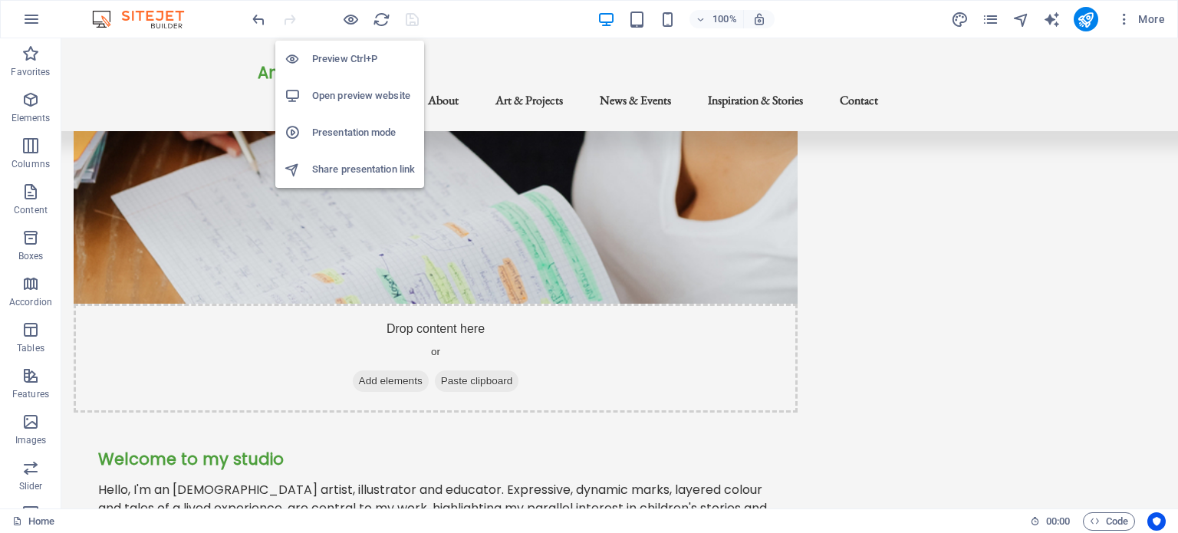
click at [354, 97] on h6 "Open preview website" at bounding box center [363, 96] width 103 height 18
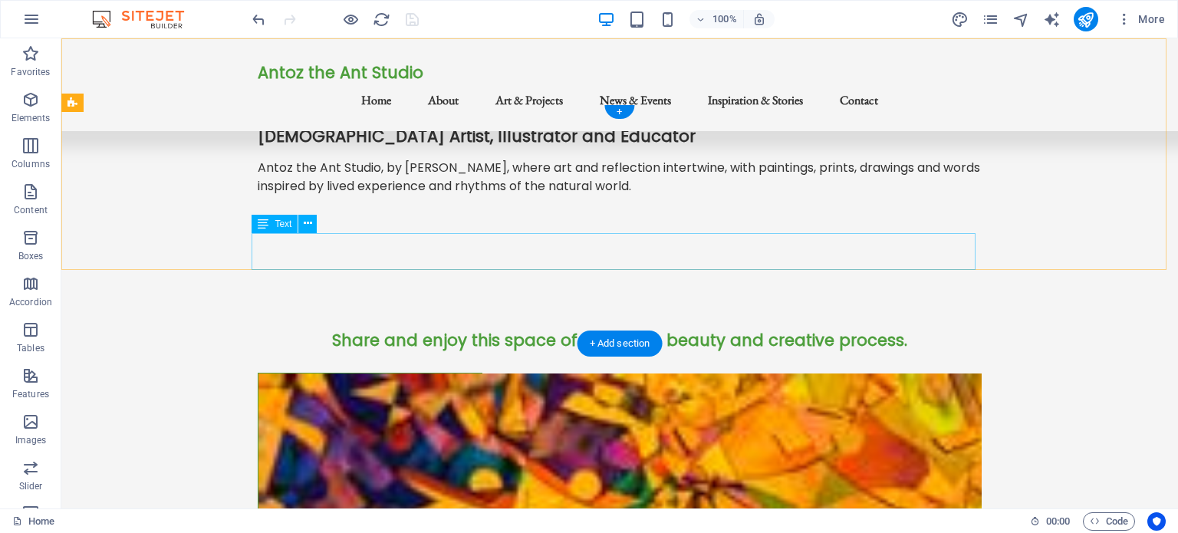
scroll to position [0, 0]
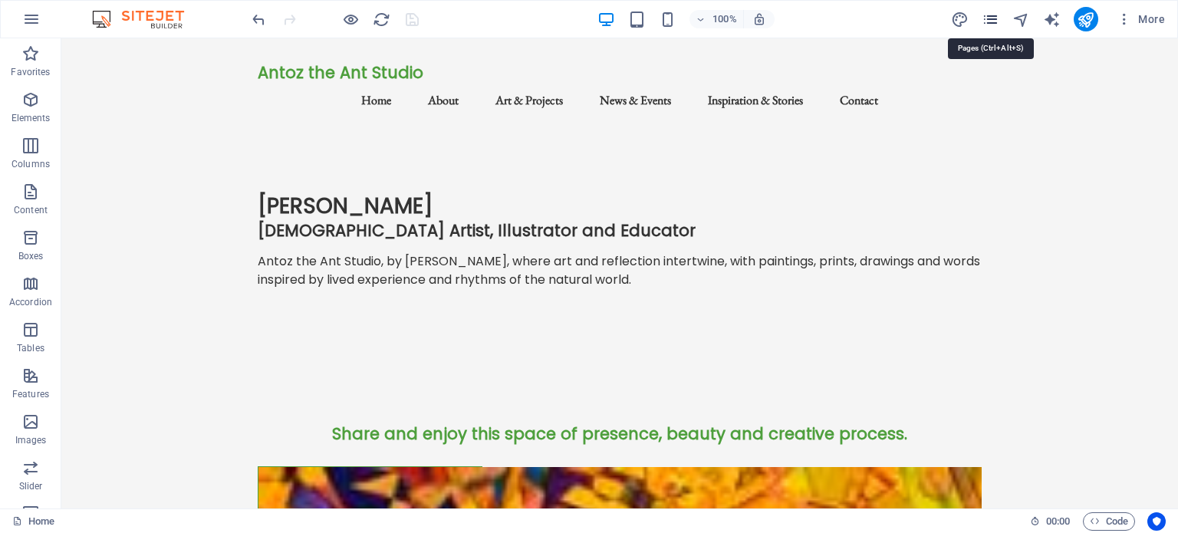
click at [995, 19] on icon "pages" at bounding box center [991, 20] width 18 height 18
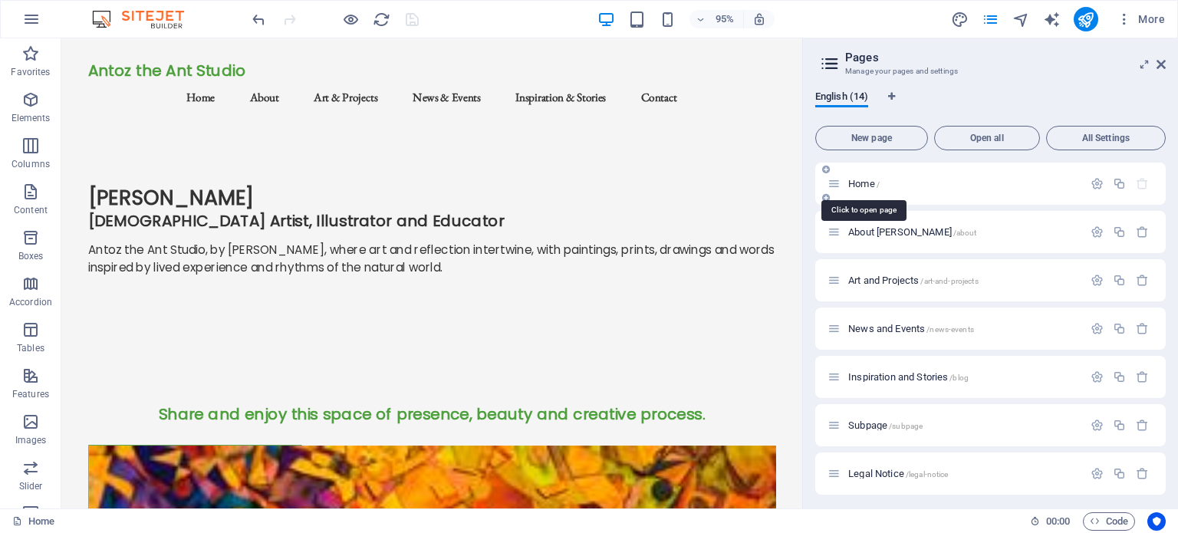
click at [861, 186] on span "Home /" at bounding box center [863, 184] width 31 height 12
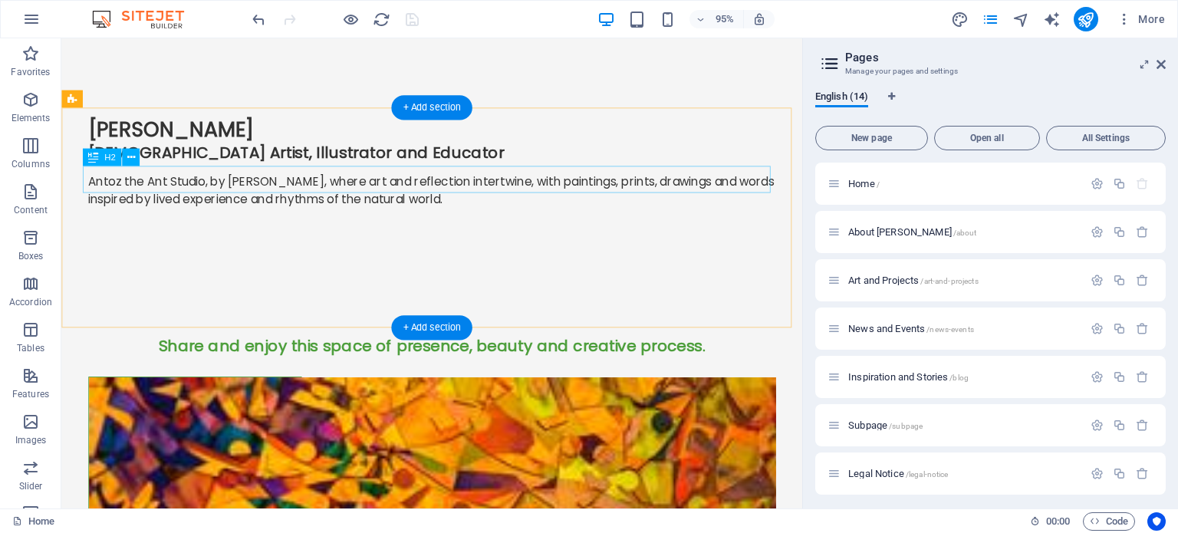
scroll to position [3, 0]
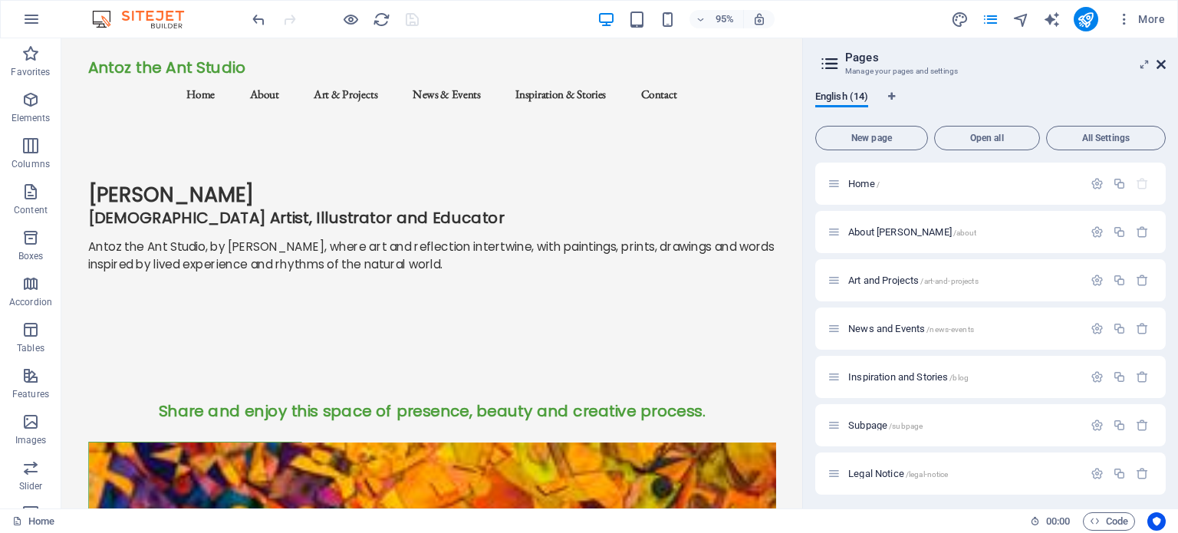
click at [1158, 60] on icon at bounding box center [1161, 64] width 9 height 12
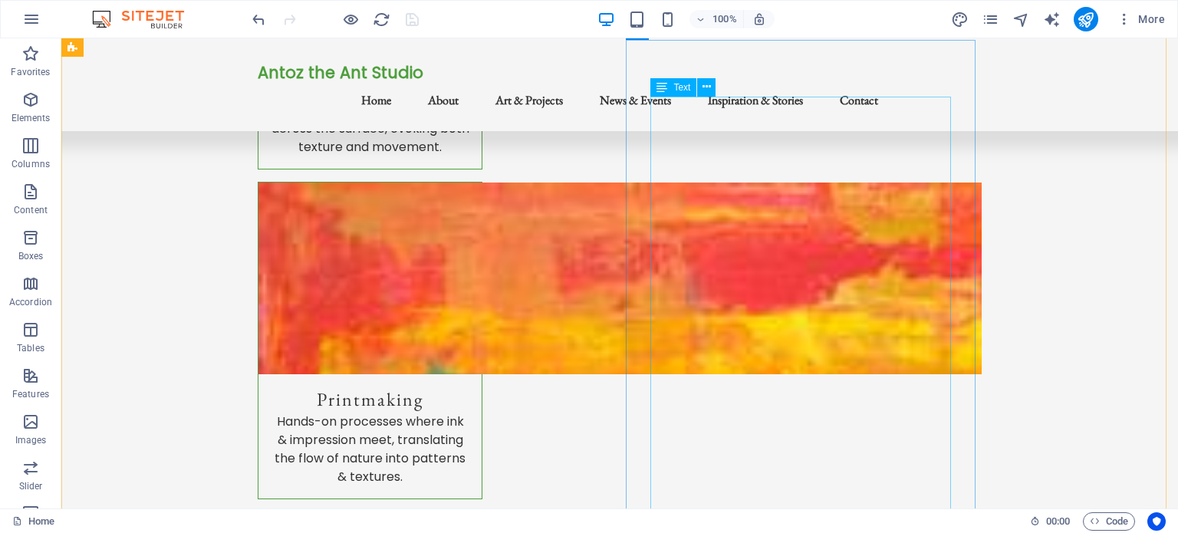
scroll to position [926, 0]
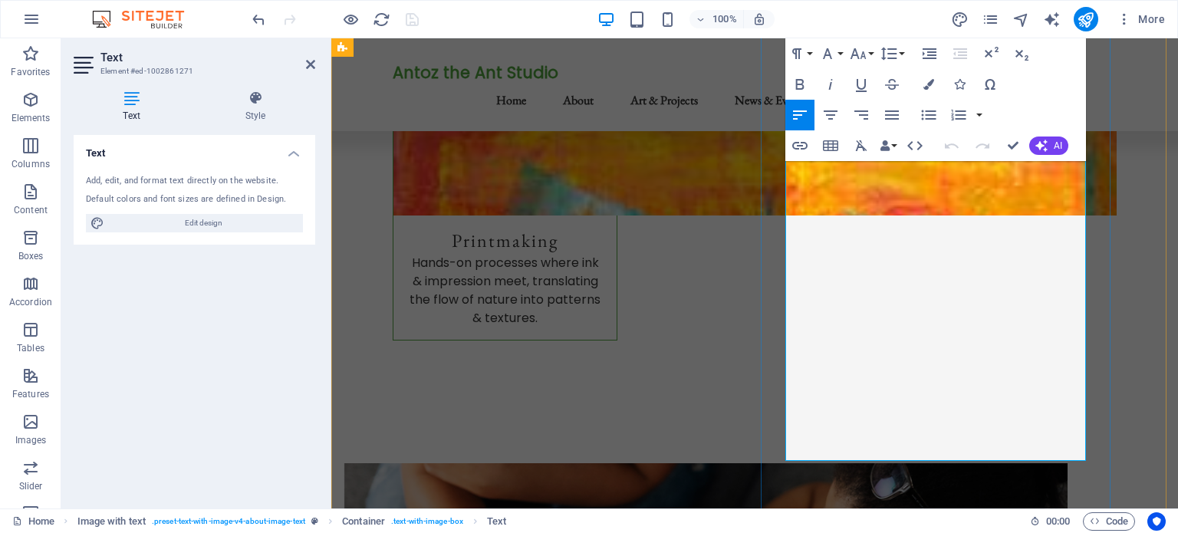
scroll to position [1055, 0]
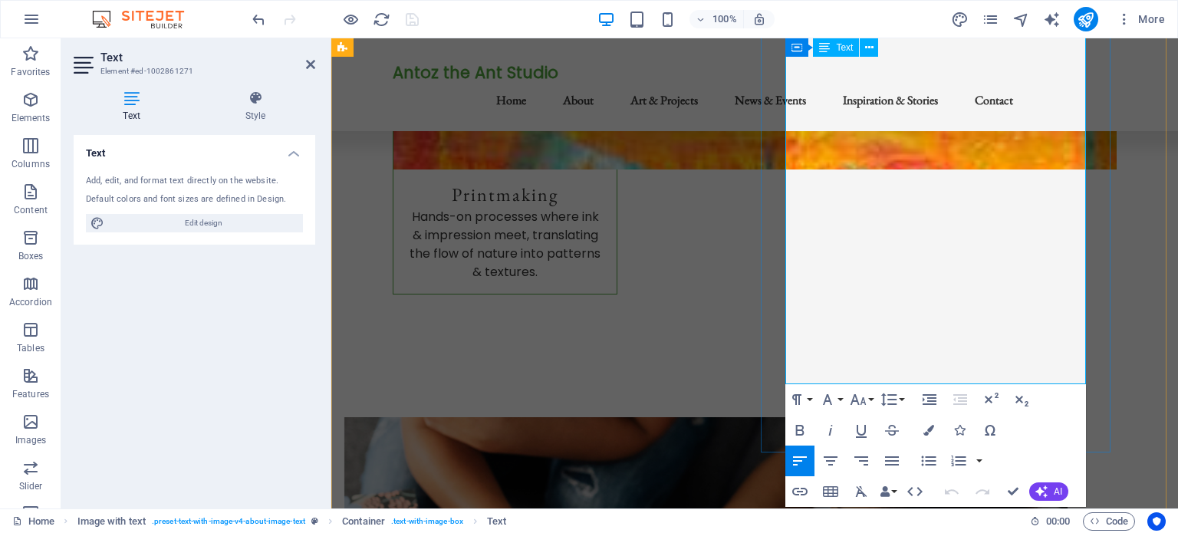
drag, startPoint x: 1083, startPoint y: 359, endPoint x: 838, endPoint y: 134, distance: 332.2
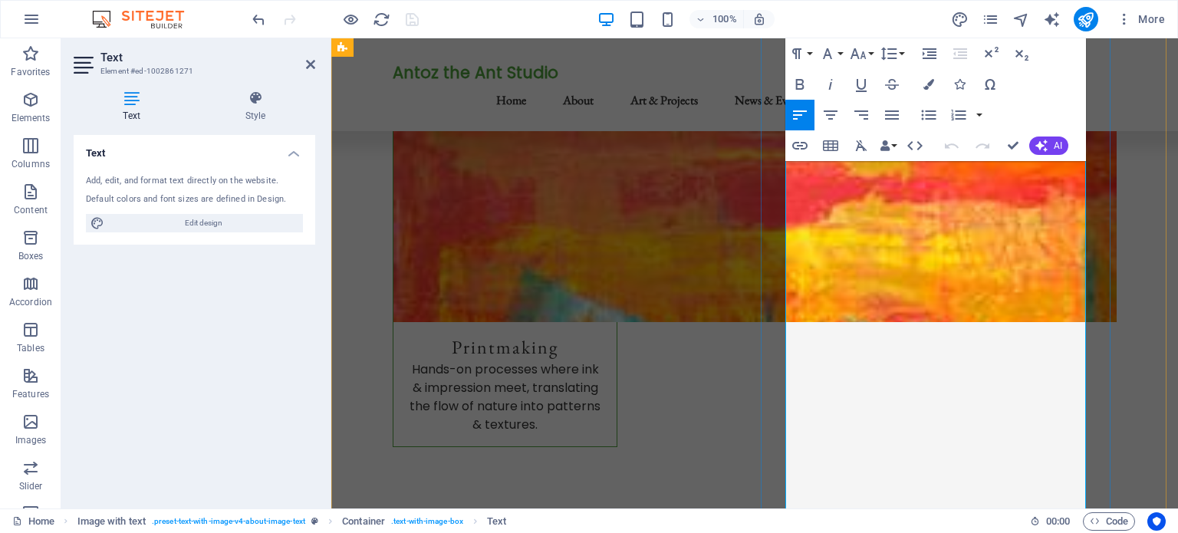
scroll to position [902, 0]
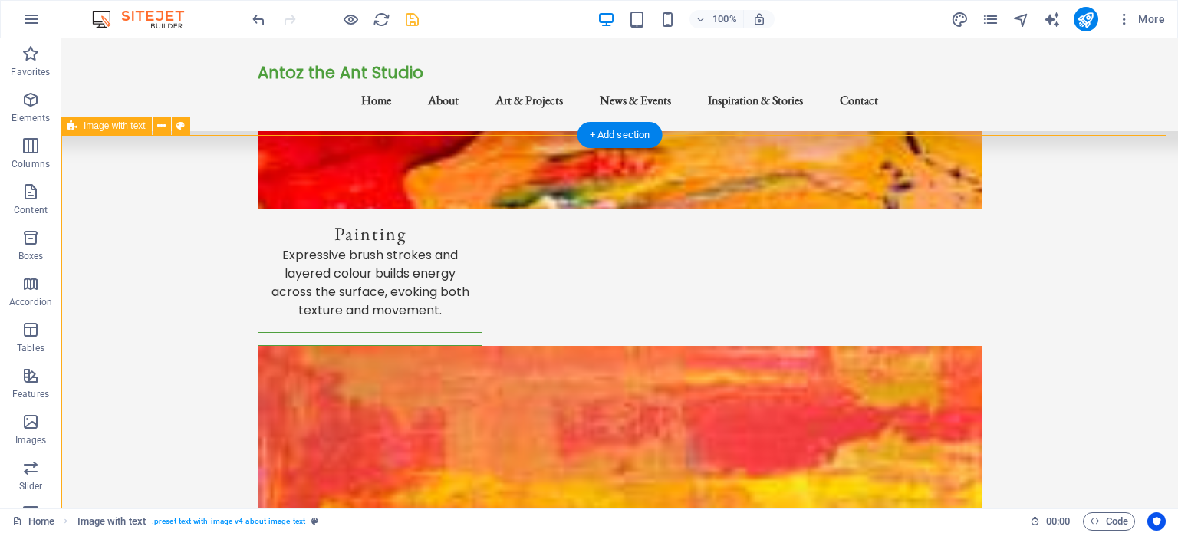
scroll to position [693, 0]
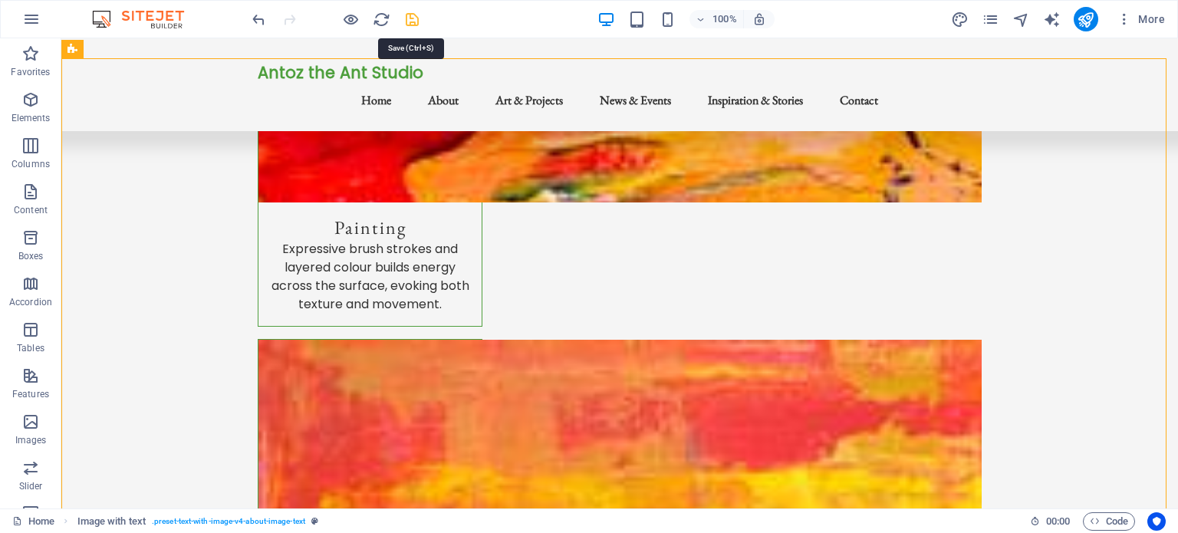
click at [409, 18] on icon "save" at bounding box center [412, 20] width 18 height 18
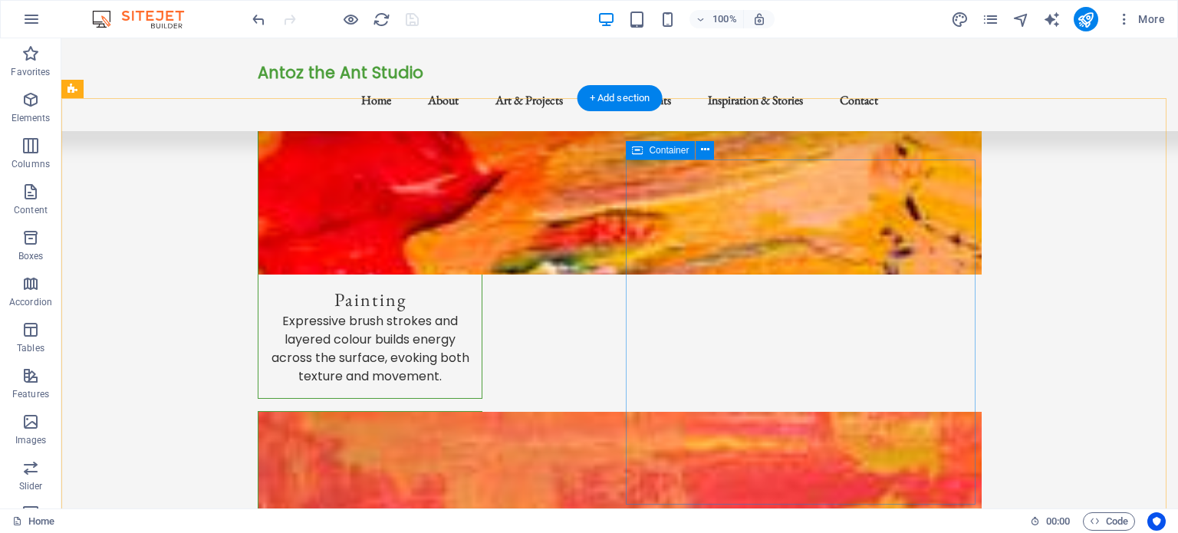
scroll to position [617, 0]
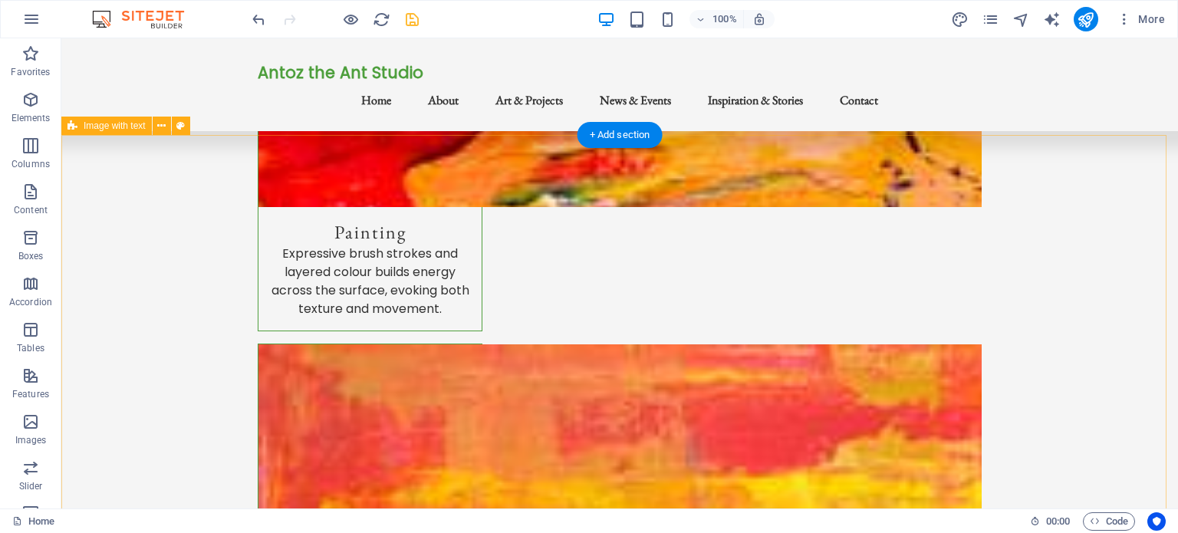
scroll to position [693, 0]
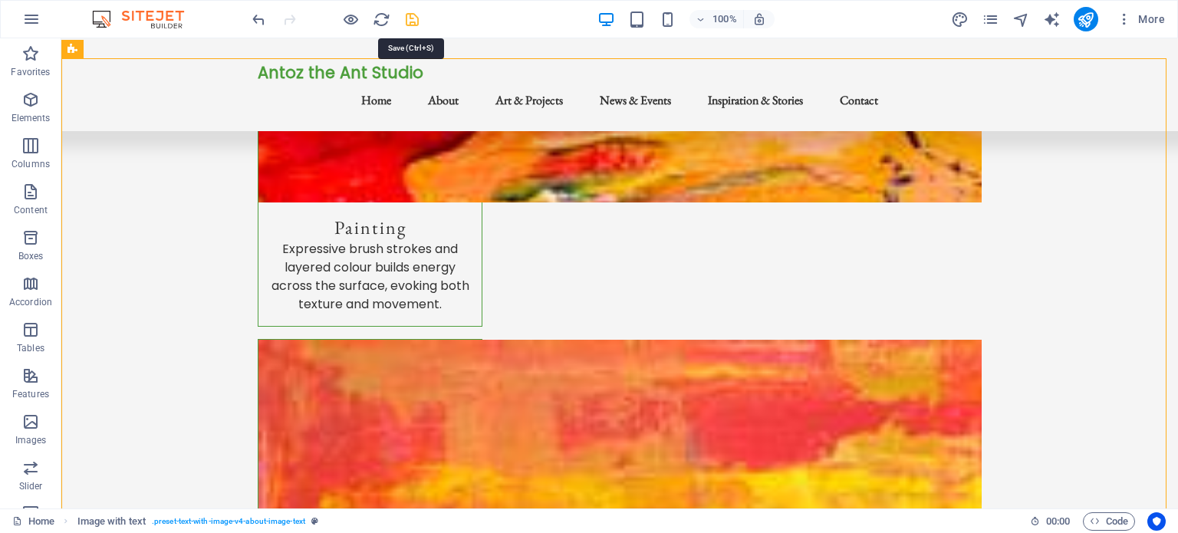
click at [411, 14] on icon "save" at bounding box center [412, 20] width 18 height 18
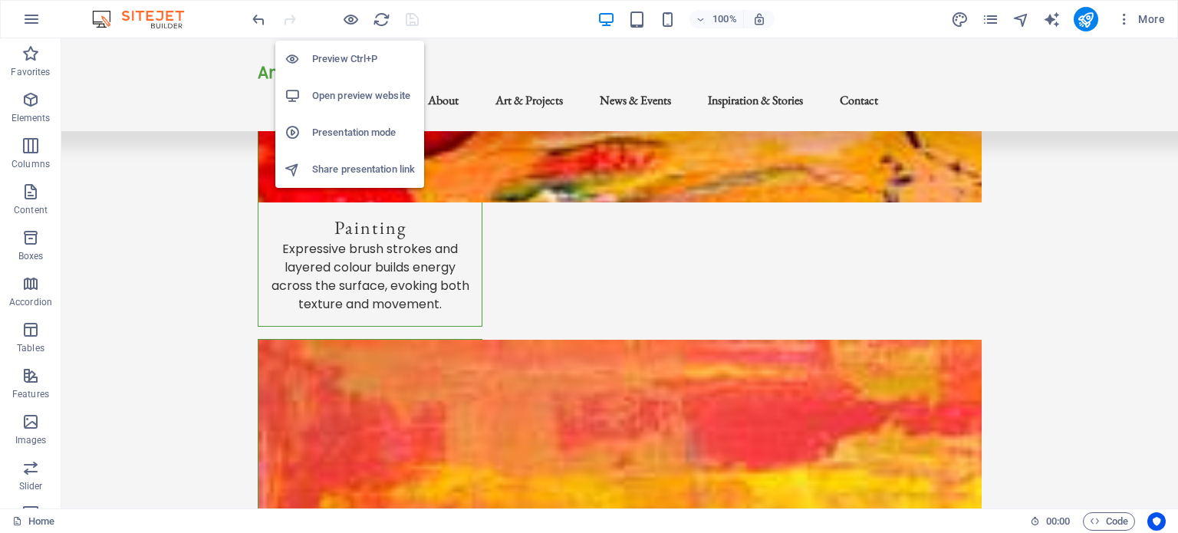
click at [341, 91] on h6 "Open preview website" at bounding box center [363, 96] width 103 height 18
click at [341, 137] on h6 "Presentation mode" at bounding box center [363, 132] width 103 height 18
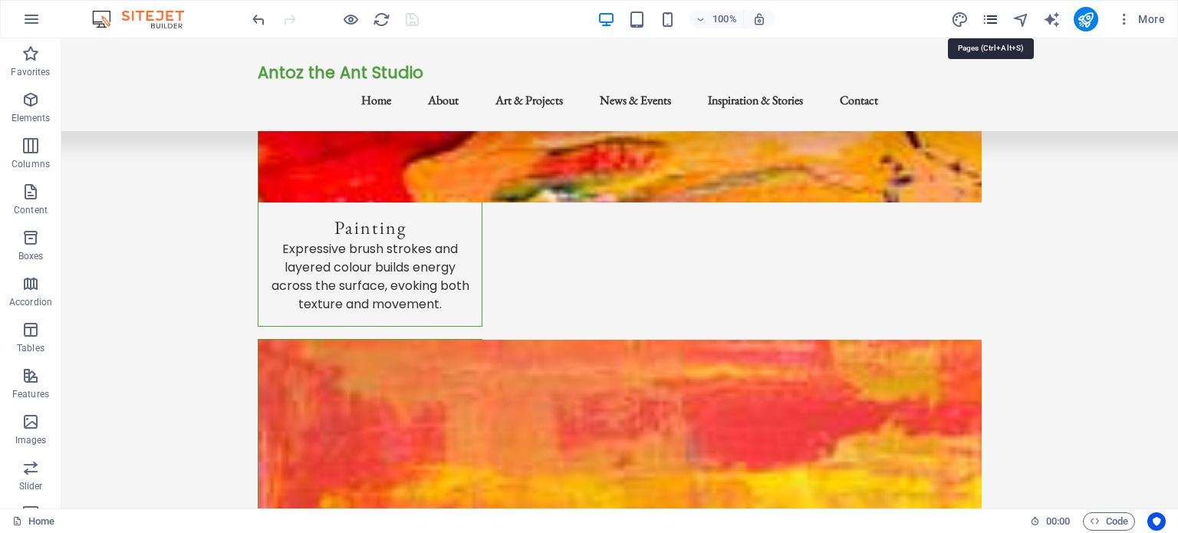
click at [991, 20] on icon "pages" at bounding box center [991, 20] width 18 height 18
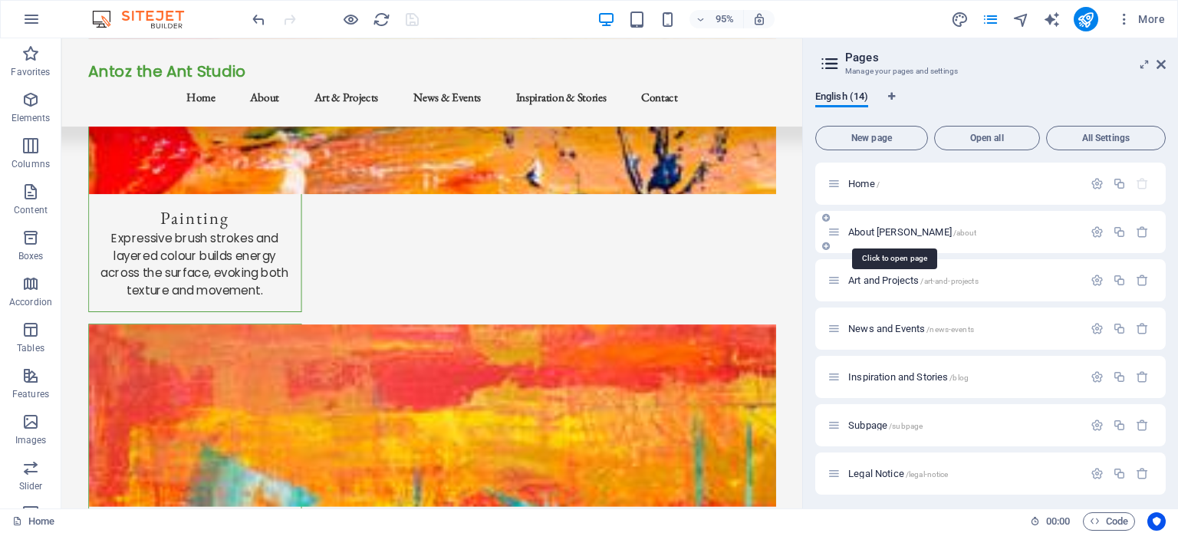
click at [889, 226] on span "About [PERSON_NAME] /about" at bounding box center [912, 232] width 129 height 12
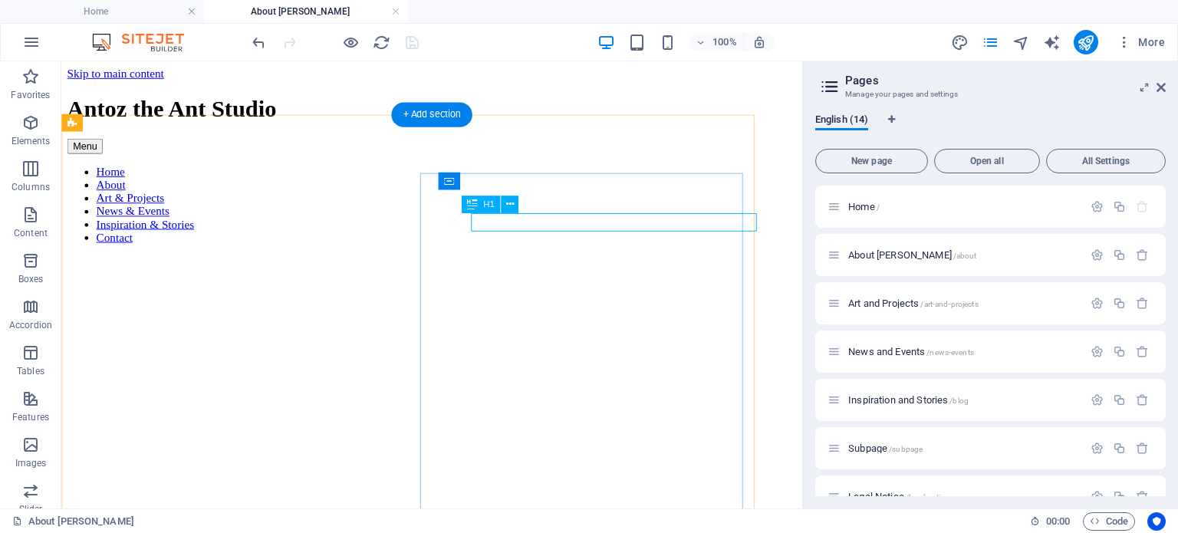
scroll to position [0, 0]
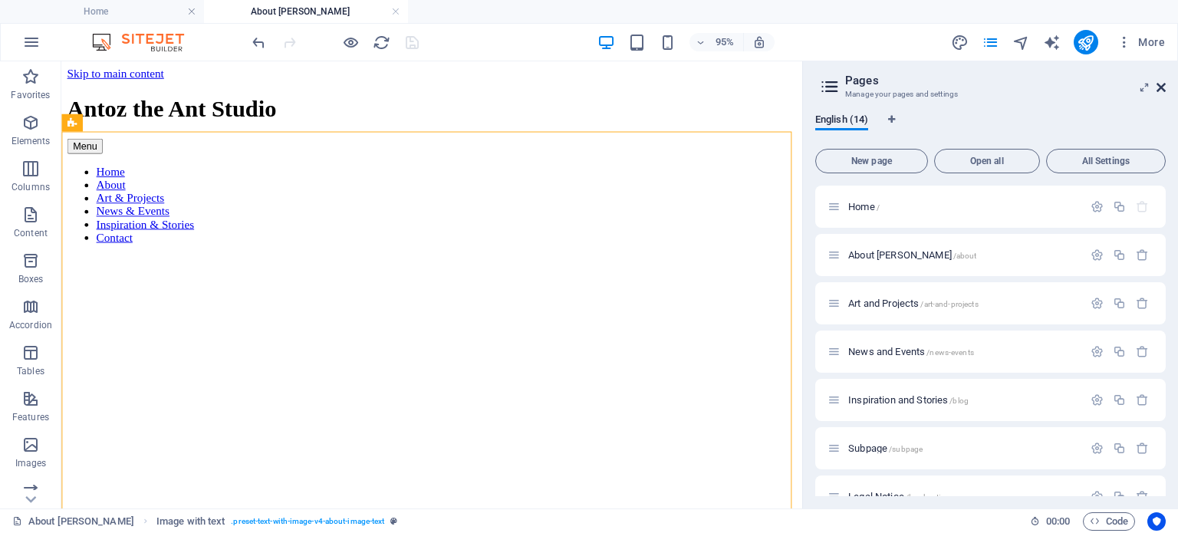
click at [1157, 87] on icon at bounding box center [1161, 87] width 9 height 12
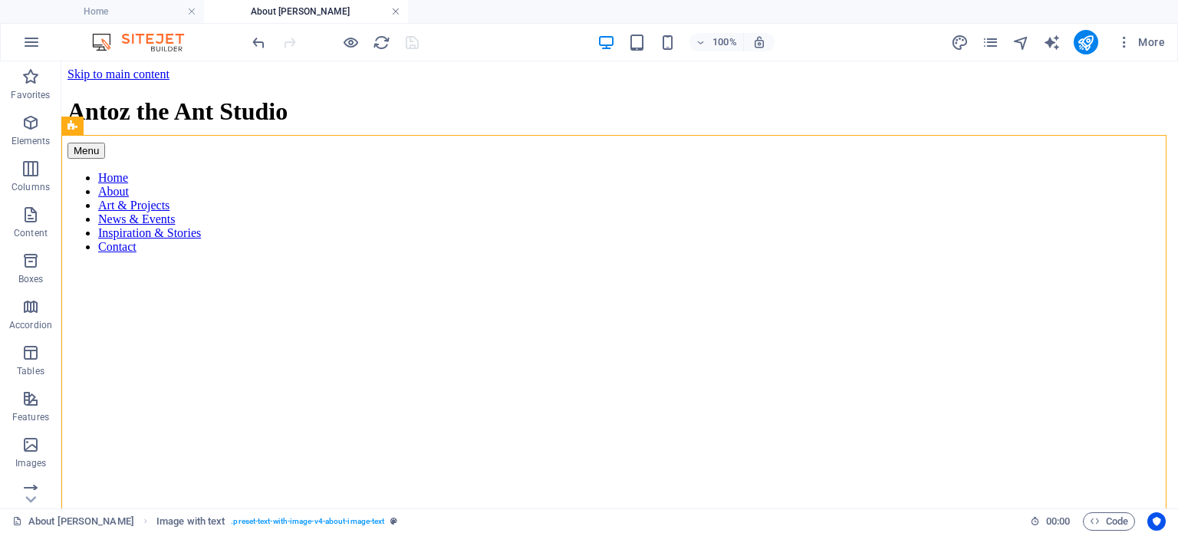
click at [393, 8] on link at bounding box center [395, 12] width 9 height 15
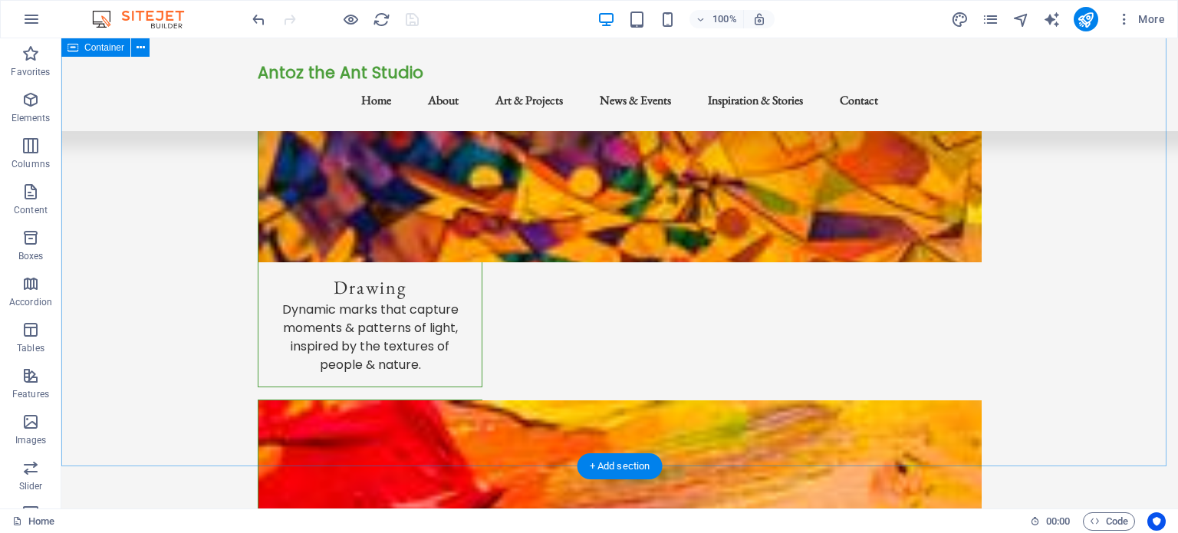
scroll to position [310, 0]
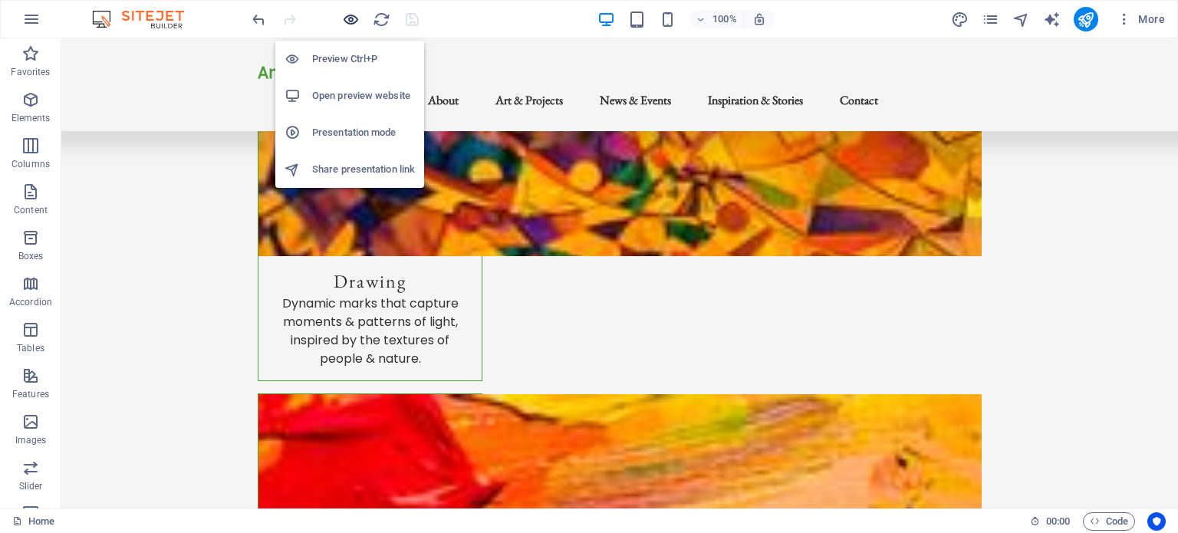
click at [350, 16] on icon "button" at bounding box center [351, 20] width 18 height 18
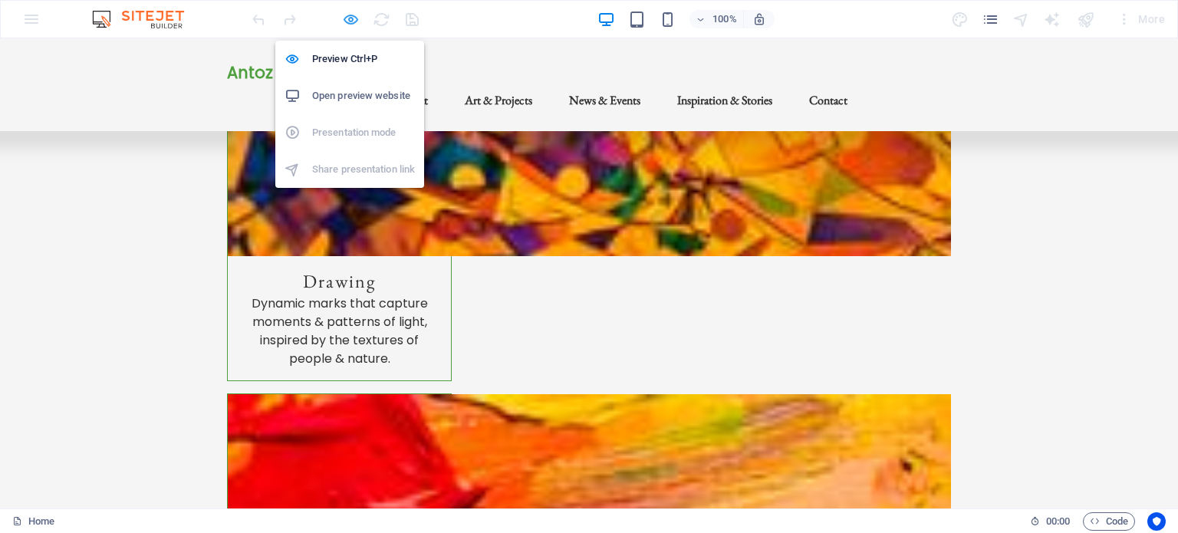
click at [350, 16] on icon "button" at bounding box center [351, 20] width 18 height 18
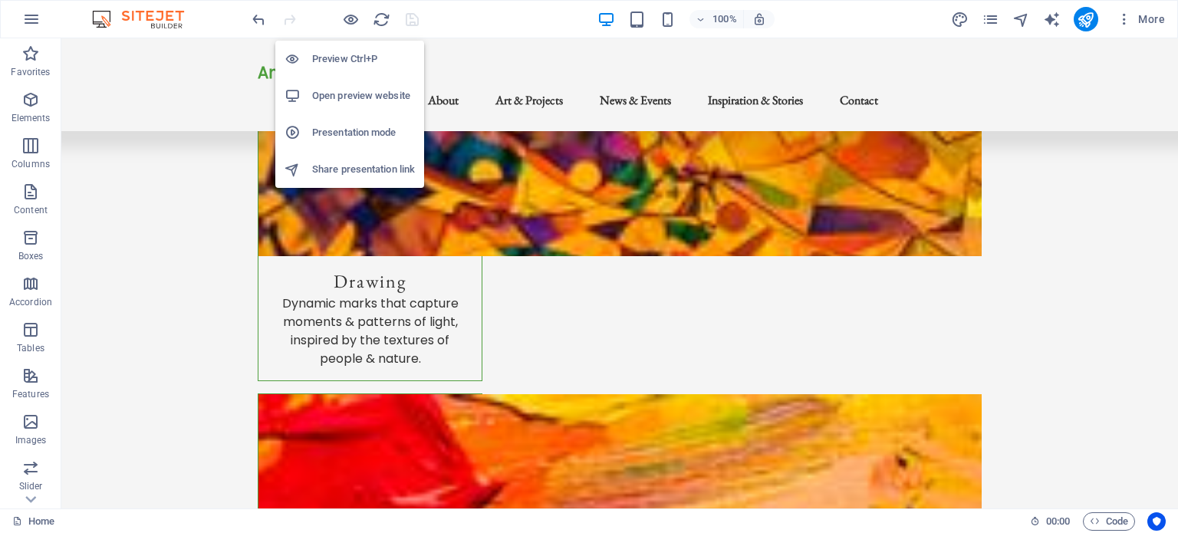
click at [347, 130] on h6 "Presentation mode" at bounding box center [363, 132] width 103 height 18
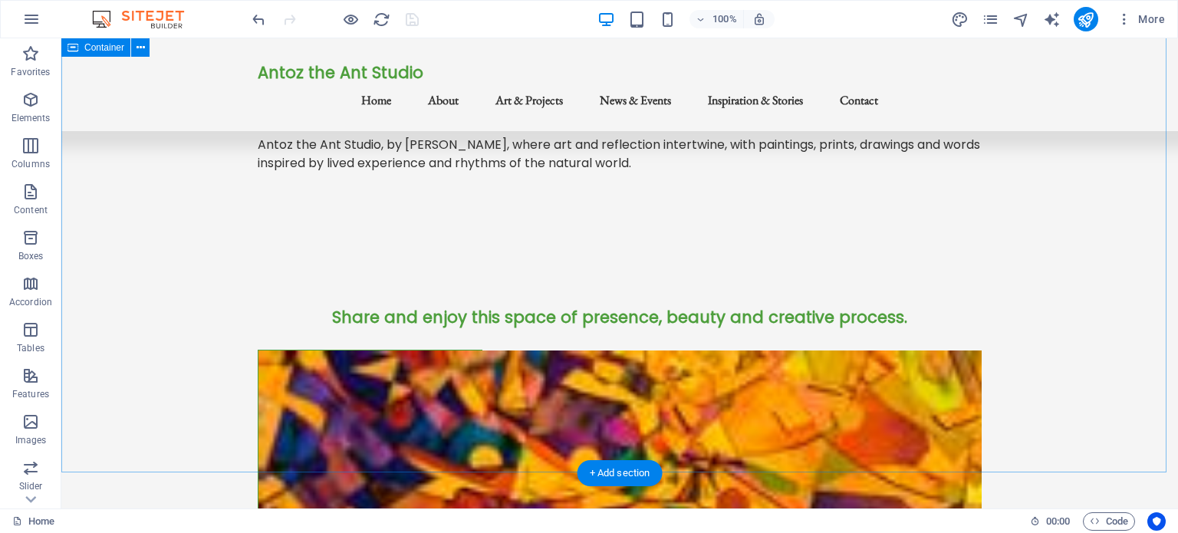
scroll to position [0, 0]
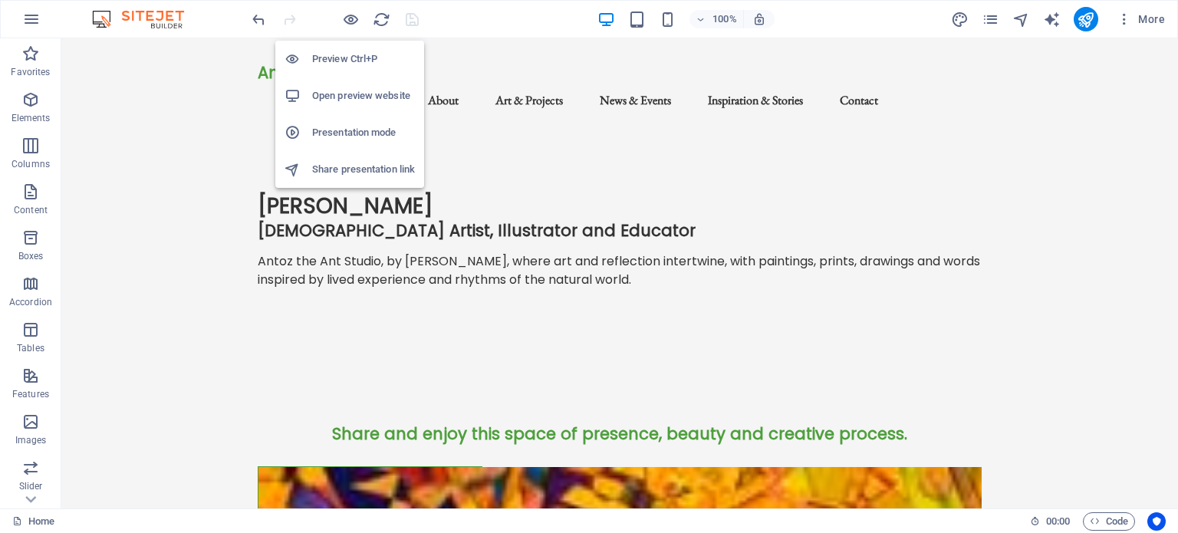
click at [337, 91] on h6 "Open preview website" at bounding box center [363, 96] width 103 height 18
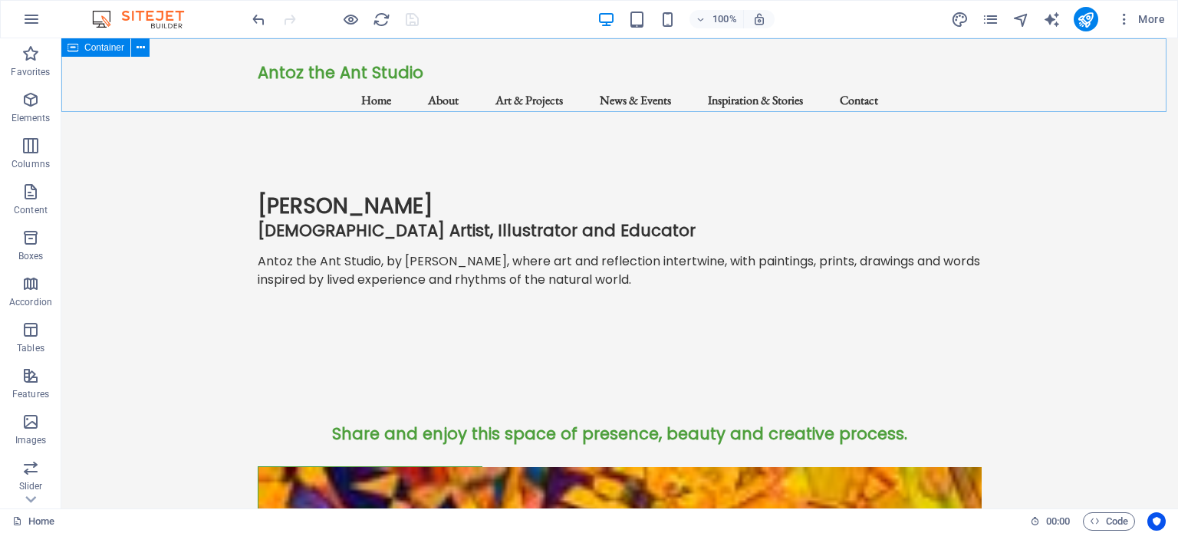
click at [130, 45] on div "Container" at bounding box center [95, 47] width 69 height 18
click at [135, 45] on button at bounding box center [140, 47] width 18 height 18
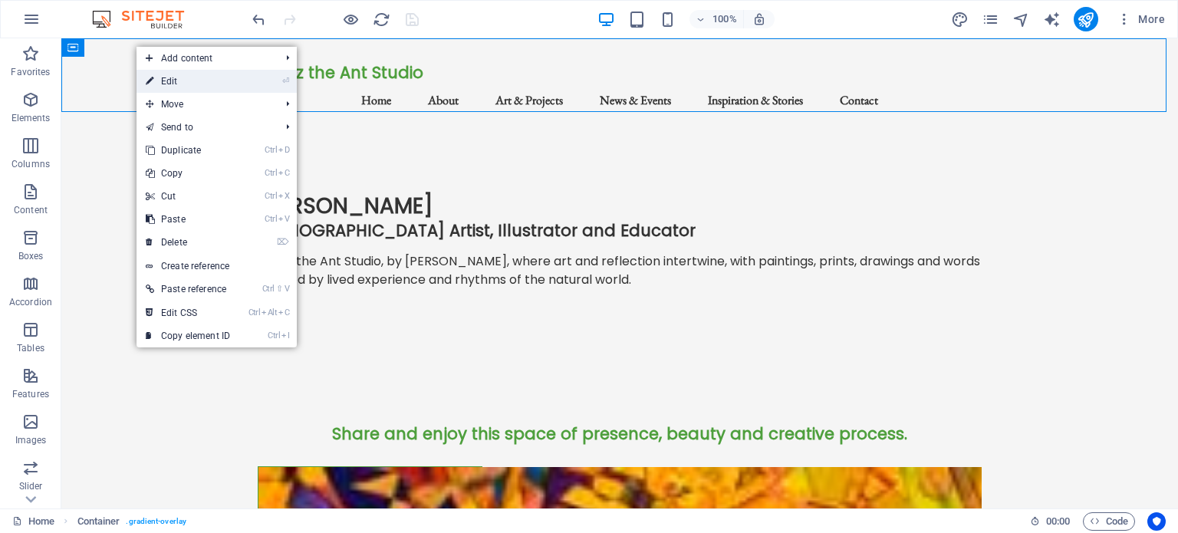
click at [171, 81] on link "⏎ Edit" at bounding box center [188, 81] width 103 height 23
select select "header"
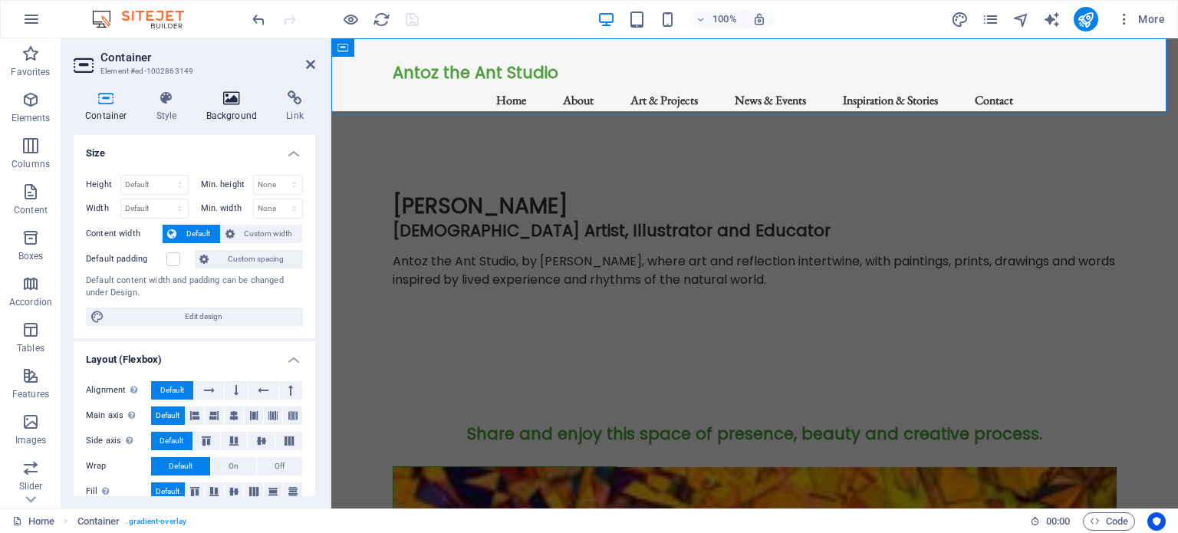
click at [239, 105] on icon at bounding box center [232, 98] width 74 height 15
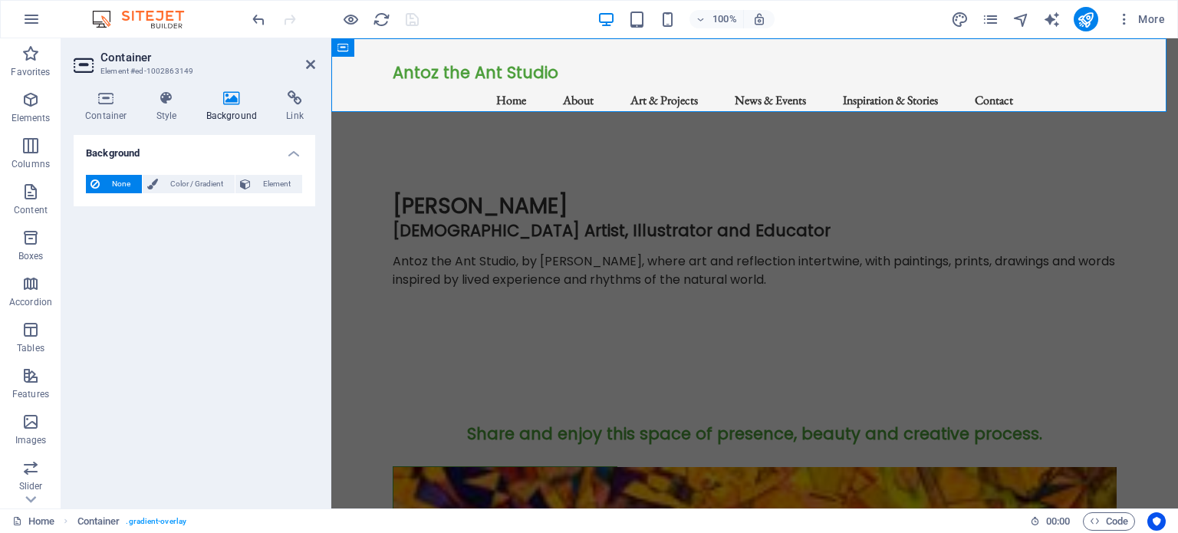
click at [291, 153] on h4 "Background" at bounding box center [195, 149] width 242 height 28
click at [291, 153] on h4 "Background" at bounding box center [195, 153] width 242 height 37
click at [163, 104] on icon at bounding box center [167, 98] width 44 height 15
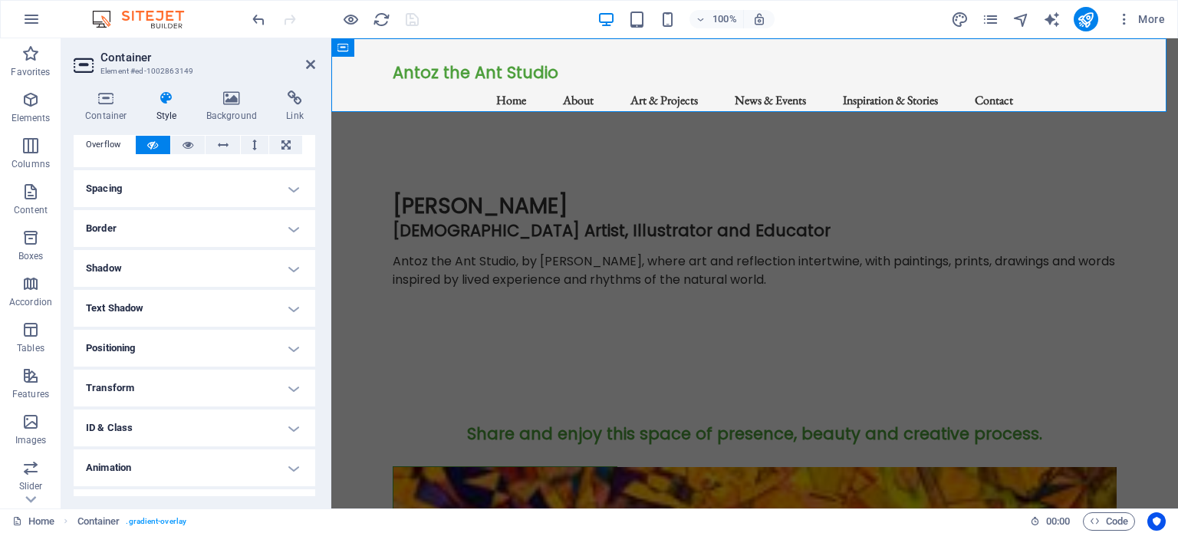
scroll to position [122, 0]
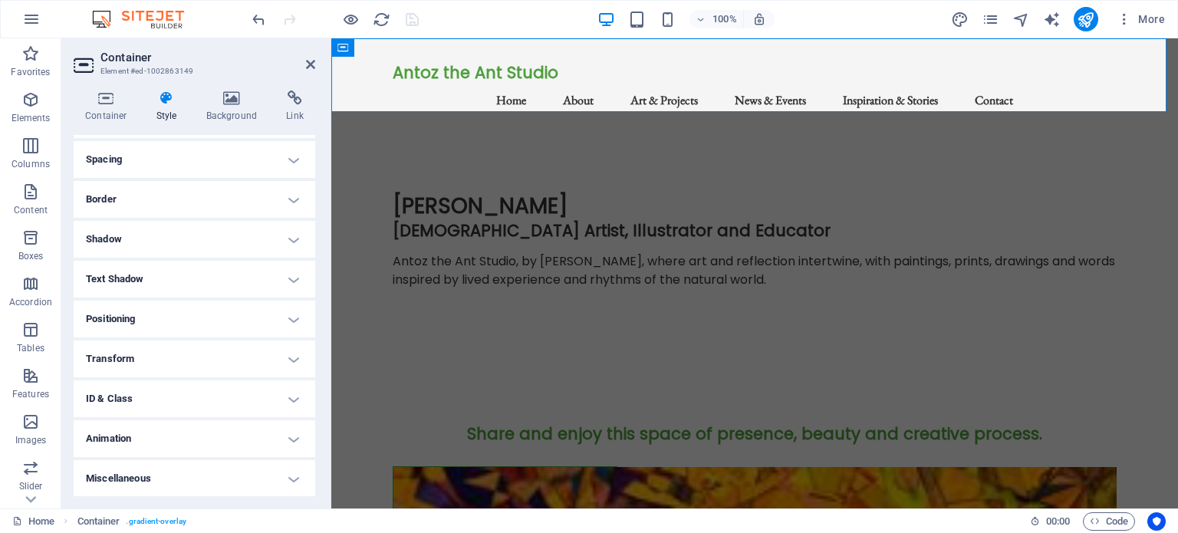
click at [294, 438] on h4 "Animation" at bounding box center [195, 438] width 242 height 37
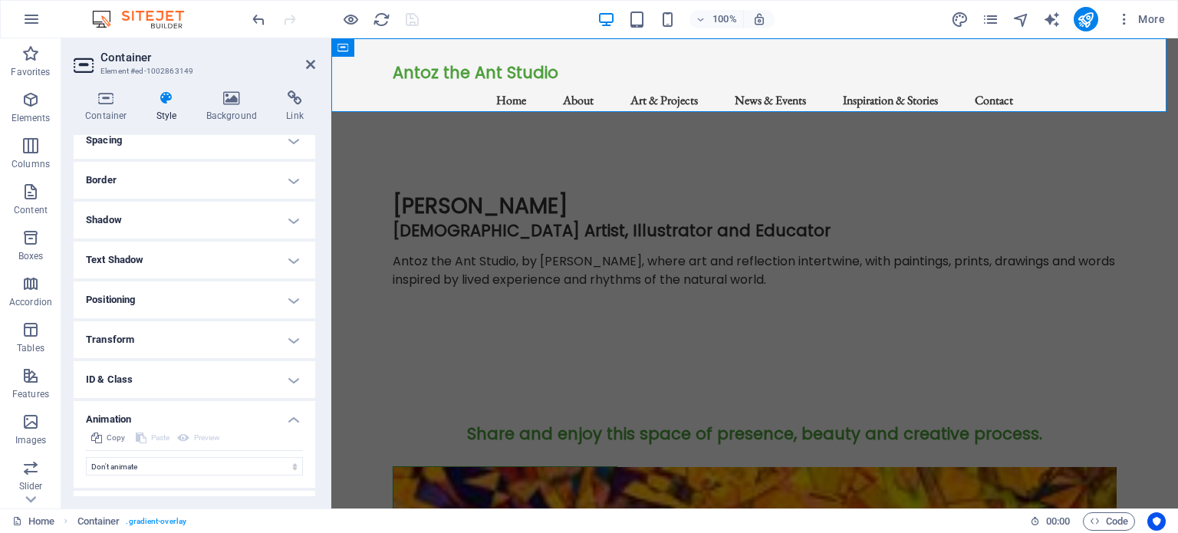
scroll to position [172, 0]
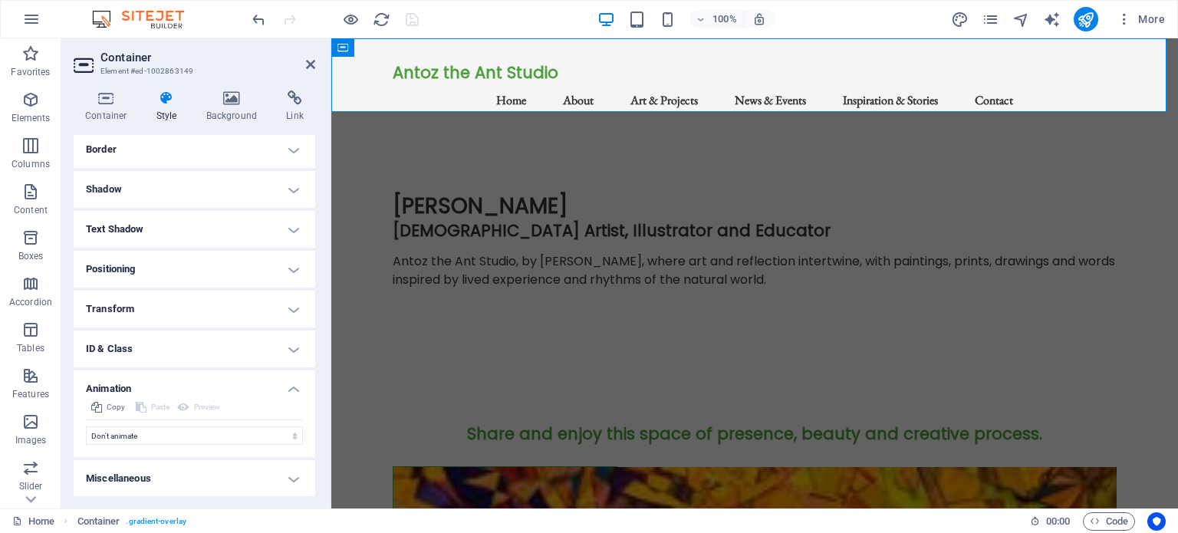
click at [291, 389] on h4 "Animation" at bounding box center [195, 384] width 242 height 28
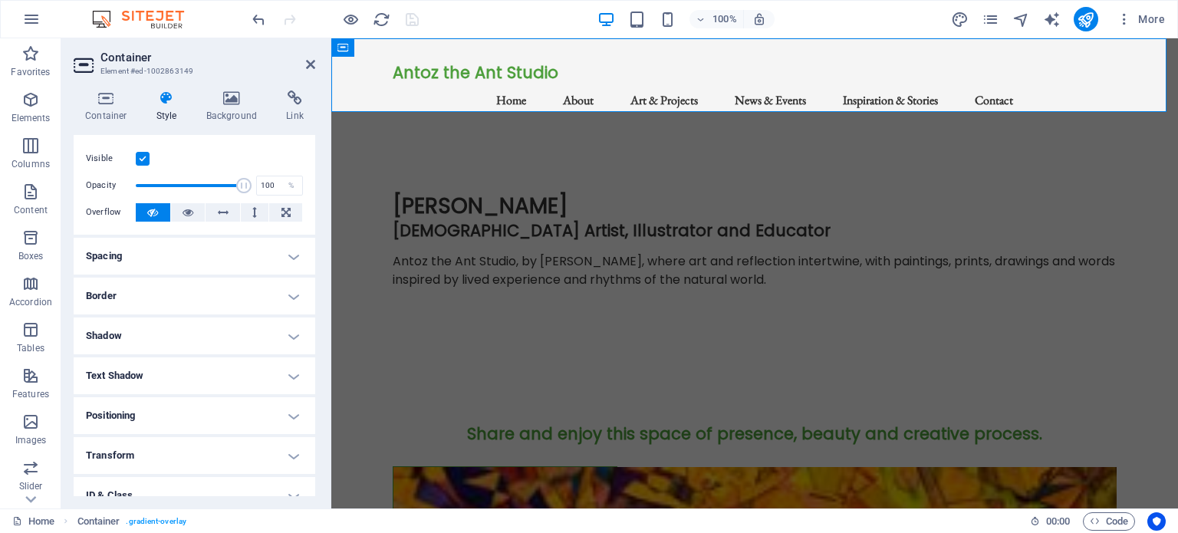
scroll to position [0, 0]
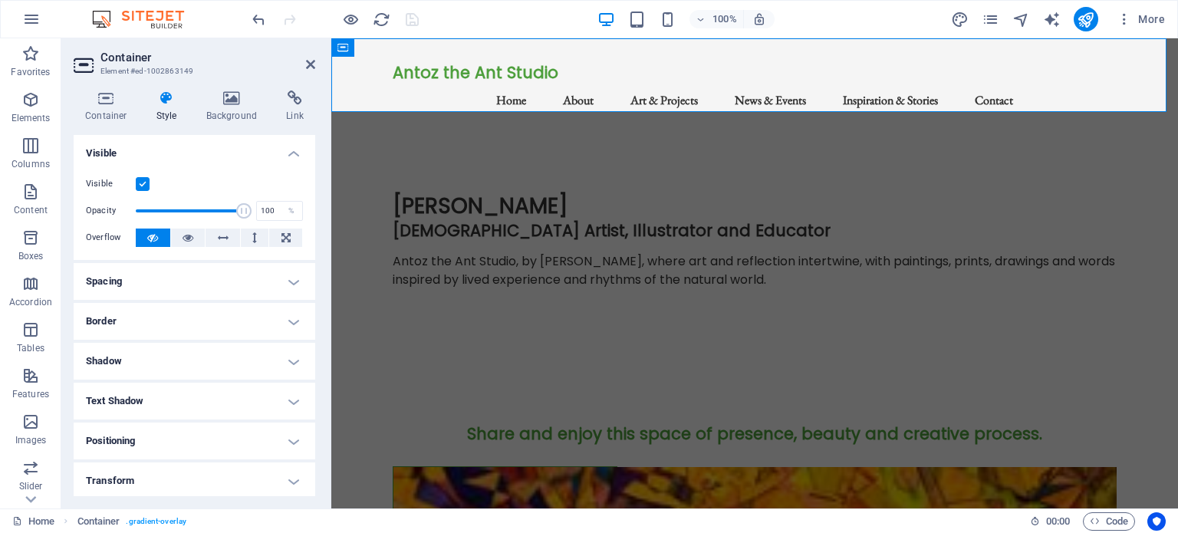
click at [293, 278] on h4 "Spacing" at bounding box center [195, 281] width 242 height 37
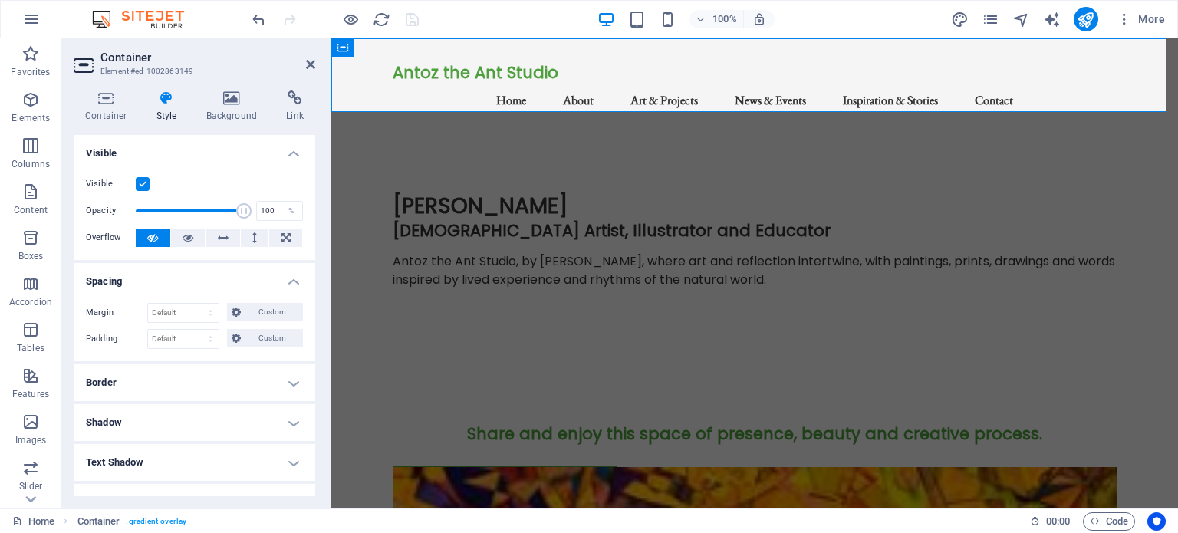
click at [293, 278] on h4 "Spacing" at bounding box center [195, 277] width 242 height 28
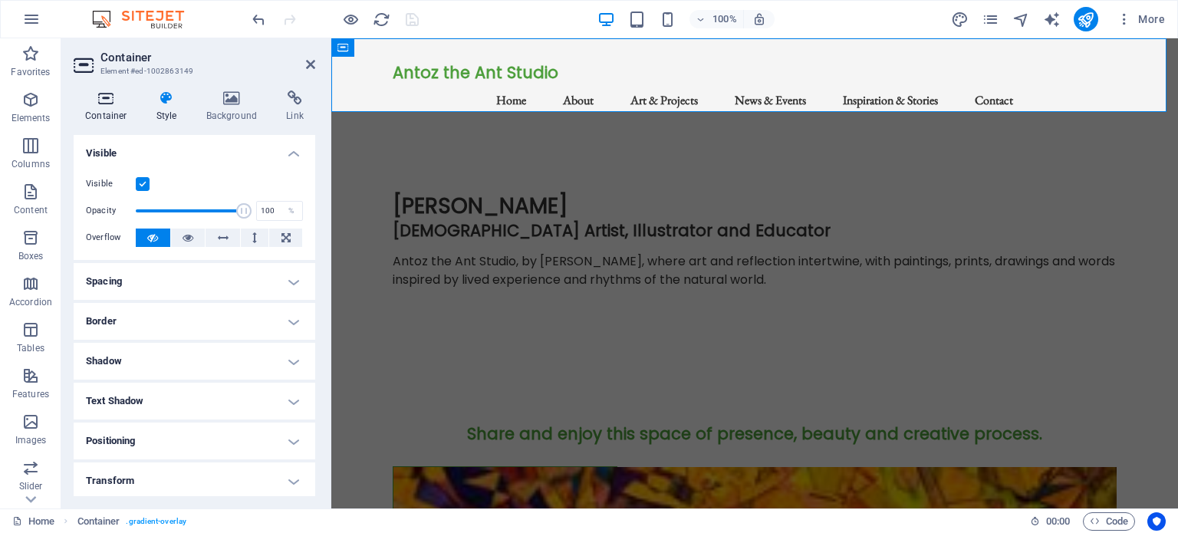
click at [100, 101] on icon at bounding box center [106, 98] width 65 height 15
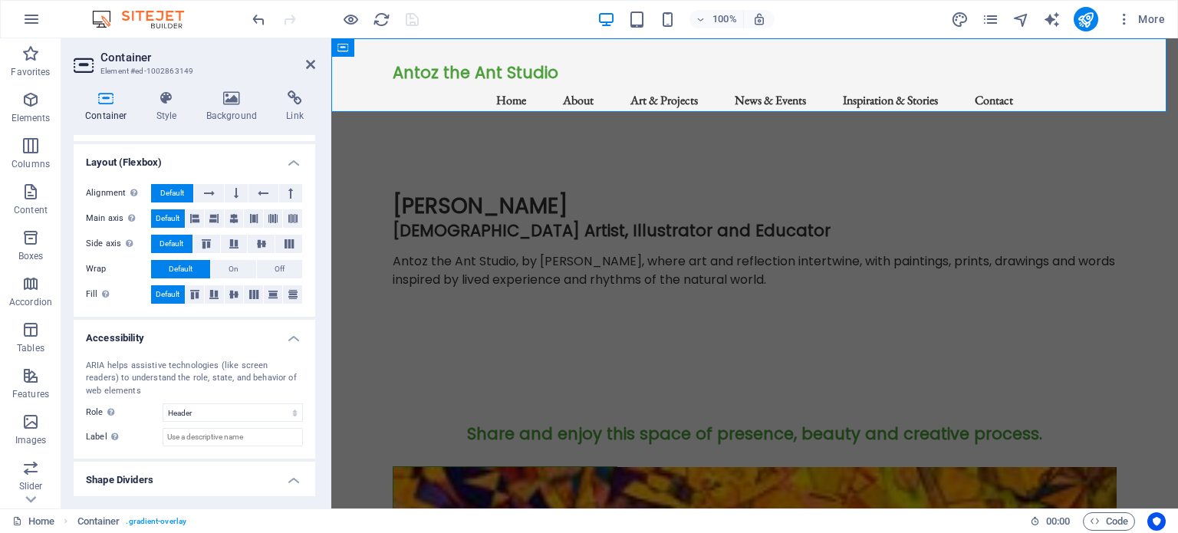
scroll to position [232, 0]
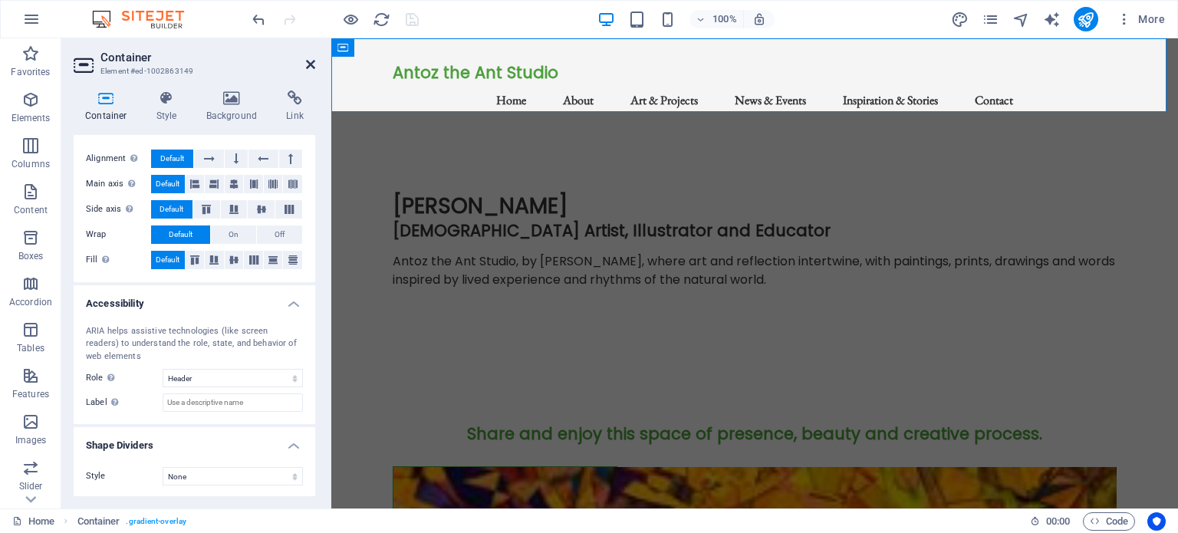
click at [311, 63] on icon at bounding box center [310, 64] width 9 height 12
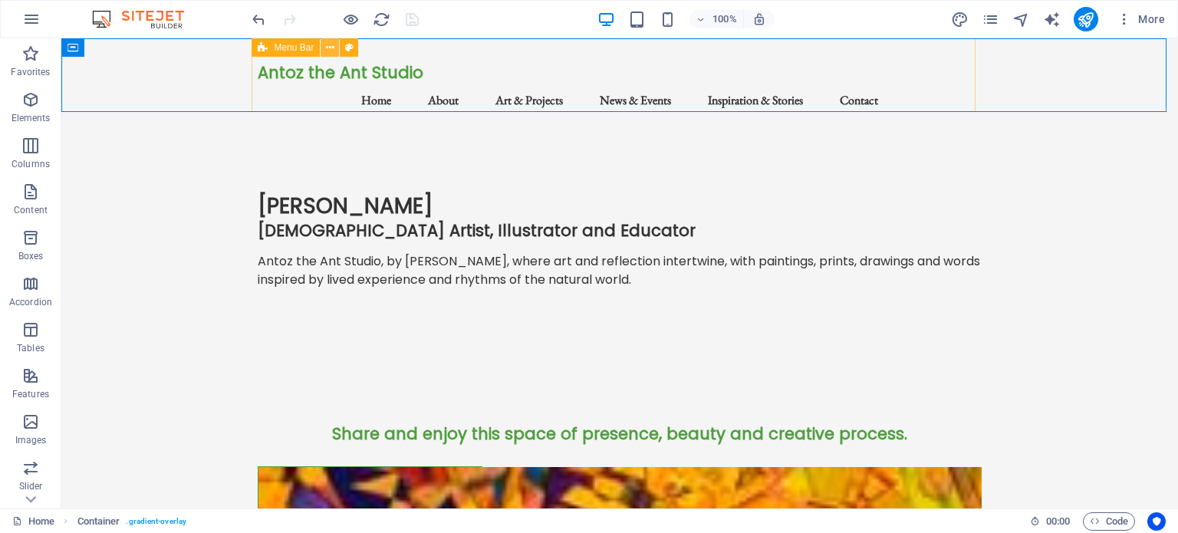
click at [328, 48] on icon at bounding box center [330, 48] width 8 height 16
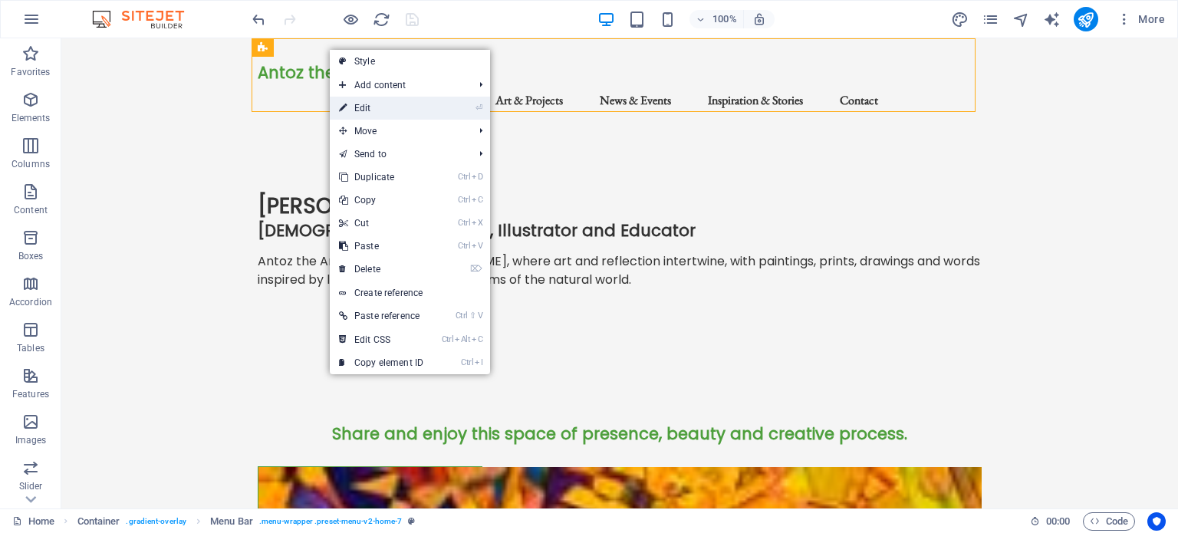
click at [370, 107] on link "⏎ Edit" at bounding box center [381, 108] width 103 height 23
select select "rem"
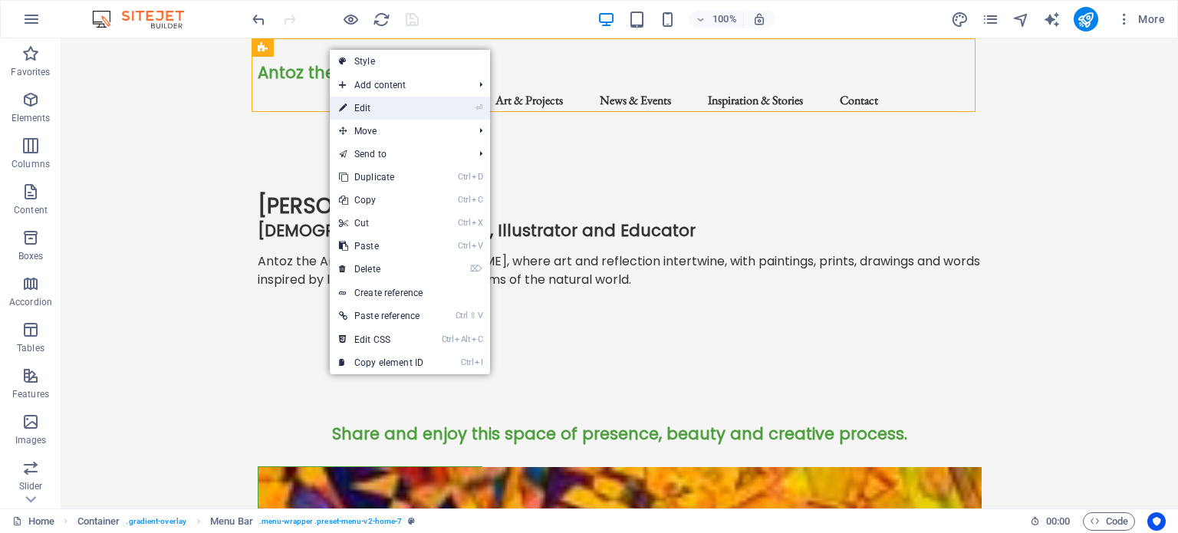
select select "preset-menu-v2-home-7"
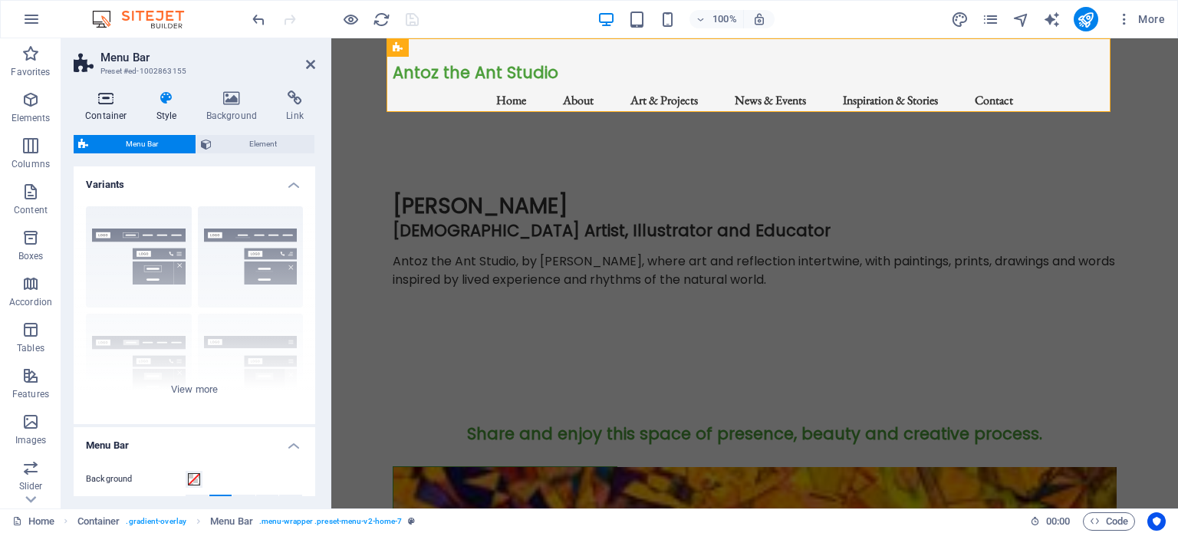
click at [111, 94] on icon at bounding box center [106, 98] width 65 height 15
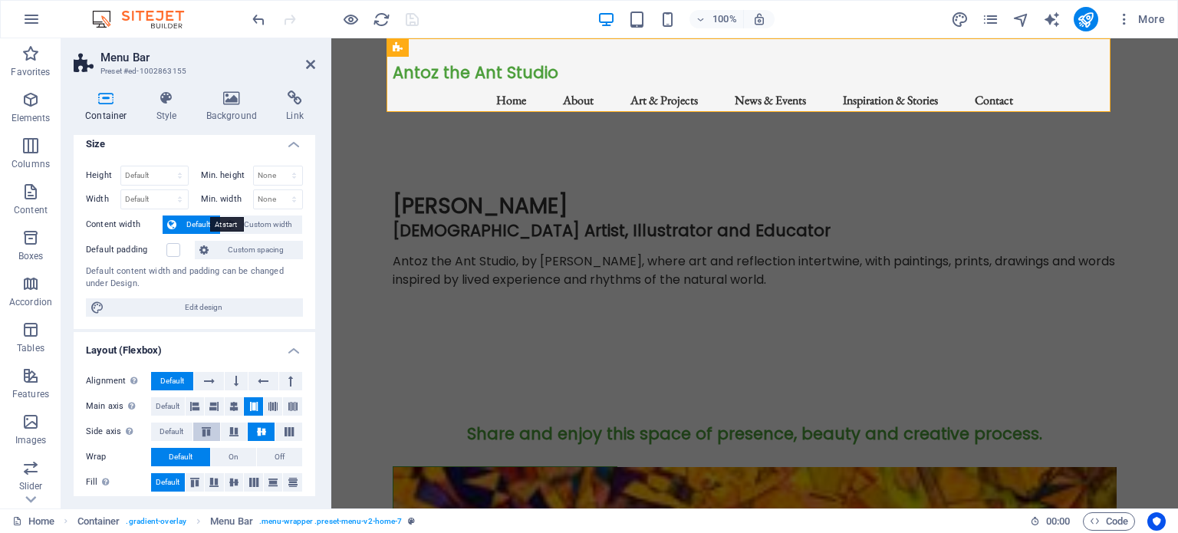
scroll to position [0, 0]
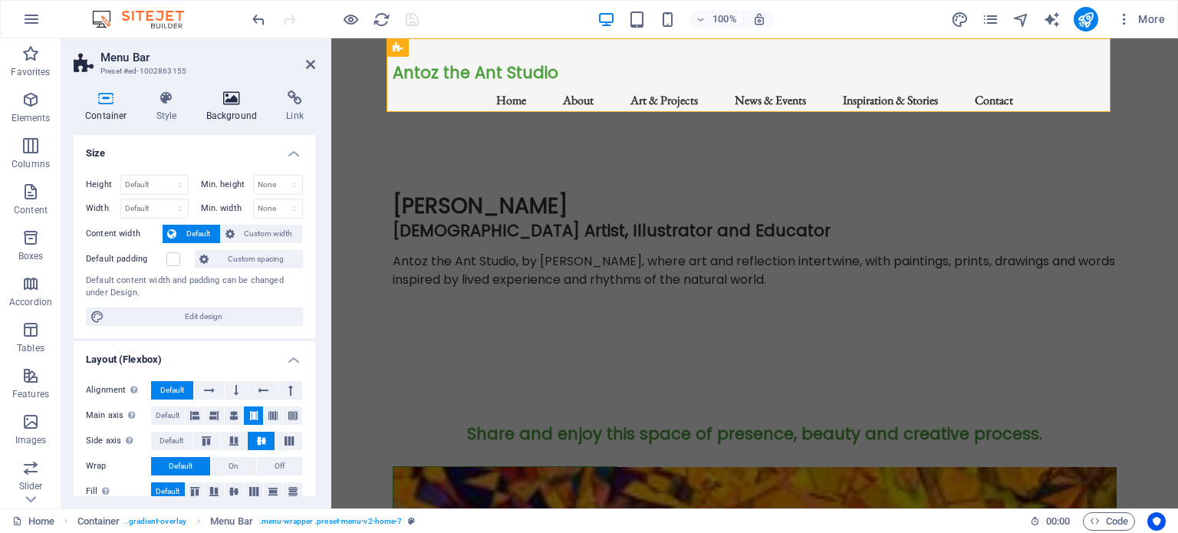
click at [236, 98] on icon at bounding box center [232, 98] width 74 height 15
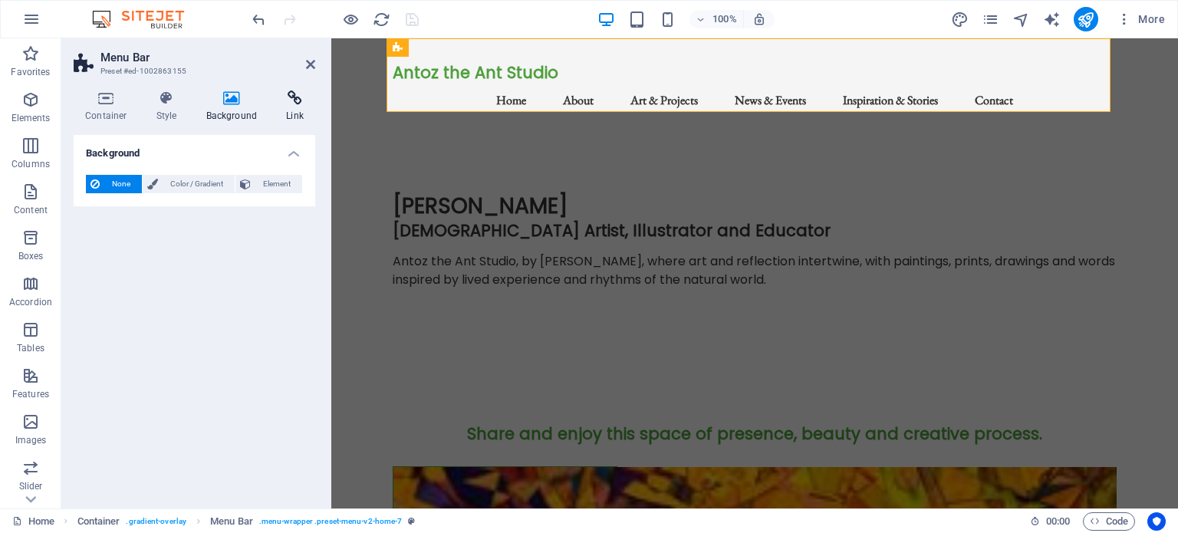
click at [298, 103] on icon at bounding box center [295, 98] width 41 height 15
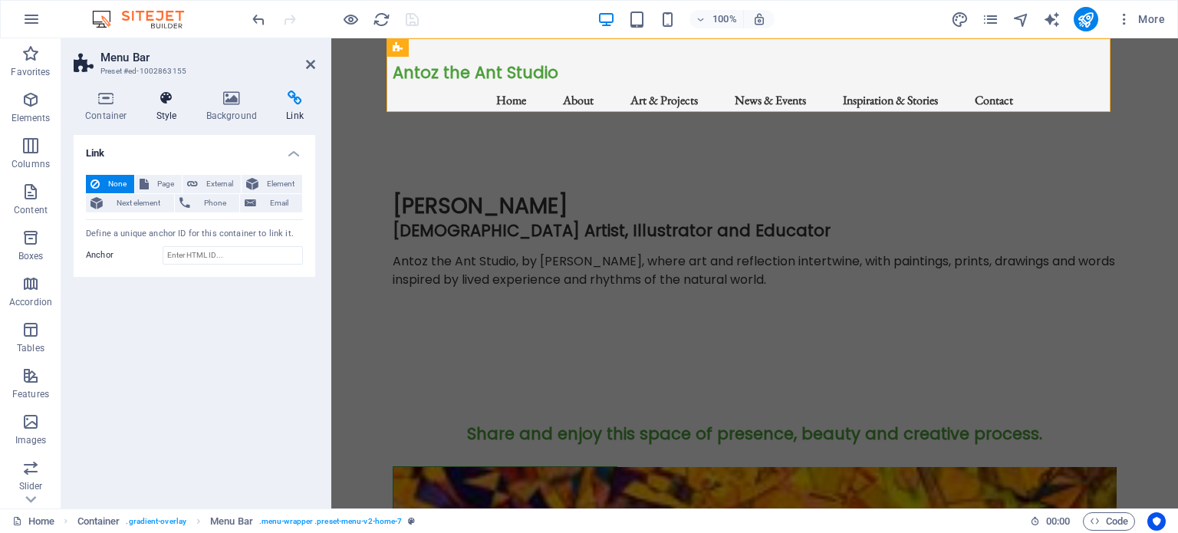
click at [163, 114] on h4 "Style" at bounding box center [170, 107] width 50 height 32
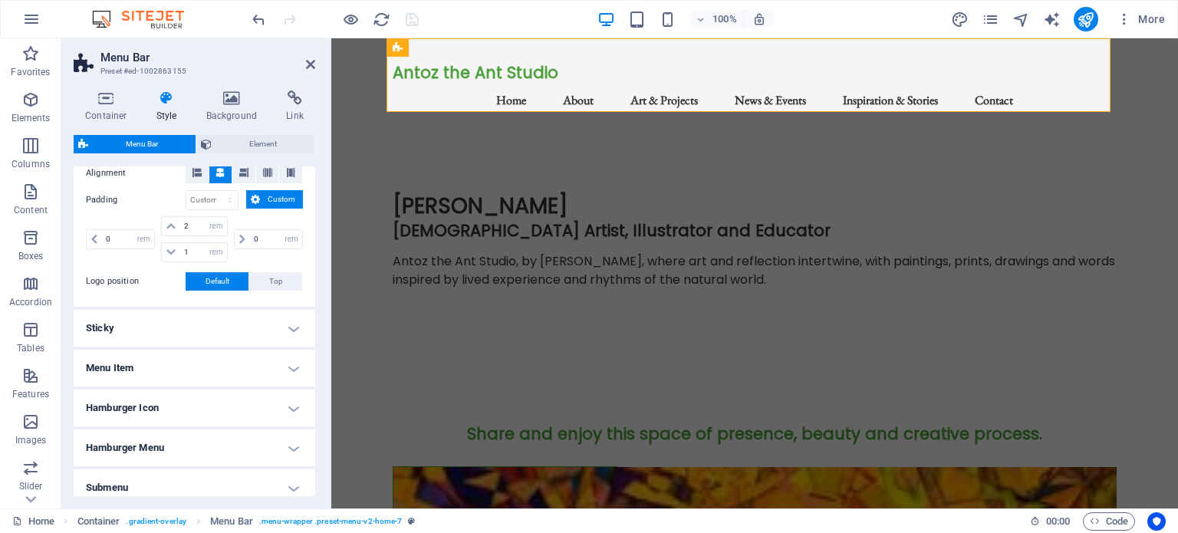
scroll to position [383, 0]
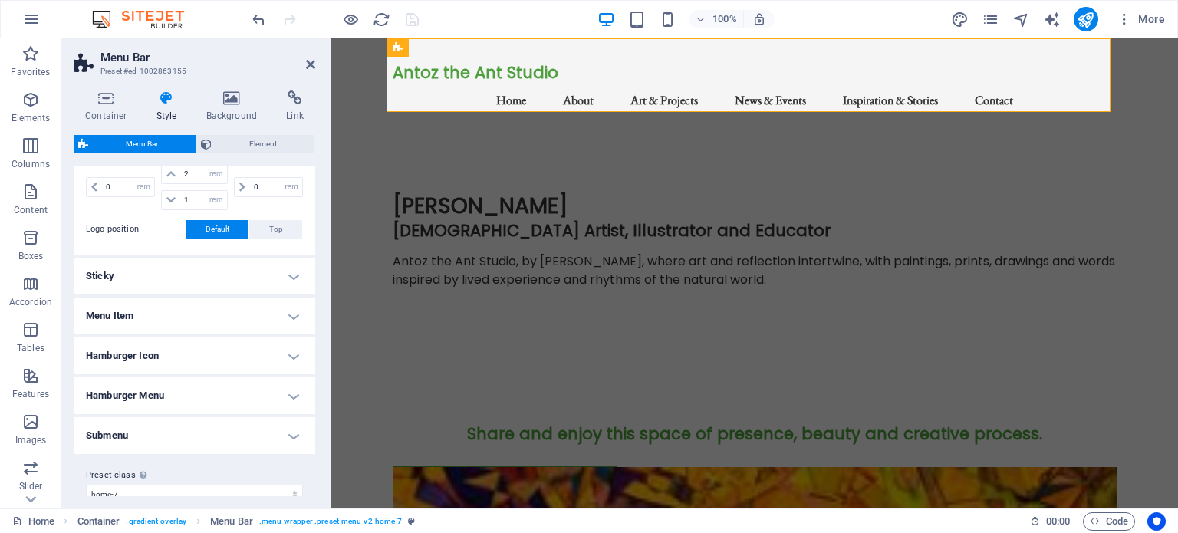
click at [290, 275] on h4 "Sticky" at bounding box center [195, 276] width 242 height 37
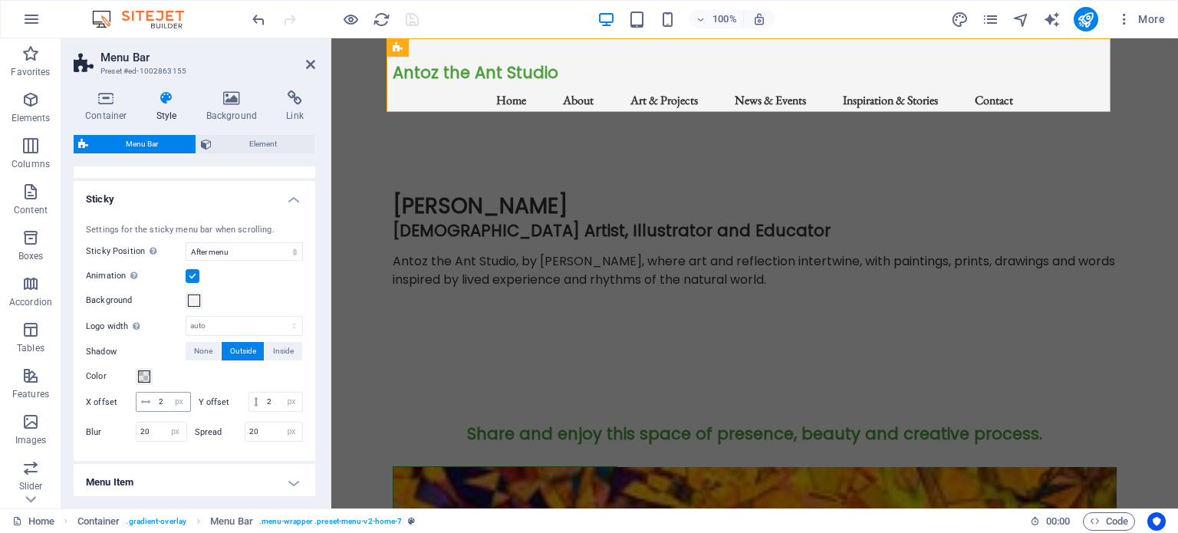
scroll to position [509, 0]
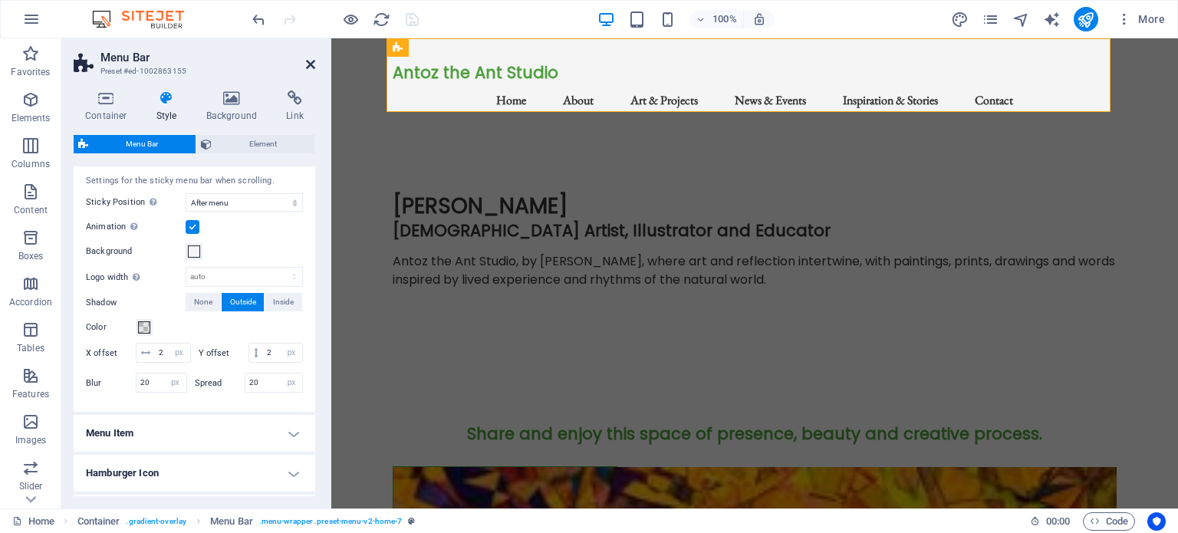
click at [307, 61] on icon at bounding box center [310, 64] width 9 height 12
